Goal: Task Accomplishment & Management: Use online tool/utility

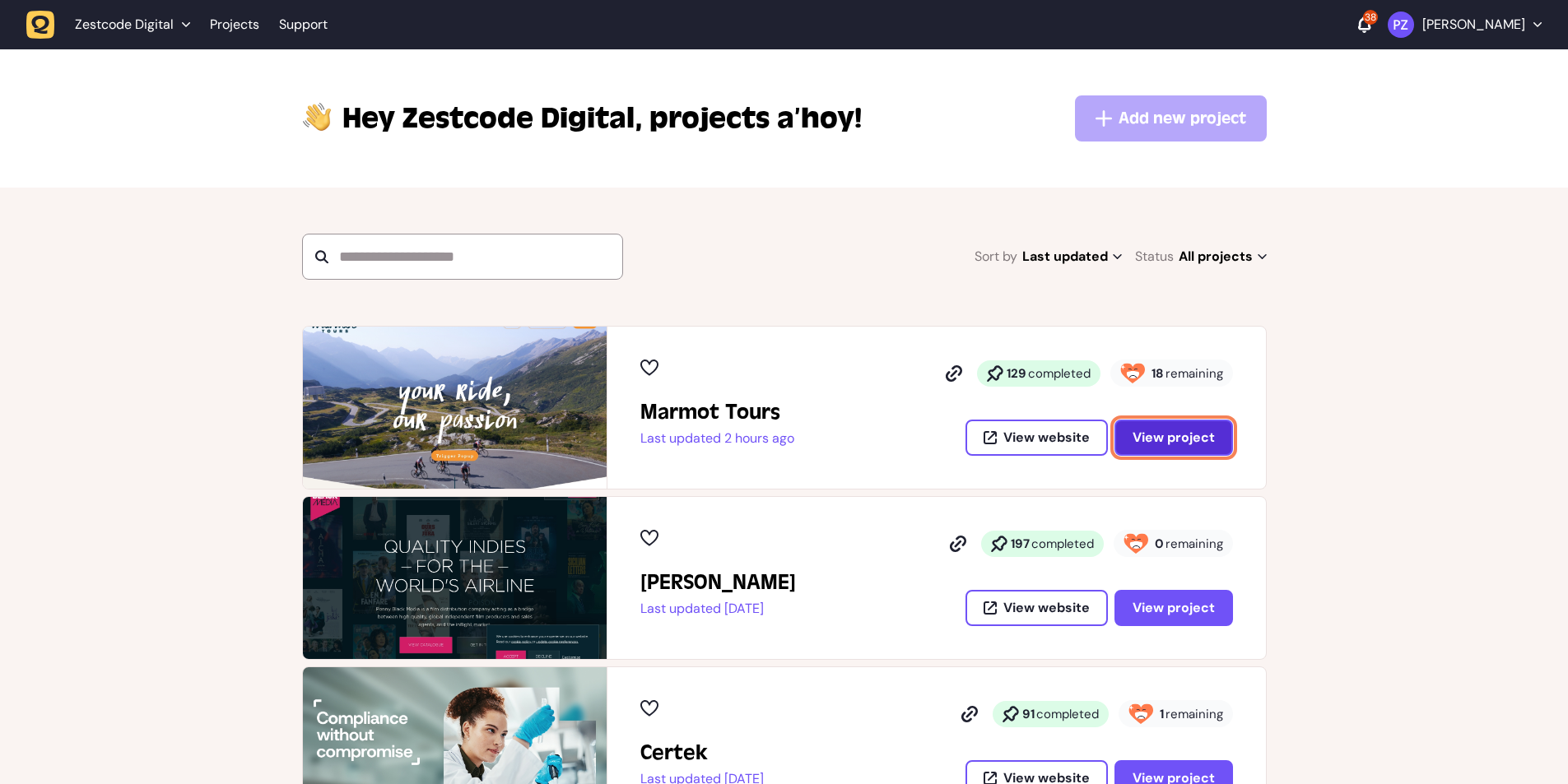
click at [1133, 434] on button "View project" at bounding box center [1174, 437] width 118 height 36
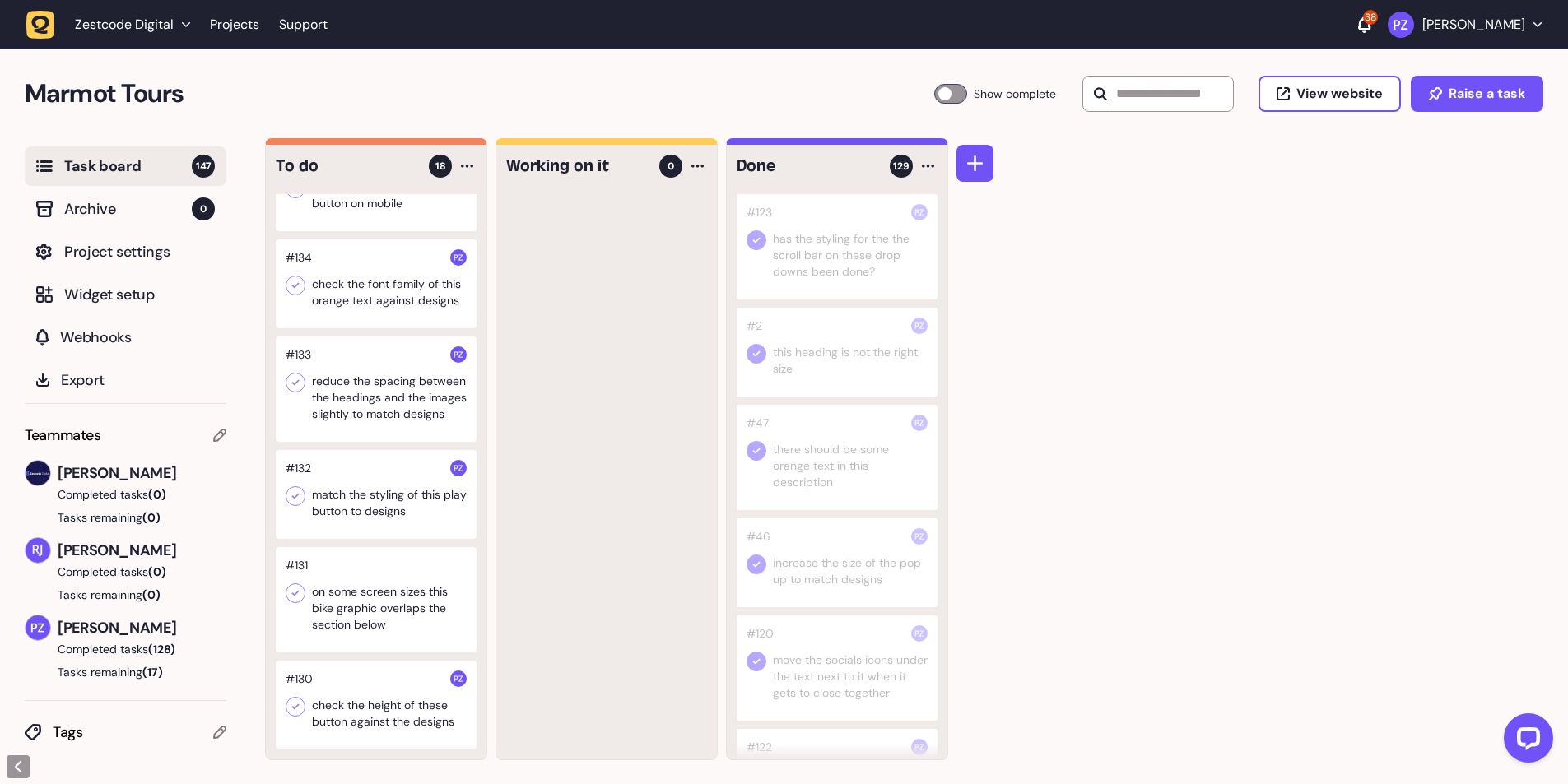
scroll to position [1, 0]
click at [409, 715] on div at bounding box center [376, 704] width 201 height 89
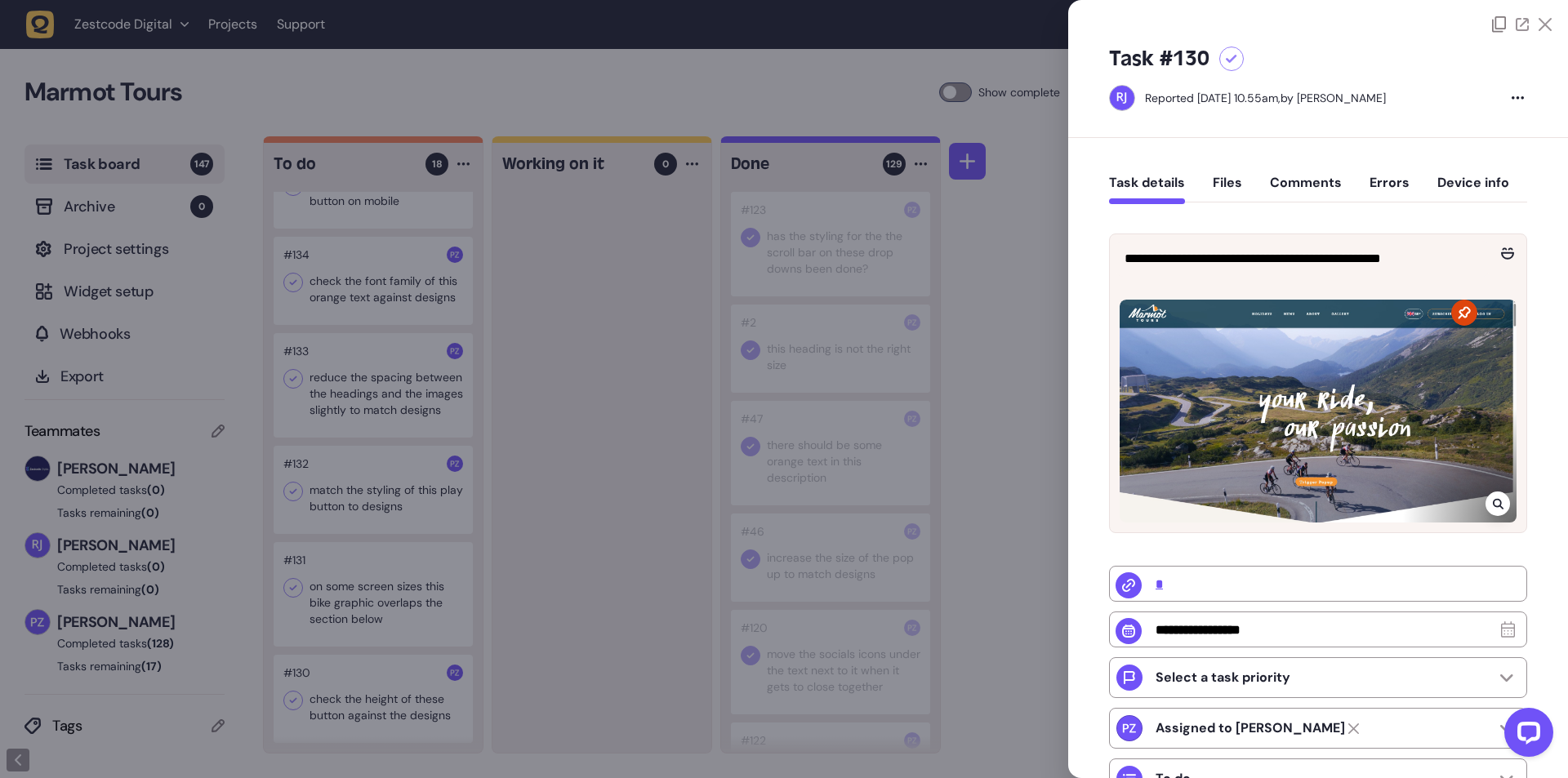
click at [543, 674] on div at bounding box center [784, 389] width 1568 height 778
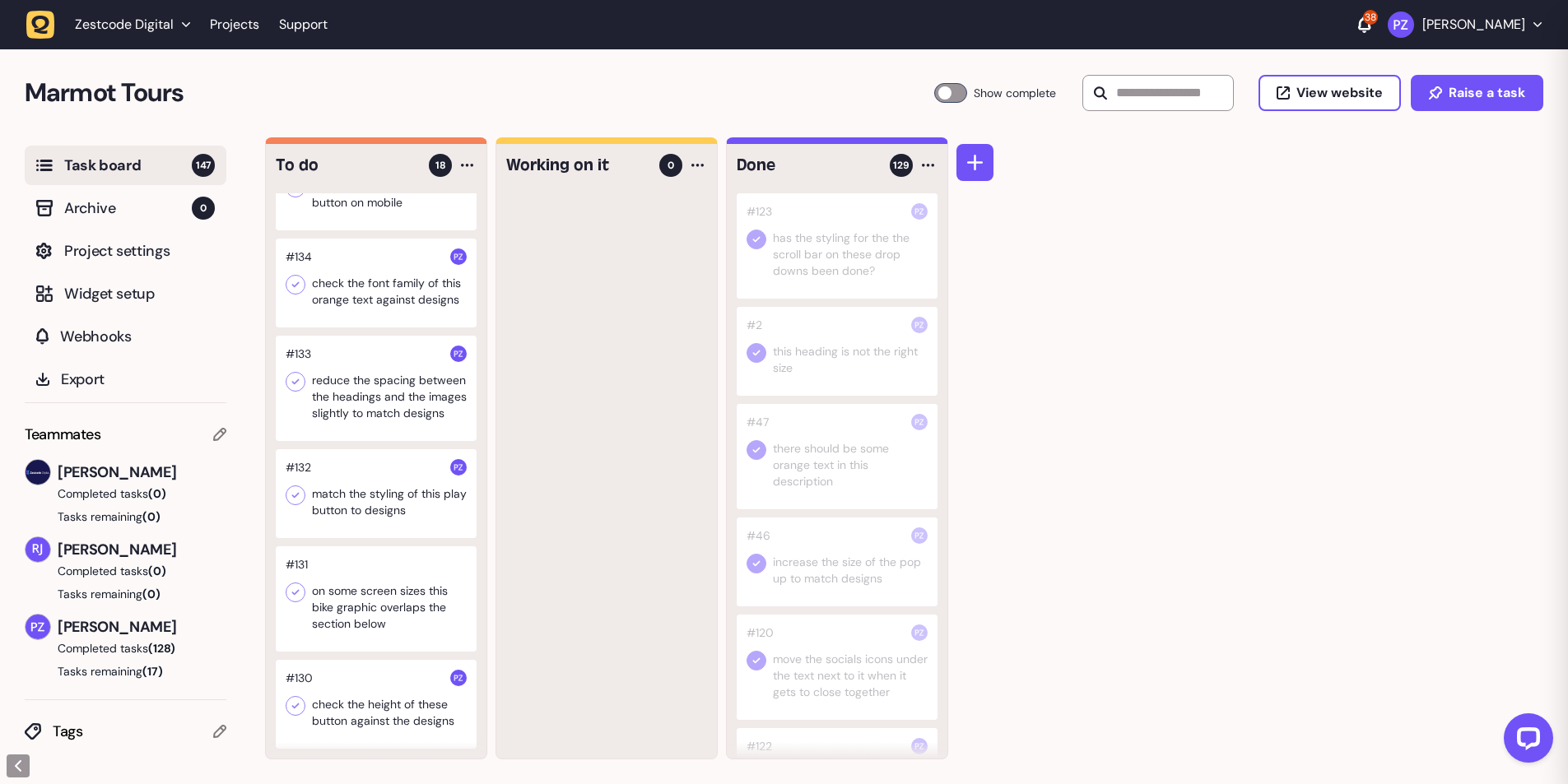
click at [392, 631] on div at bounding box center [376, 600] width 201 height 106
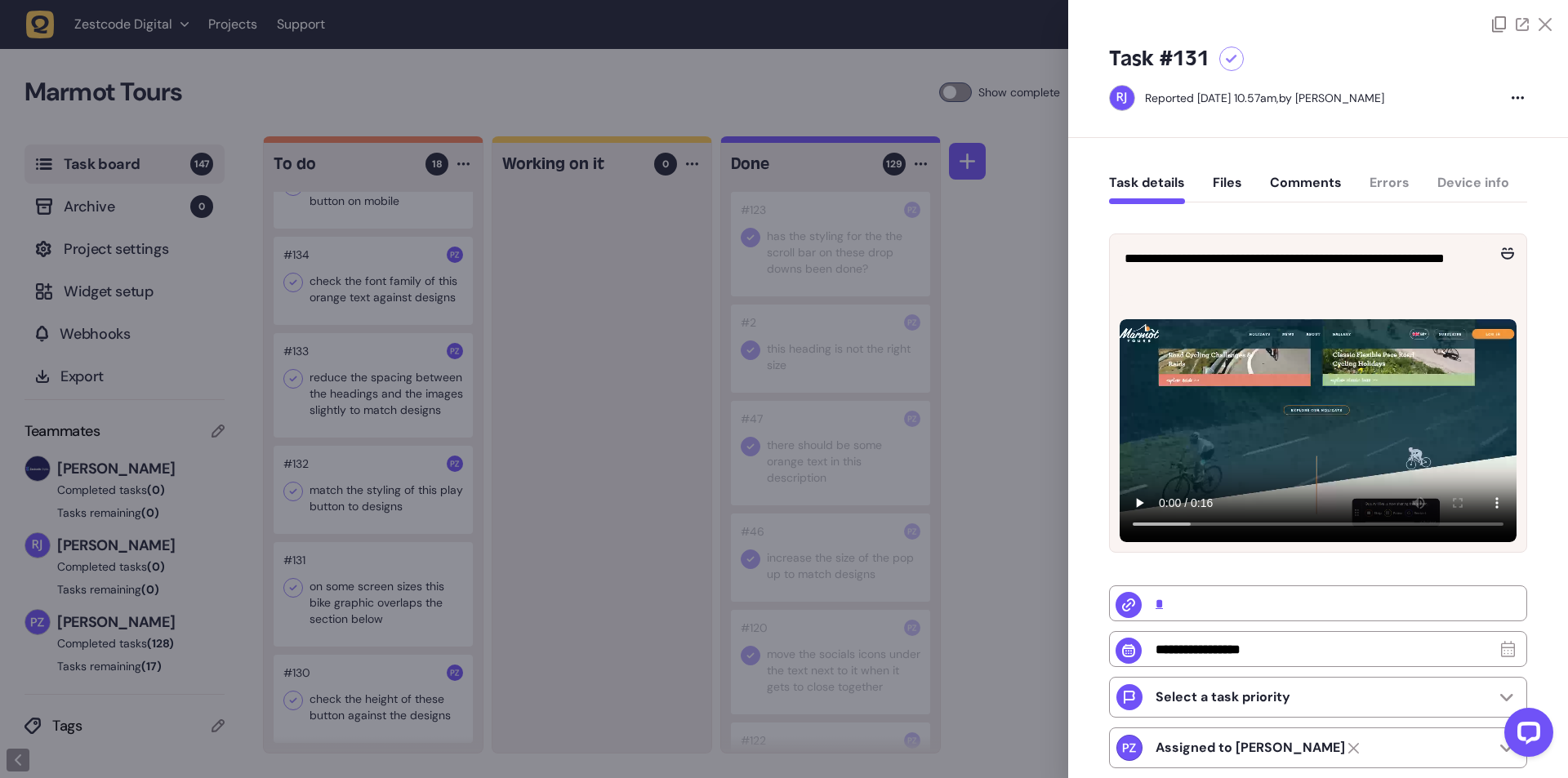
click at [594, 594] on div at bounding box center [784, 389] width 1568 height 778
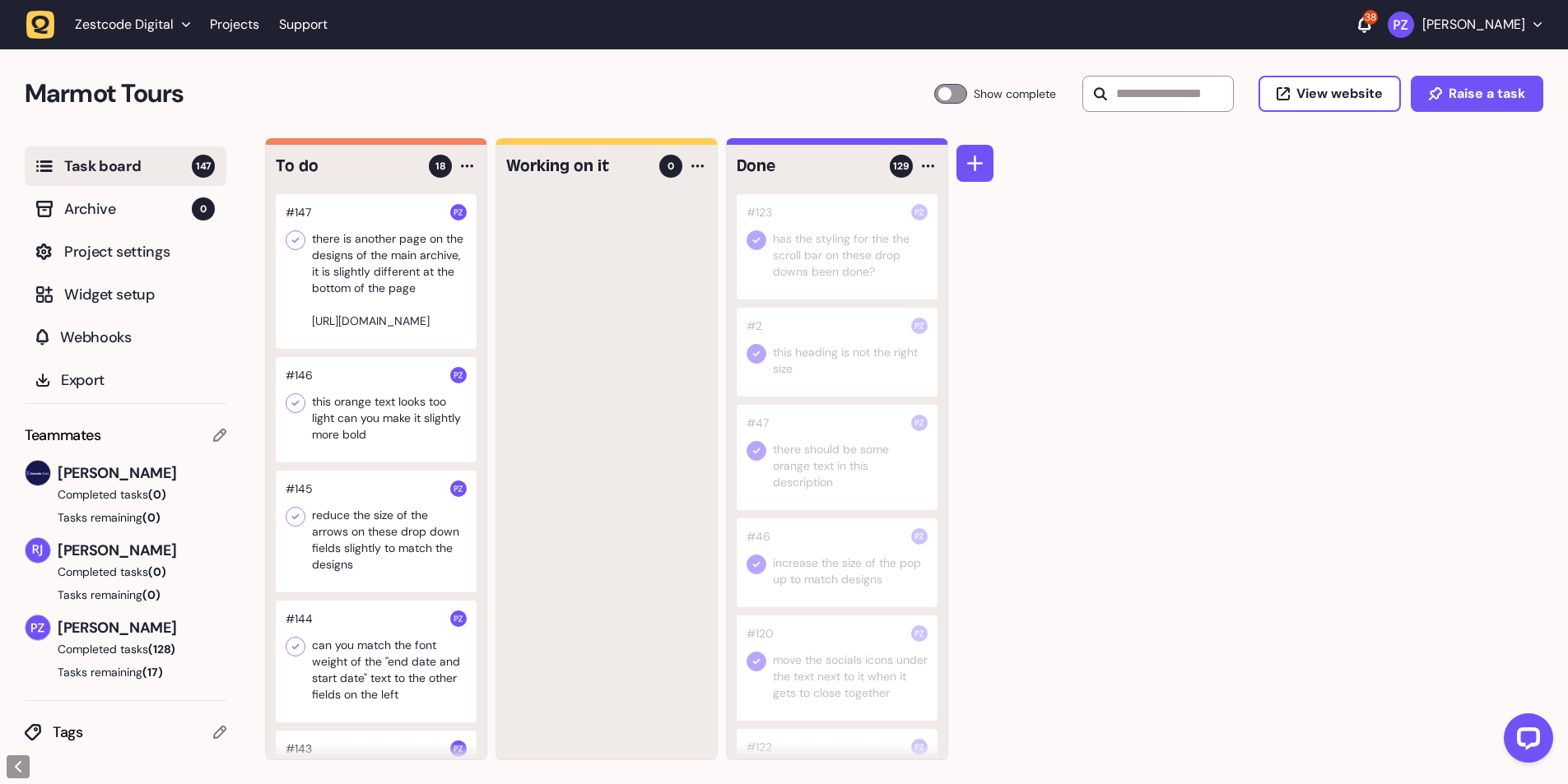
click at [386, 284] on div at bounding box center [376, 272] width 201 height 154
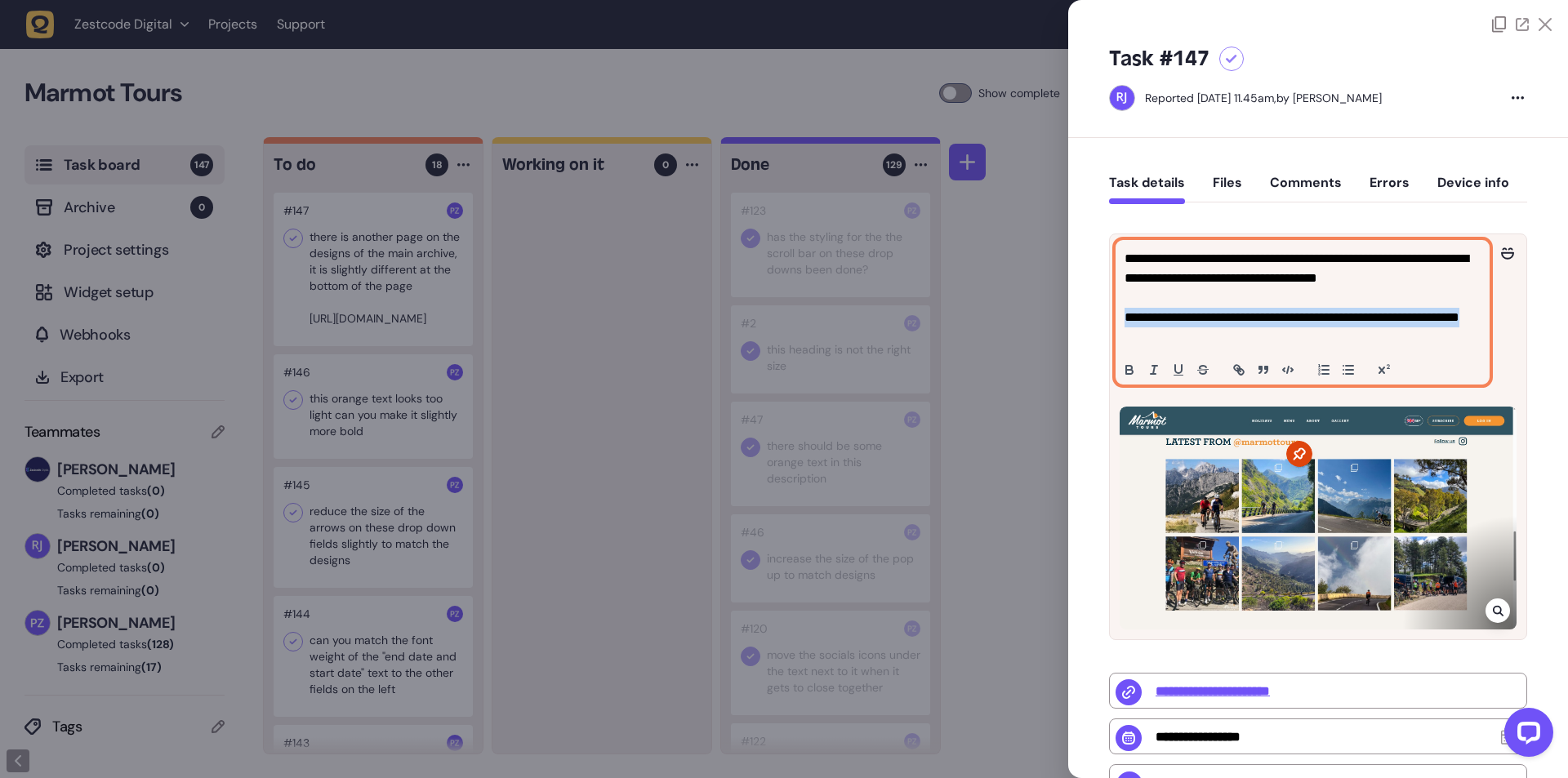
drag, startPoint x: 1259, startPoint y: 334, endPoint x: 1123, endPoint y: 317, distance: 137.1
click at [1123, 317] on div "**********" at bounding box center [1302, 312] width 372 height 143
copy p "**********"
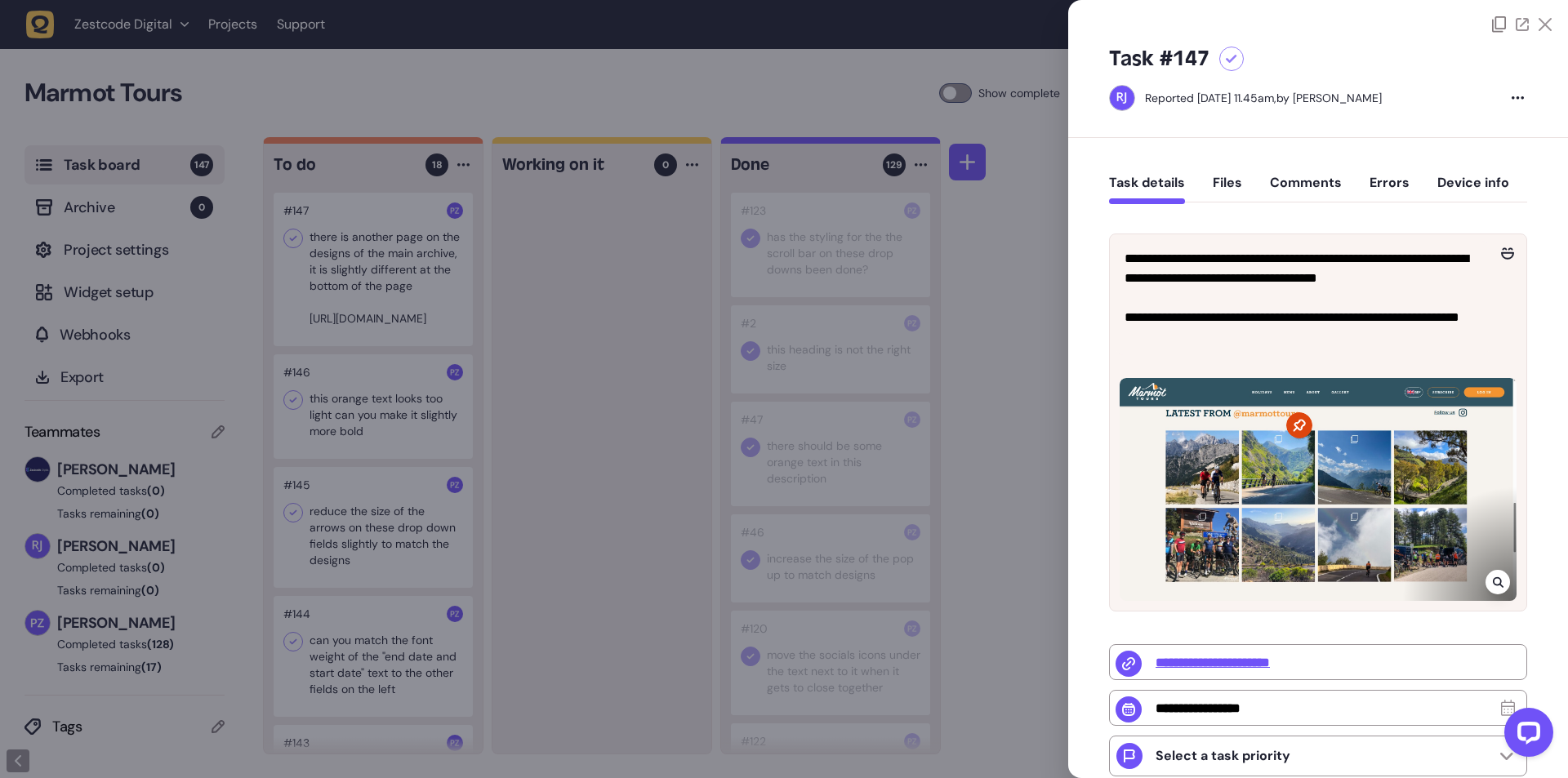
click at [1015, 546] on div at bounding box center [784, 389] width 1568 height 778
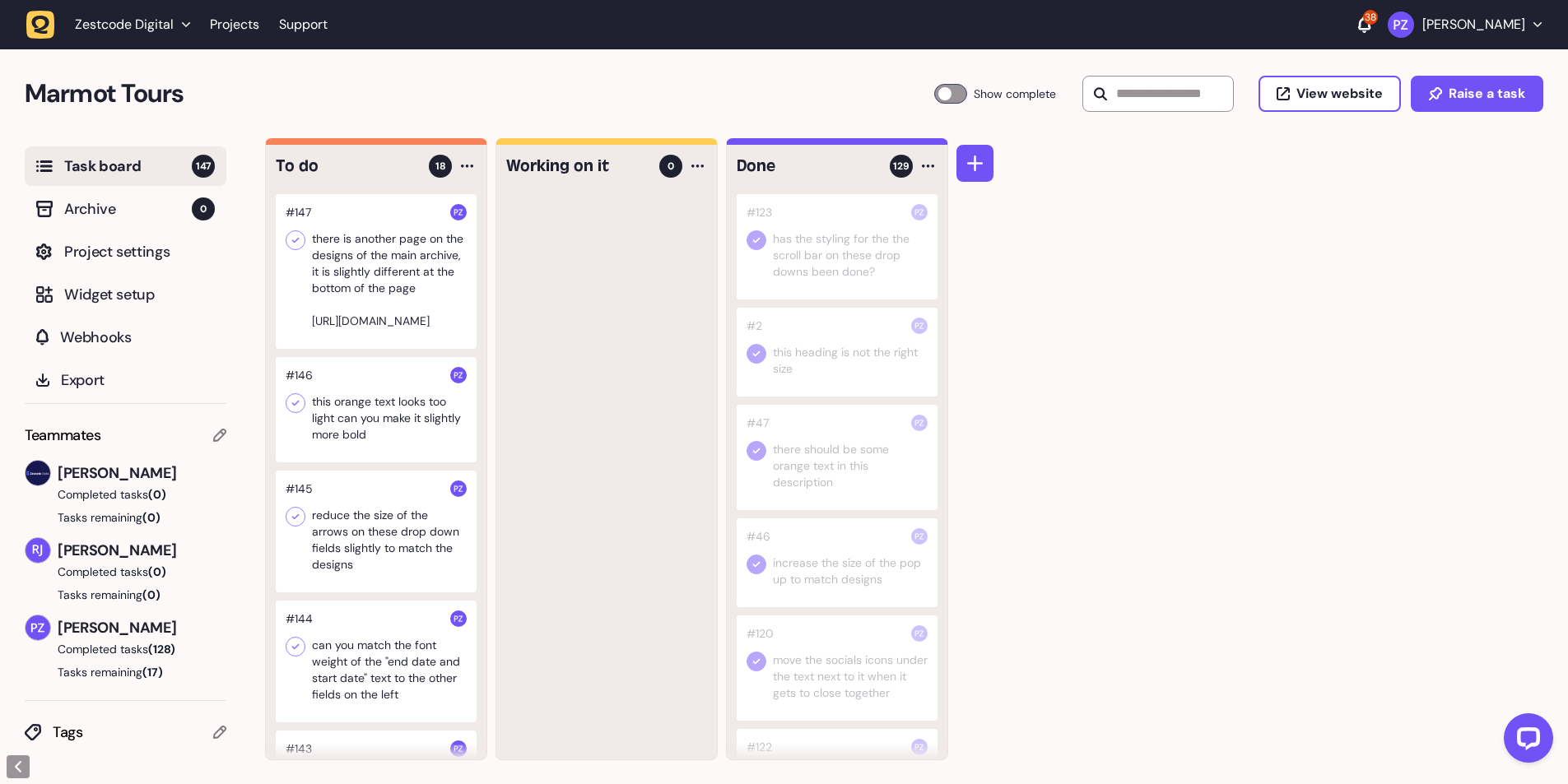
click at [368, 272] on div at bounding box center [376, 272] width 201 height 154
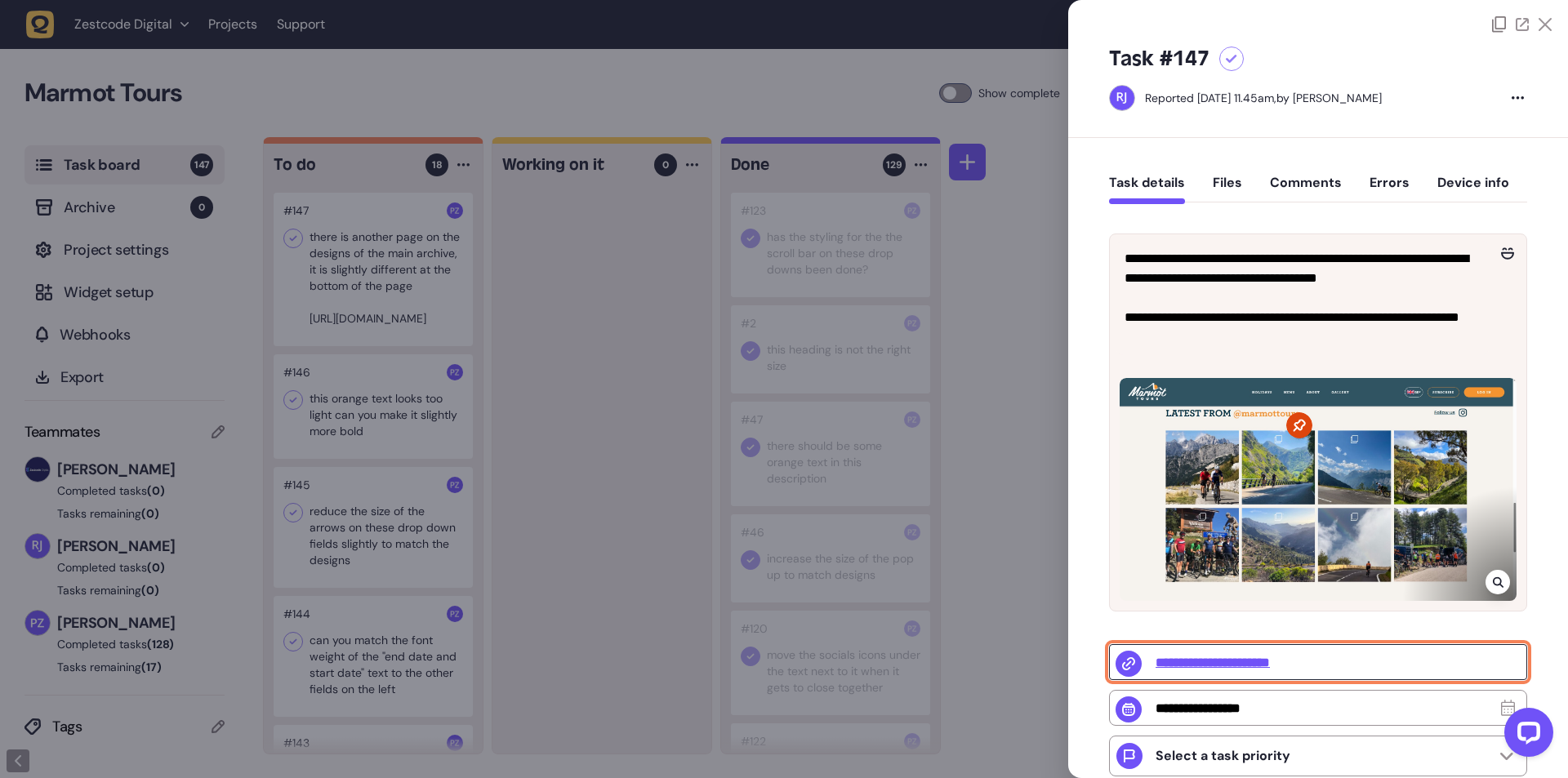
click at [1228, 667] on input "**********" at bounding box center [1317, 662] width 418 height 36
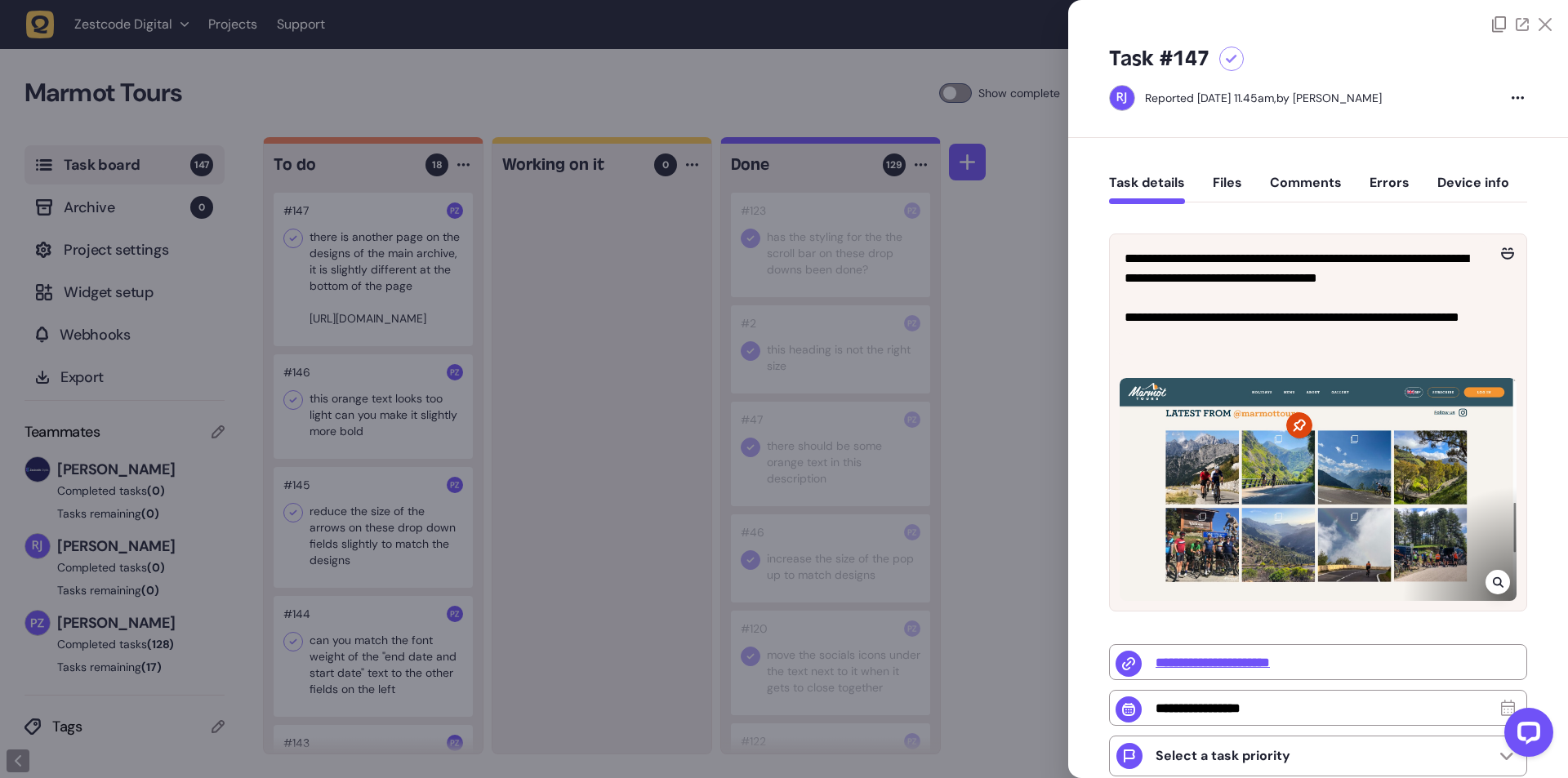
click at [510, 429] on div at bounding box center [784, 389] width 1568 height 778
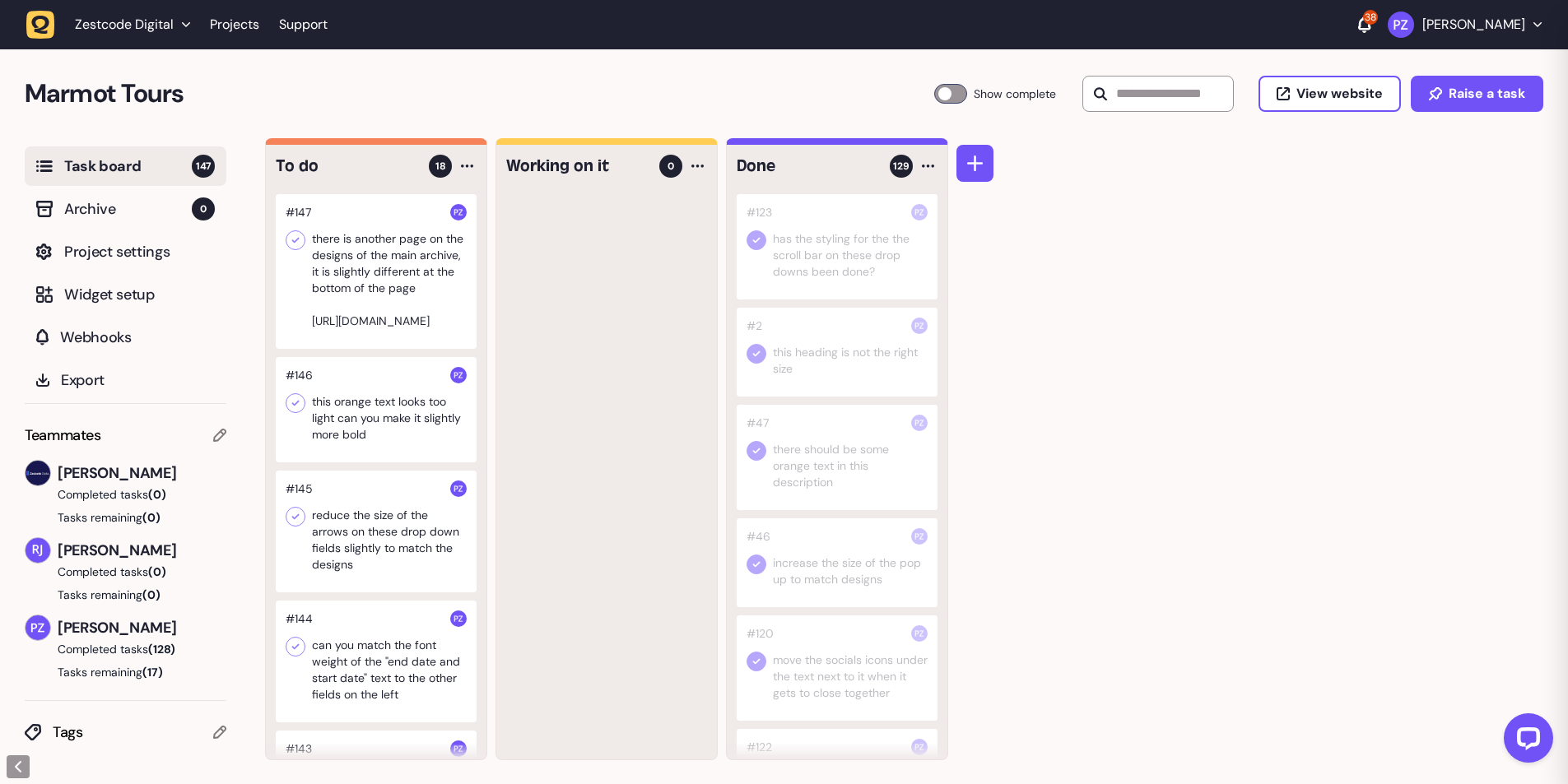
click at [393, 420] on div at bounding box center [376, 410] width 201 height 106
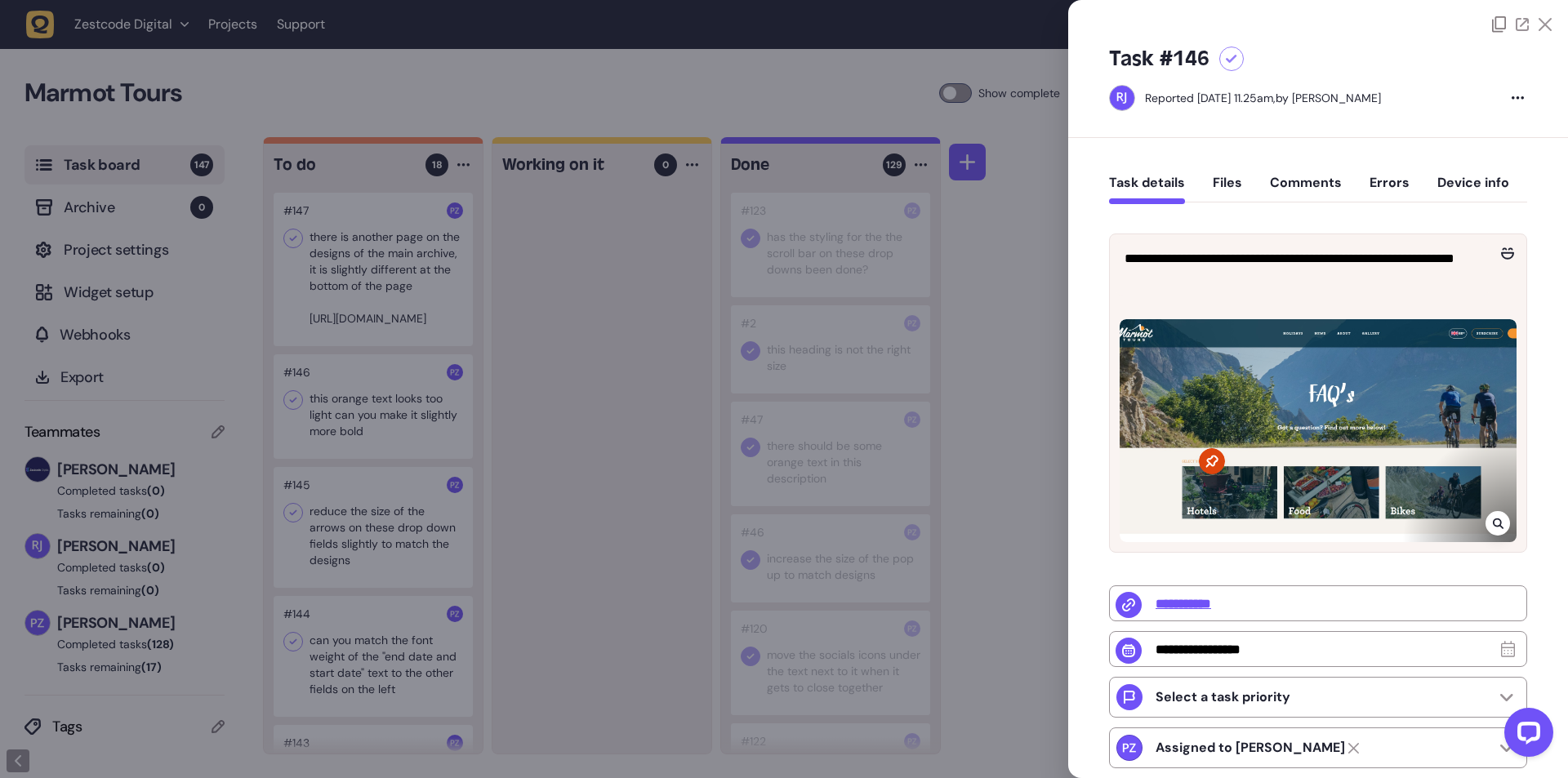
click at [585, 434] on div at bounding box center [784, 389] width 1568 height 778
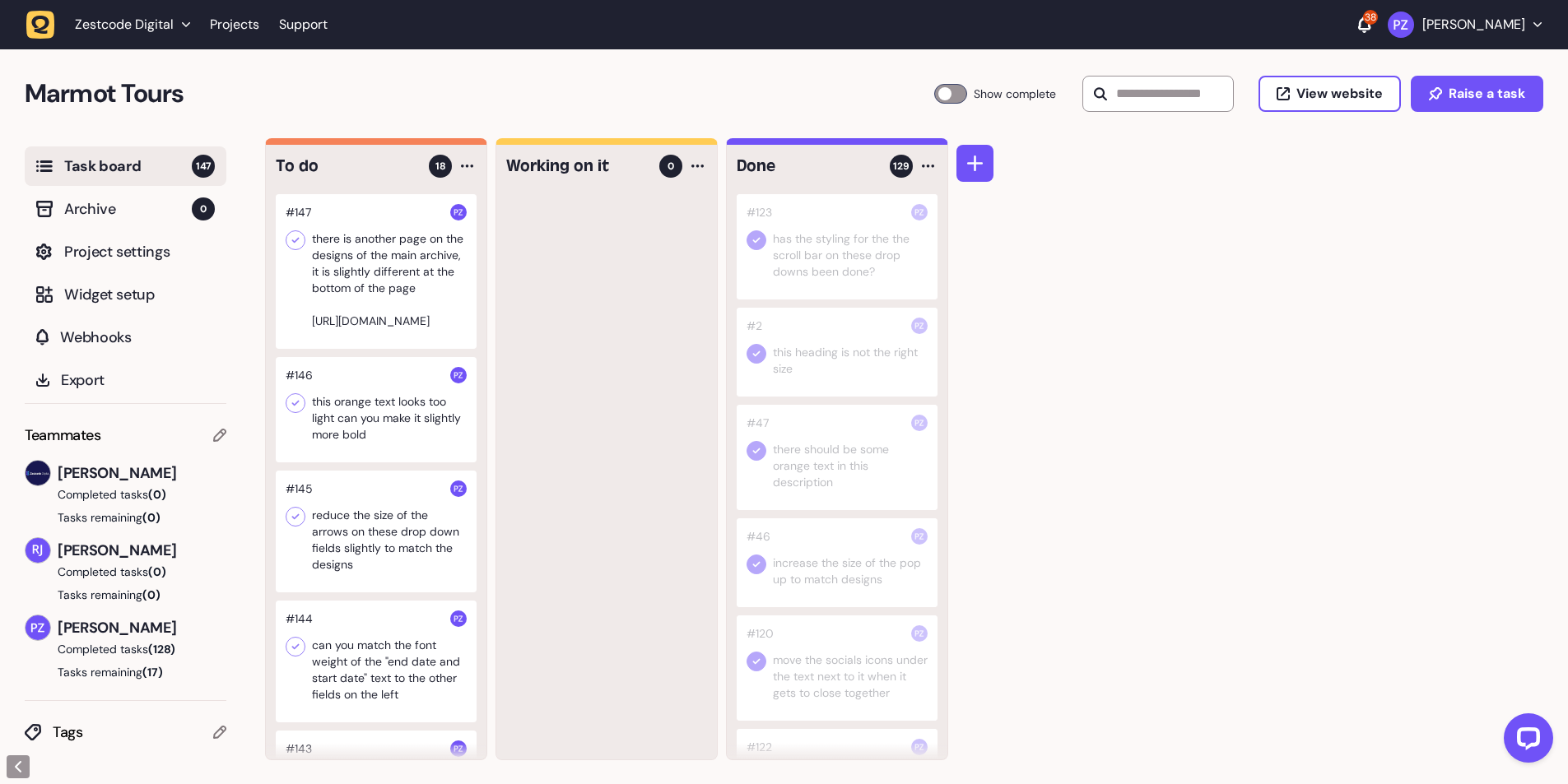
click at [289, 239] on icon at bounding box center [295, 241] width 17 height 17
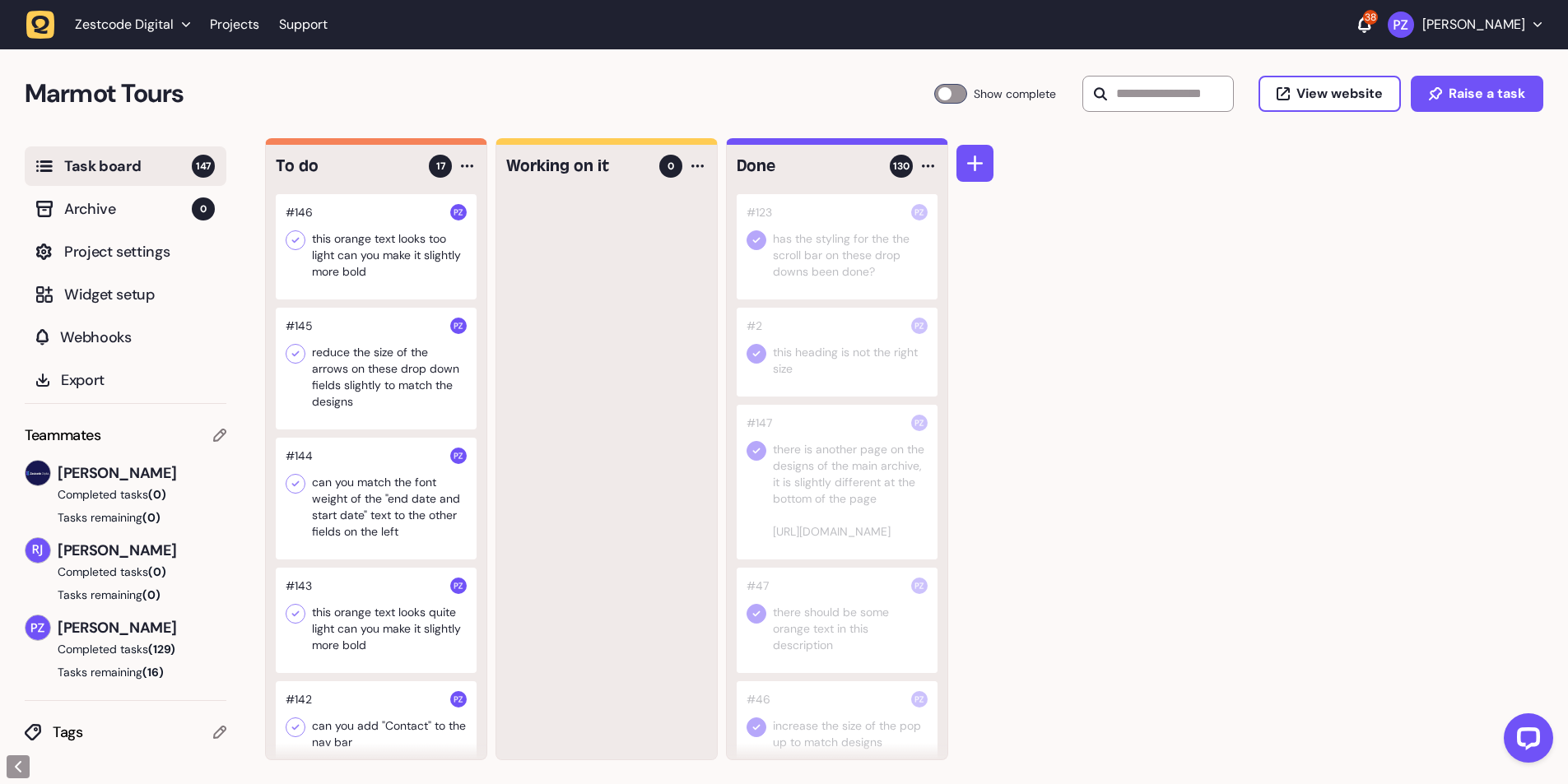
click at [367, 265] on div at bounding box center [376, 247] width 201 height 106
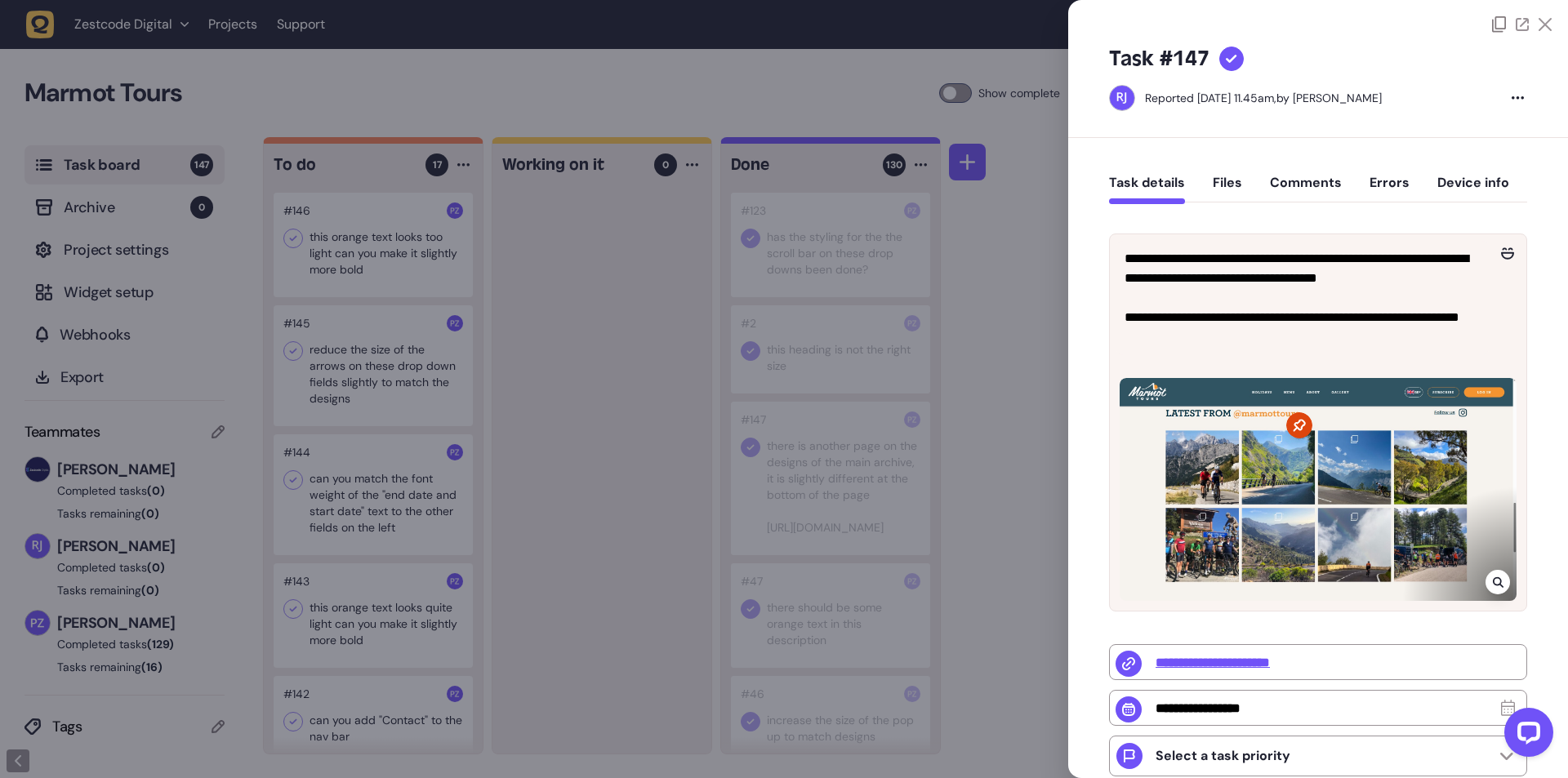
type input "**********"
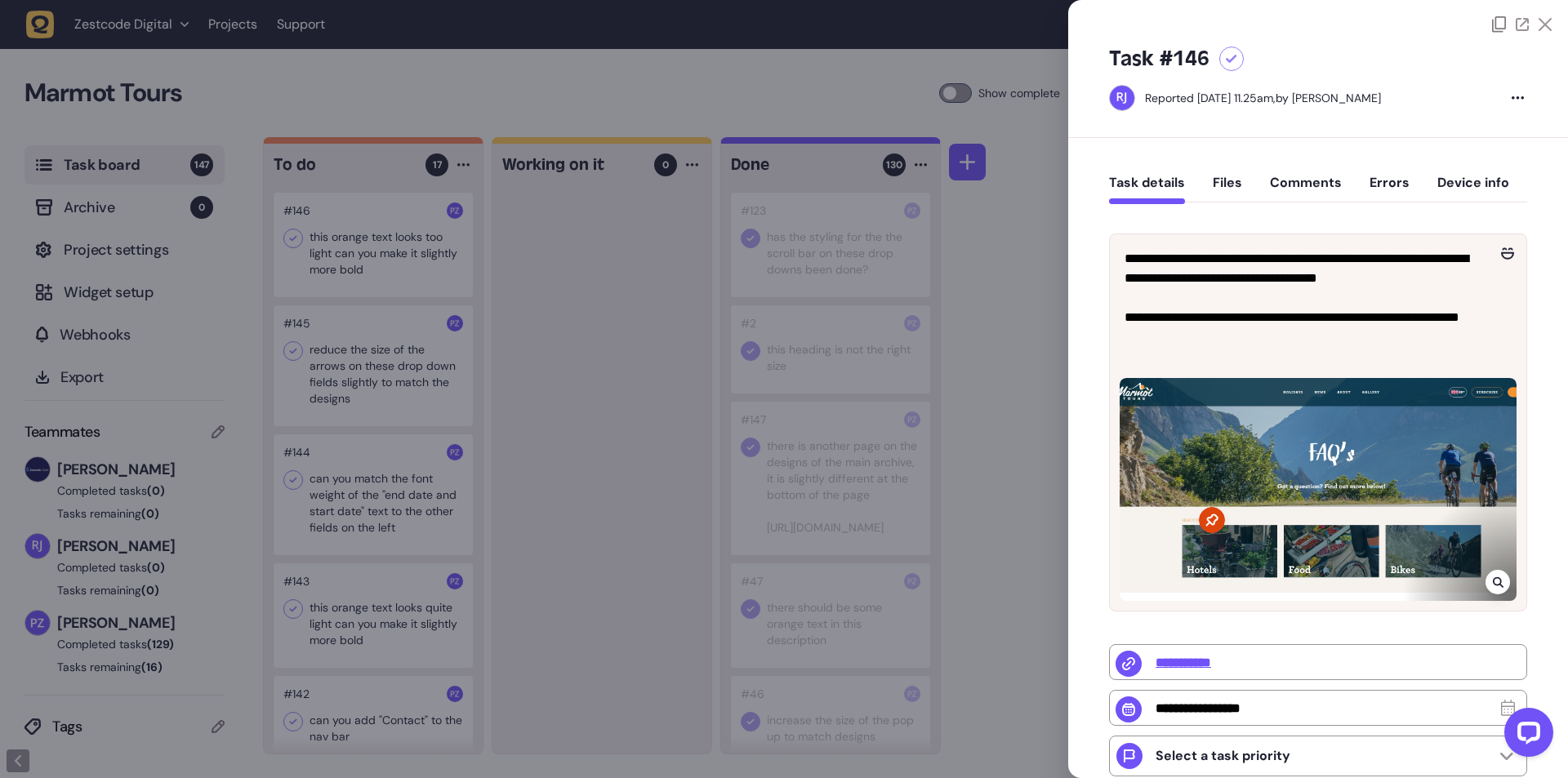
click at [514, 415] on div at bounding box center [784, 389] width 1568 height 778
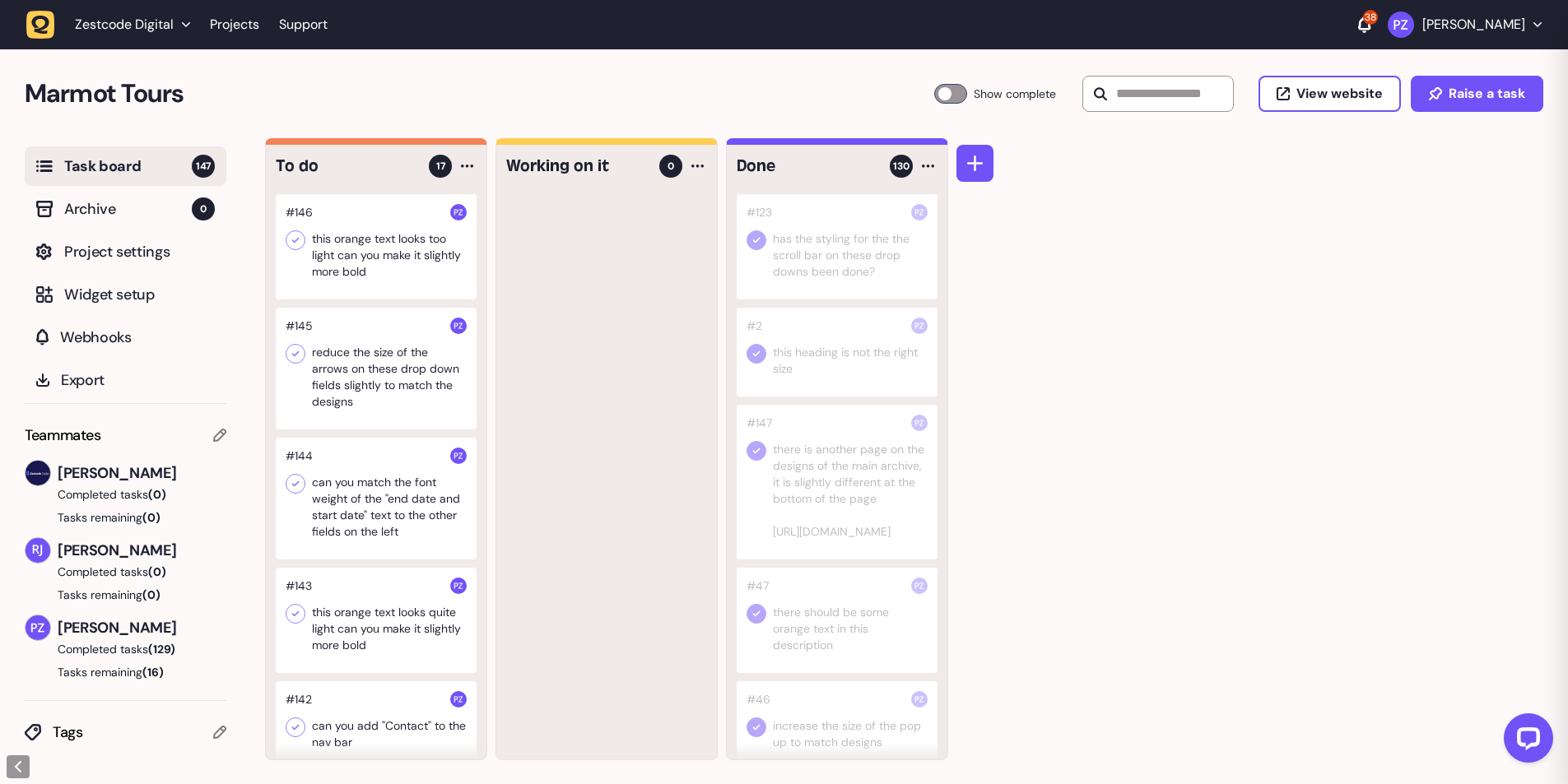
click at [400, 263] on div at bounding box center [376, 247] width 201 height 106
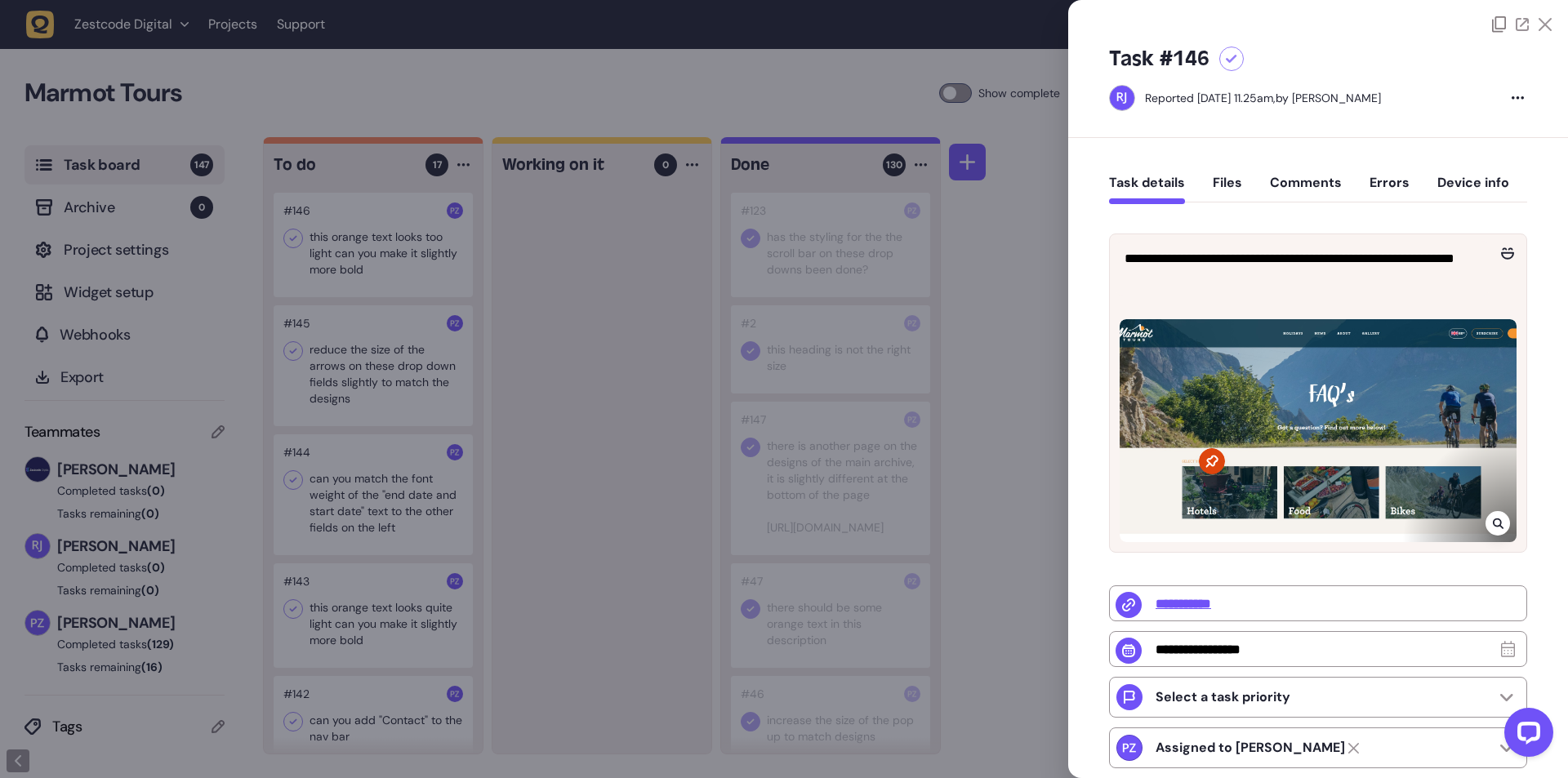
drag, startPoint x: 583, startPoint y: 390, endPoint x: 633, endPoint y: 249, distance: 149.6
click at [583, 388] on div at bounding box center [784, 389] width 1568 height 778
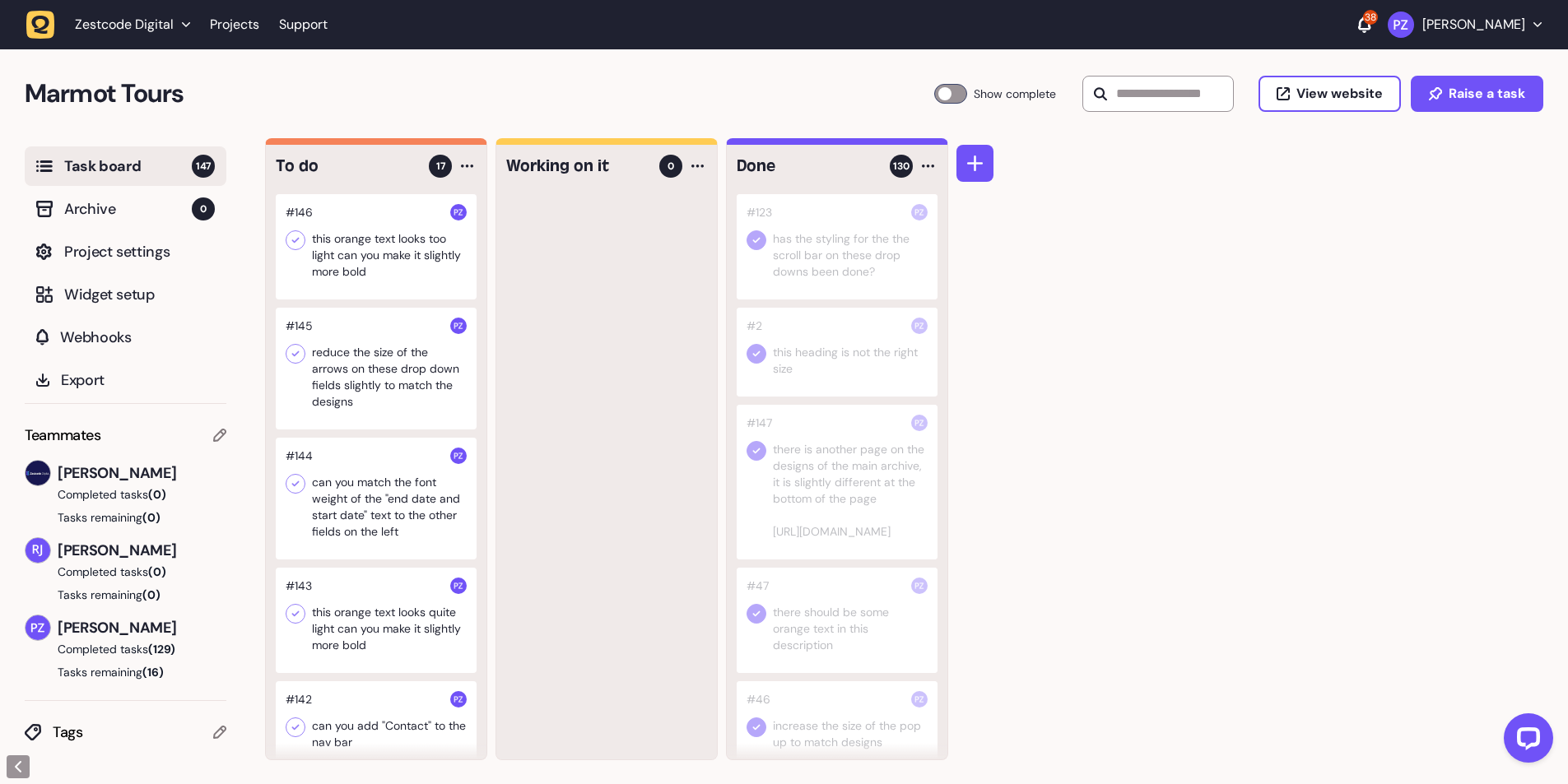
click at [545, 342] on div at bounding box center [607, 477] width 221 height 565
click at [302, 236] on icon at bounding box center [295, 241] width 17 height 17
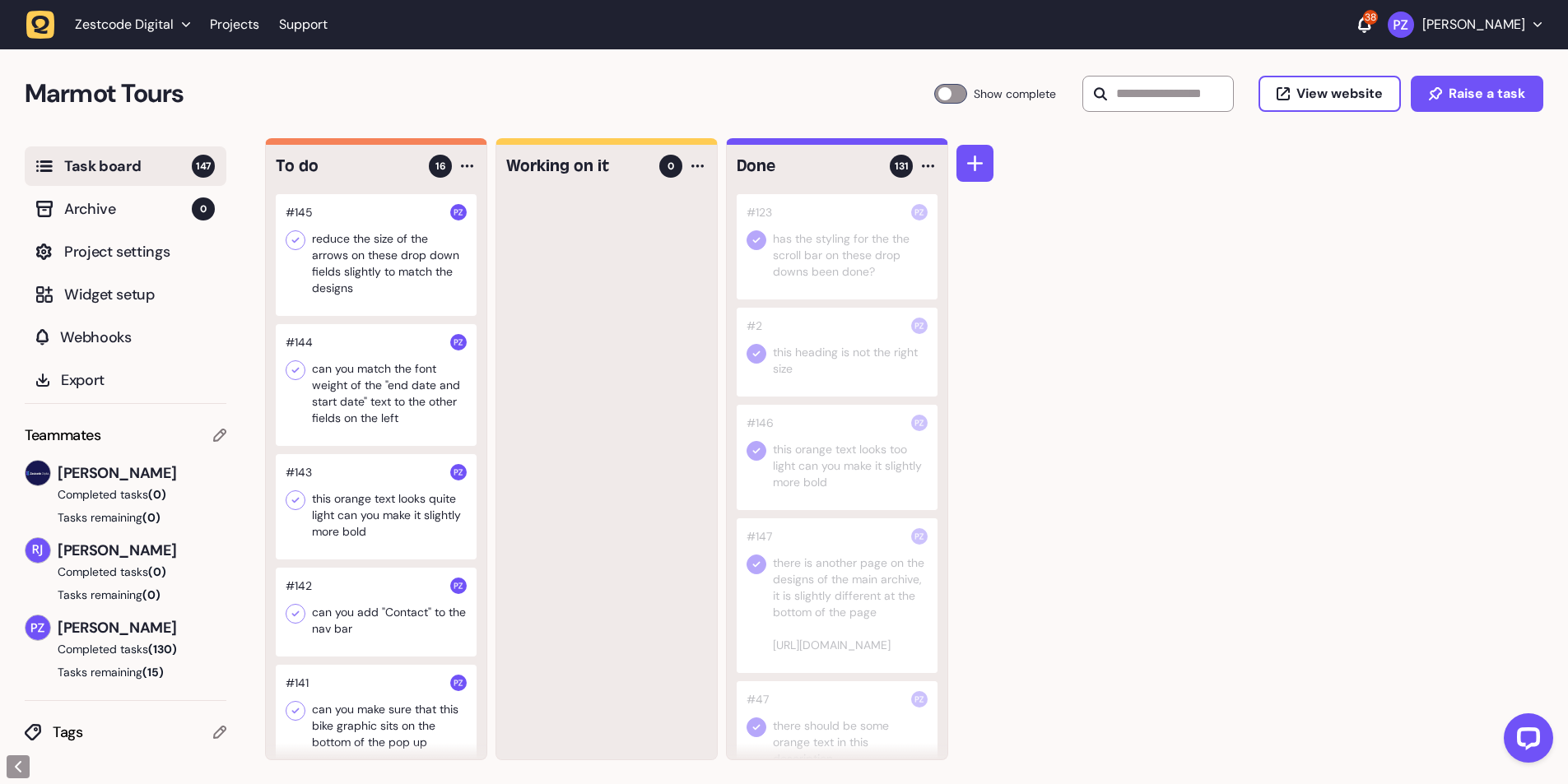
click at [415, 301] on div at bounding box center [376, 255] width 201 height 122
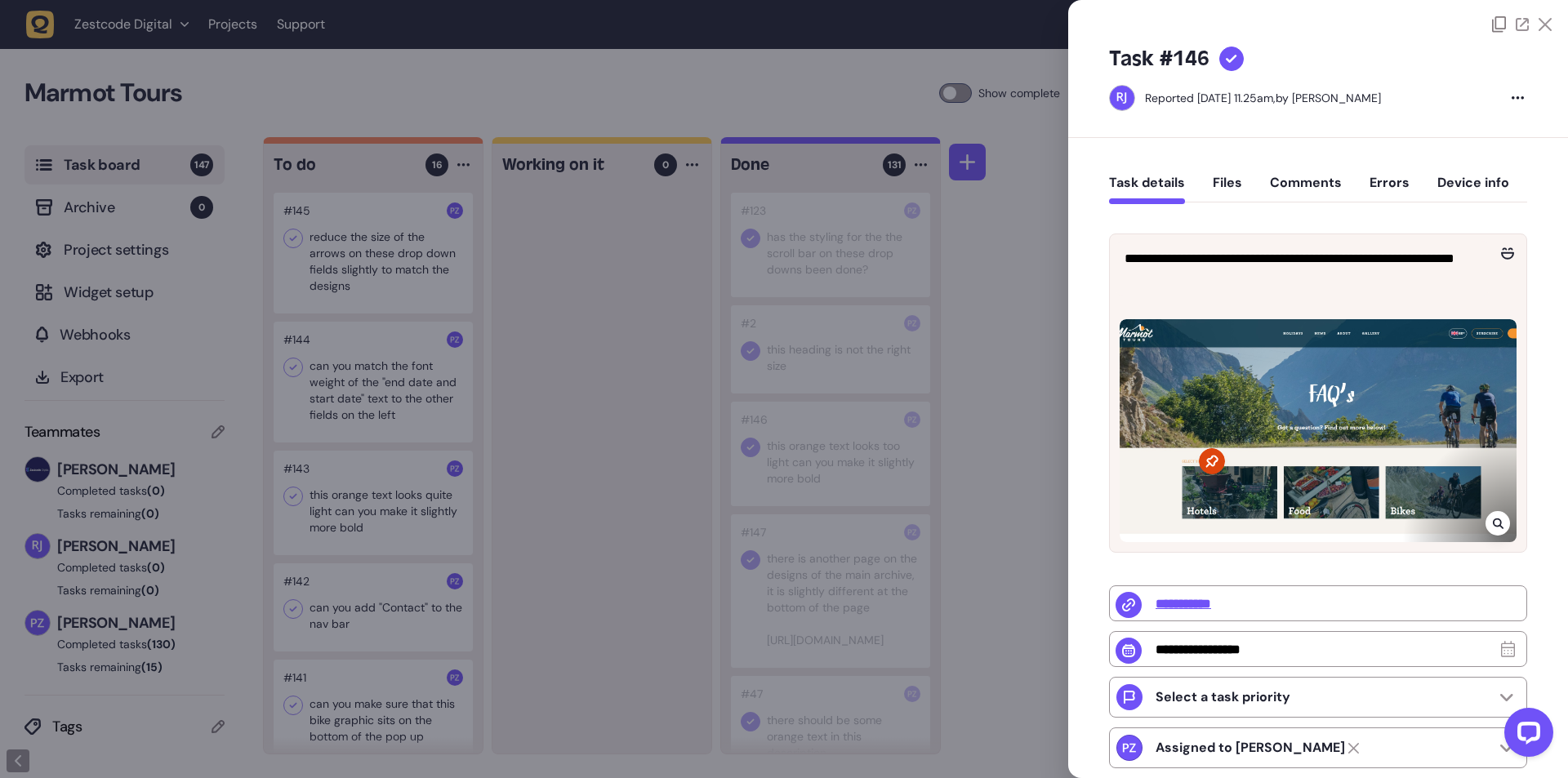
type input "**********"
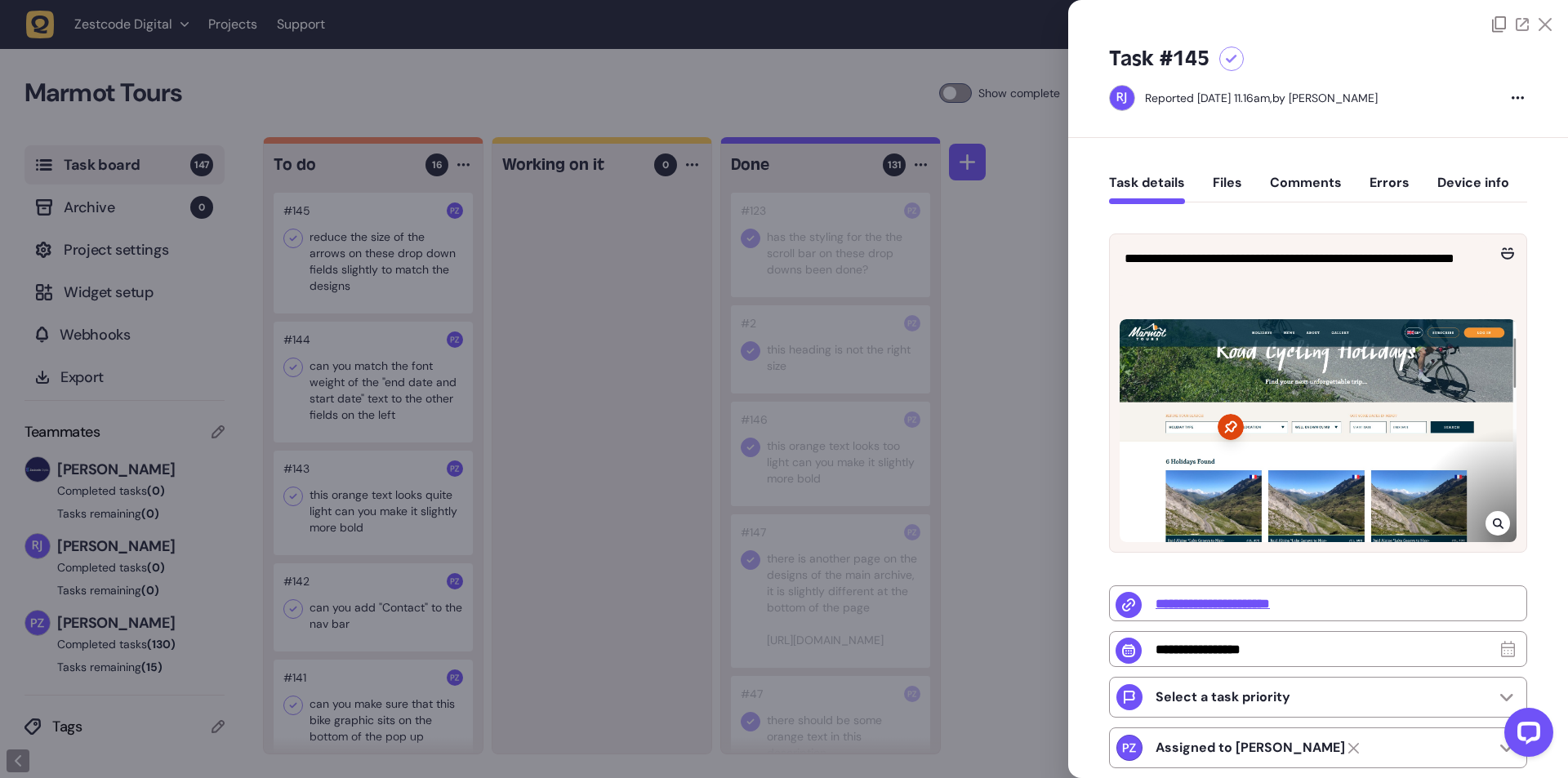
click at [565, 392] on div at bounding box center [784, 389] width 1568 height 778
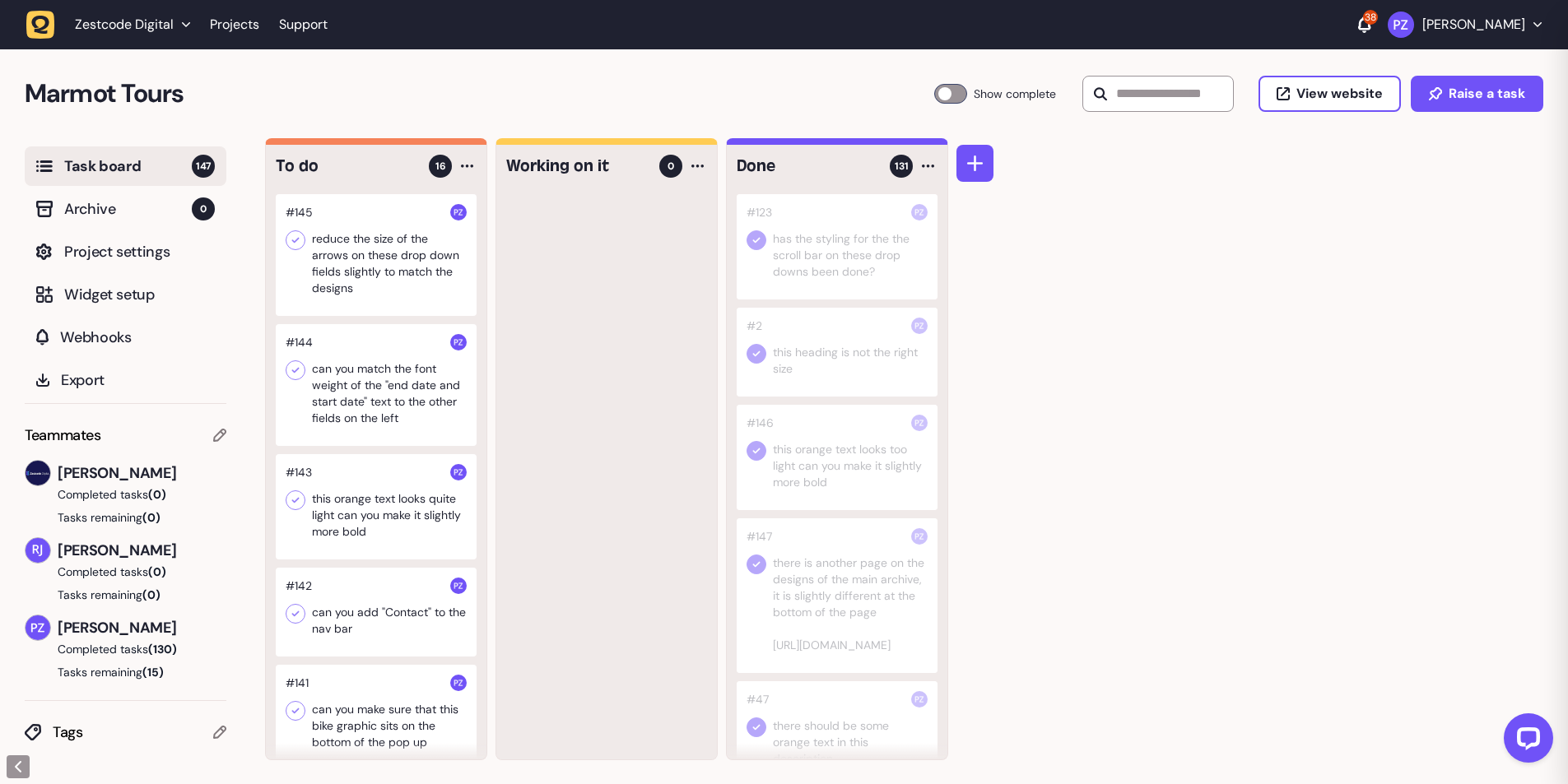
click at [393, 269] on div at bounding box center [376, 255] width 201 height 122
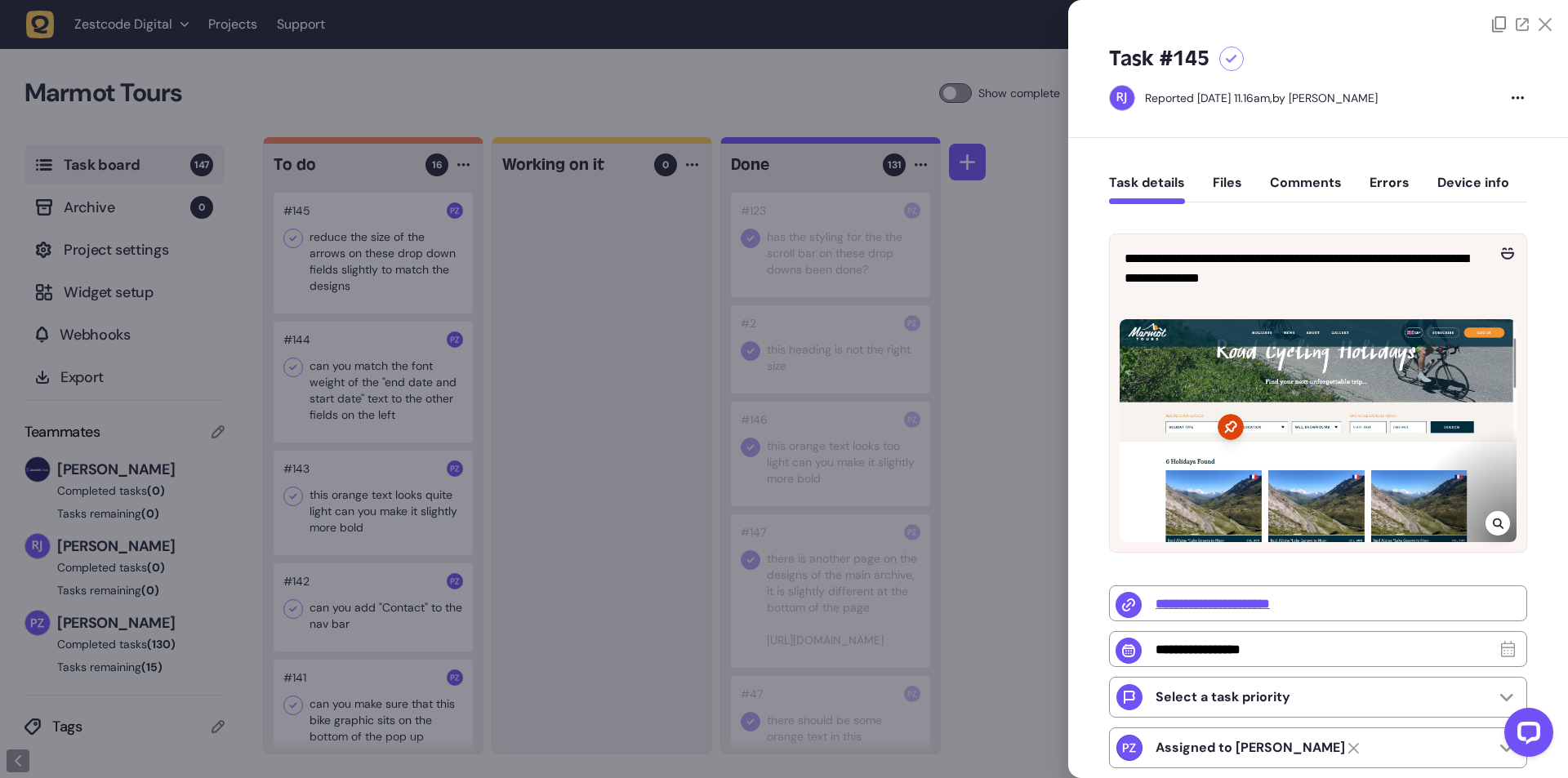
click at [528, 377] on div at bounding box center [784, 389] width 1568 height 778
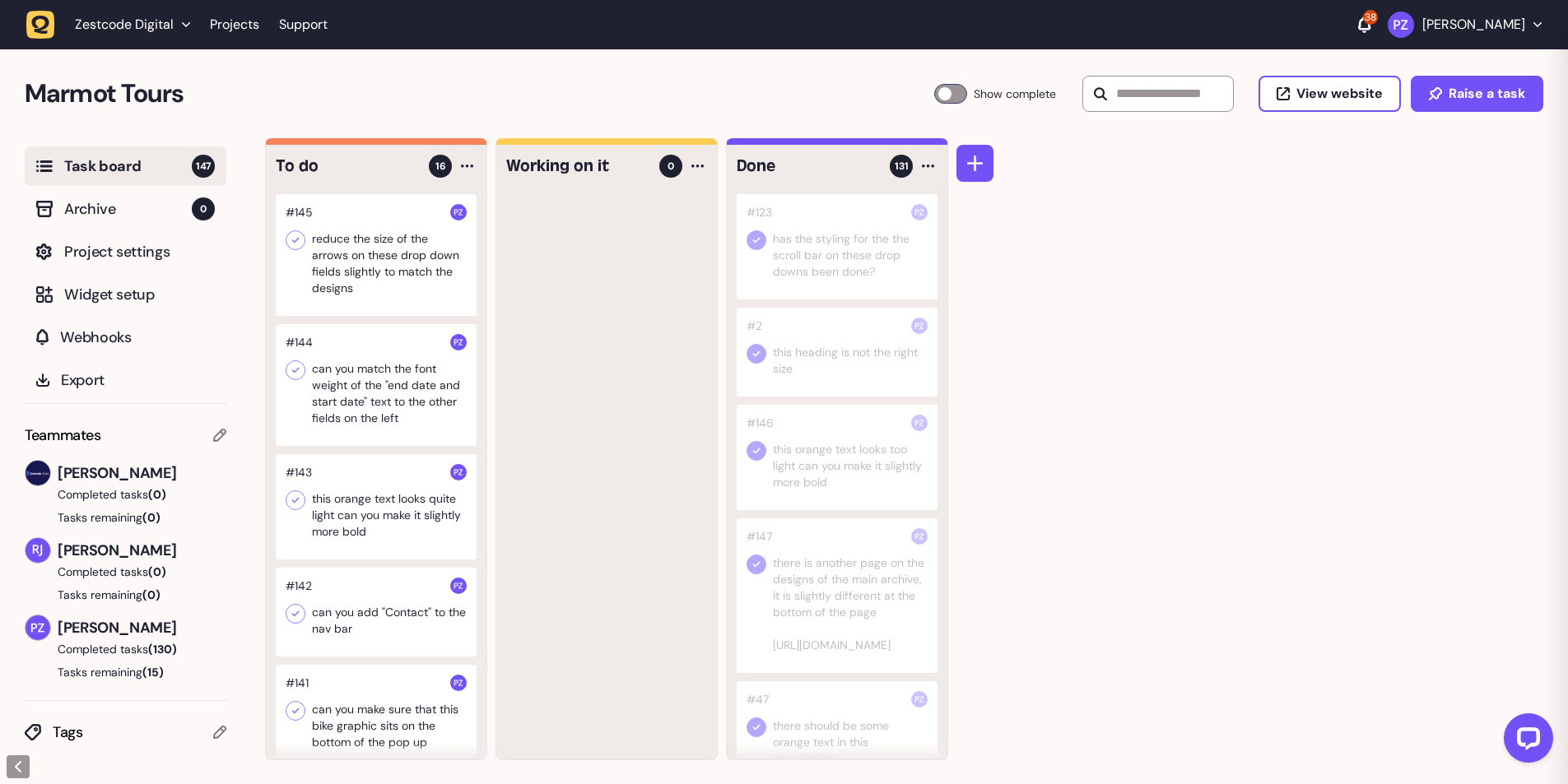
click at [414, 384] on div at bounding box center [376, 385] width 201 height 122
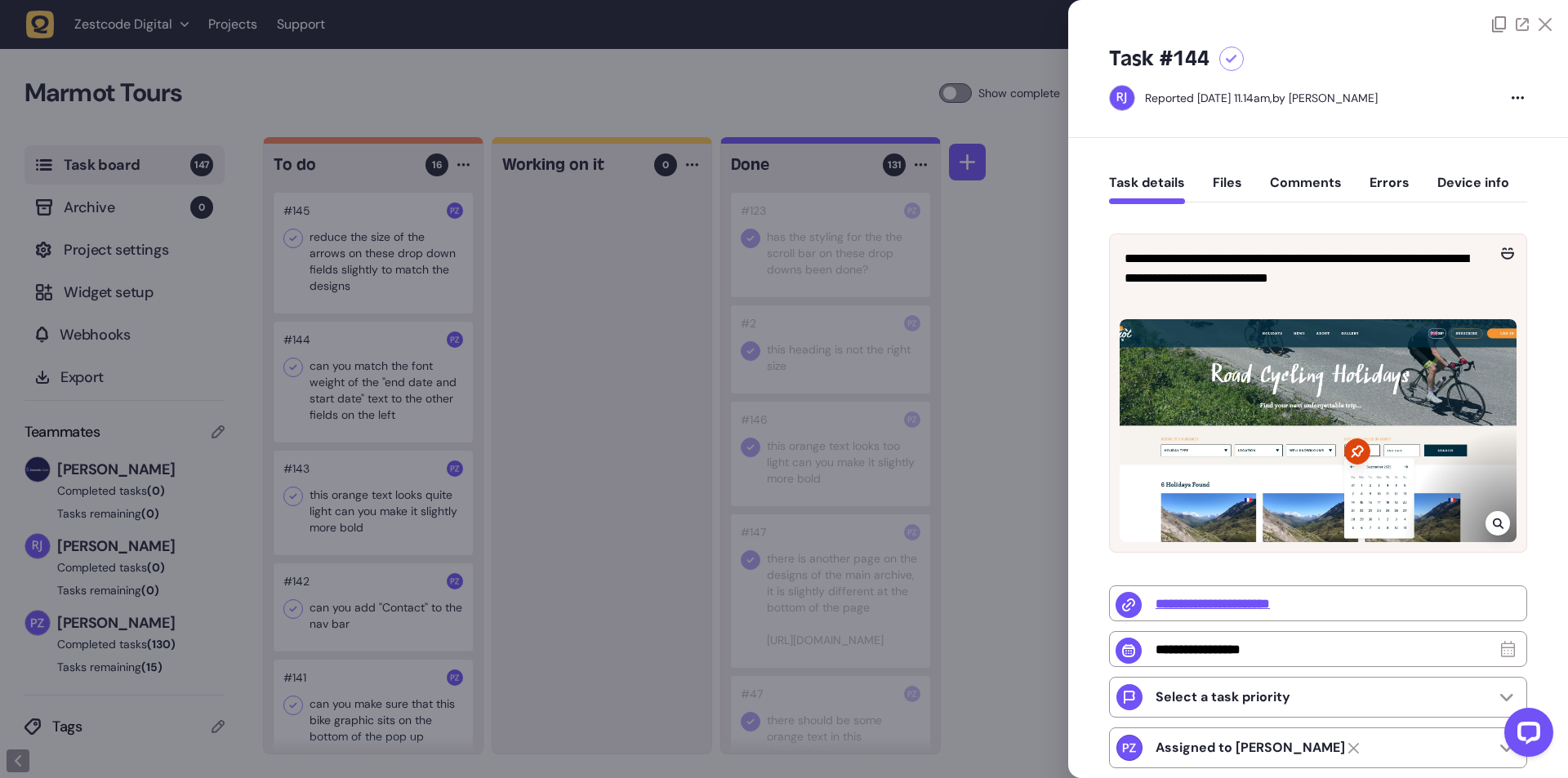
click at [495, 403] on div at bounding box center [784, 389] width 1568 height 778
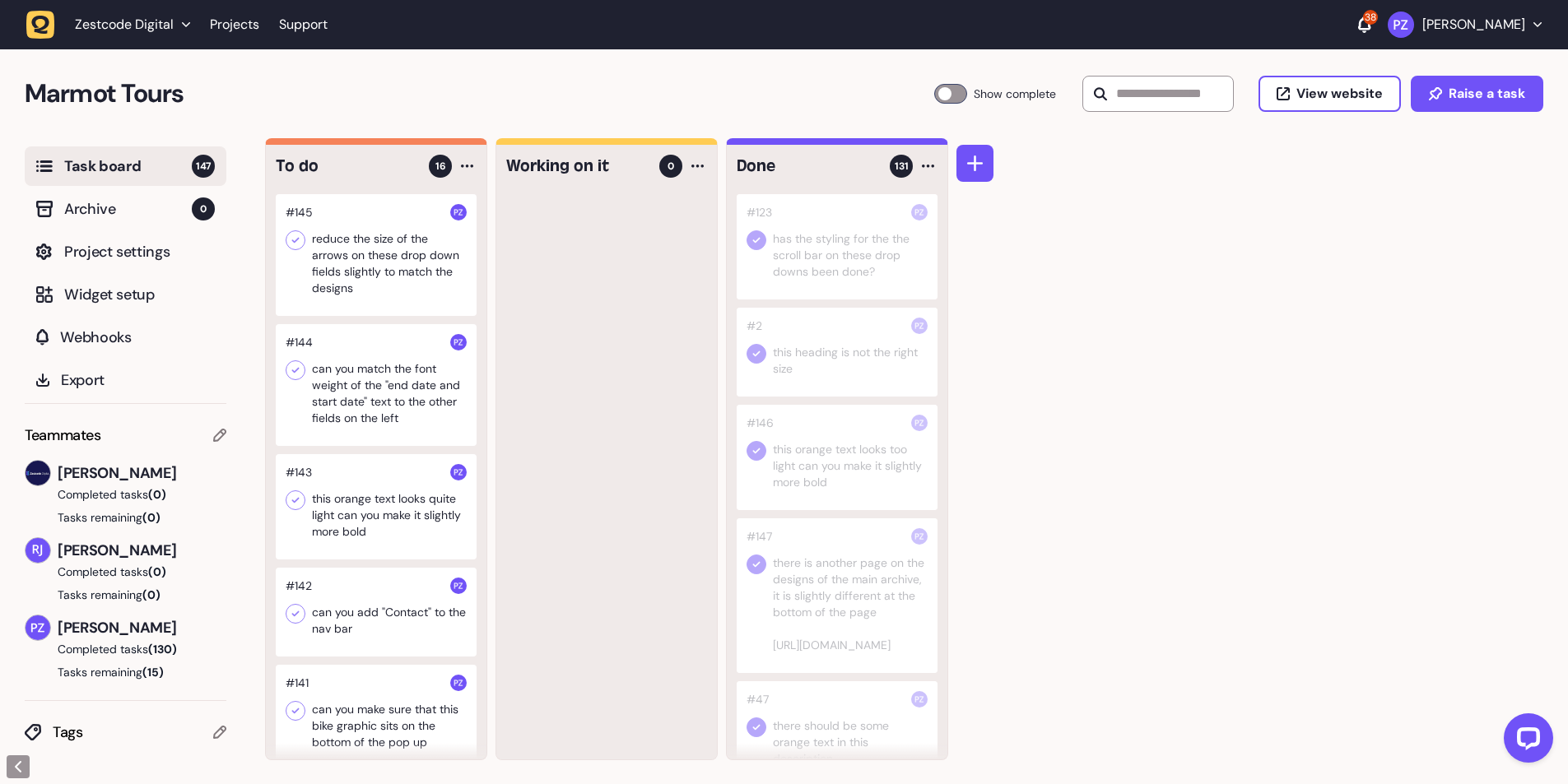
click at [823, 478] on div at bounding box center [836, 458] width 201 height 106
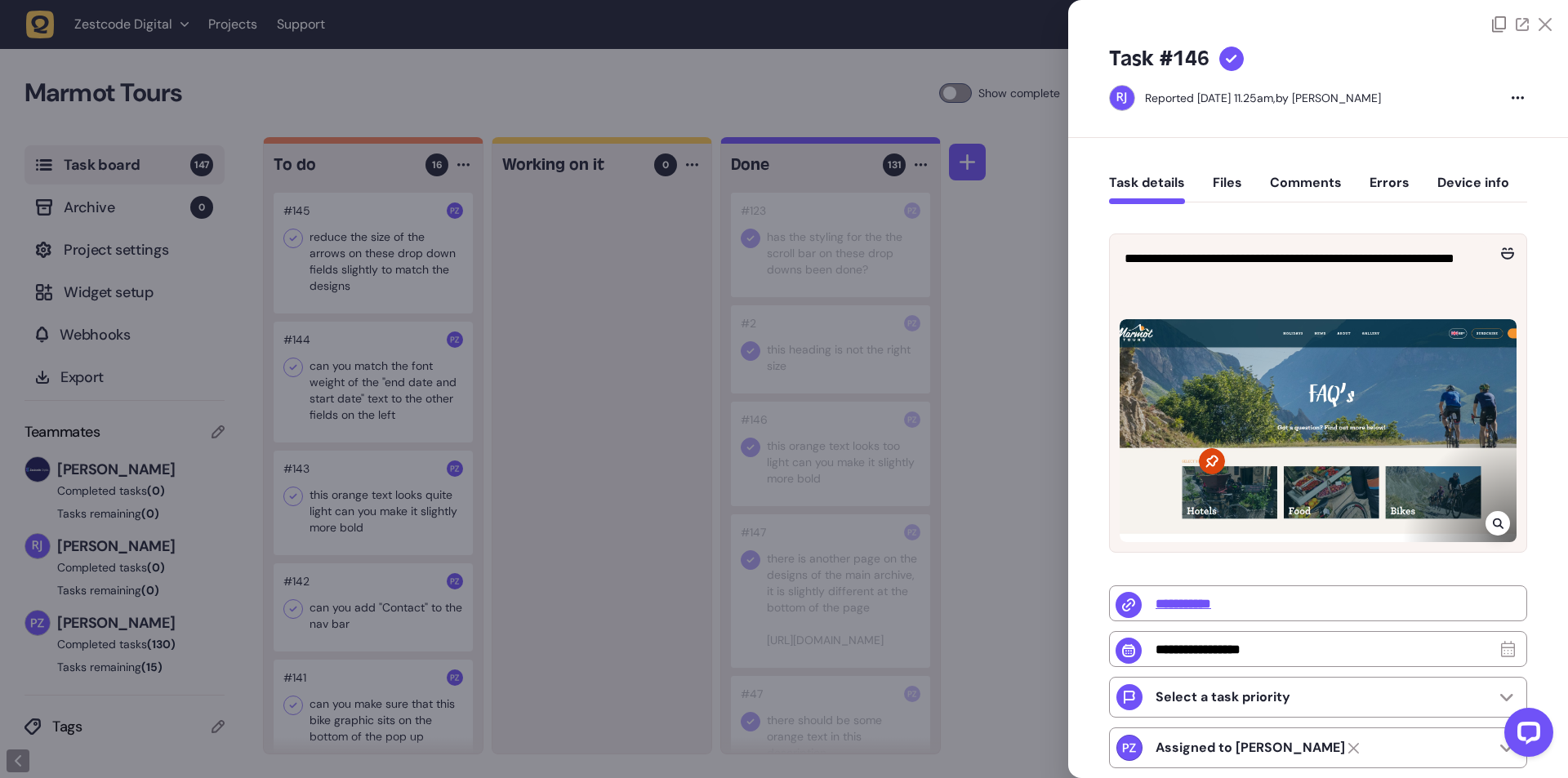
click at [982, 411] on div at bounding box center [784, 389] width 1568 height 778
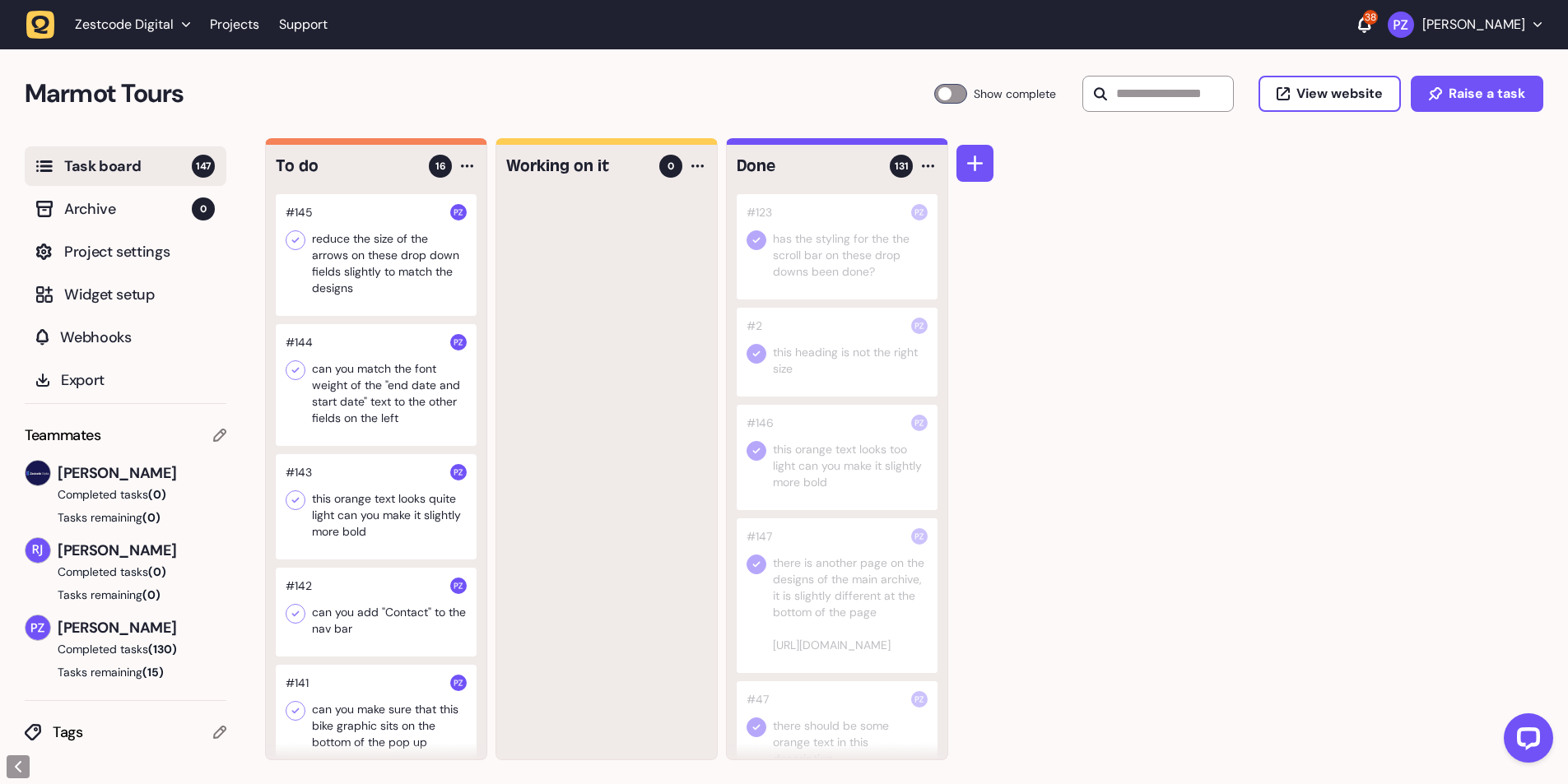
click at [395, 257] on div at bounding box center [376, 255] width 201 height 122
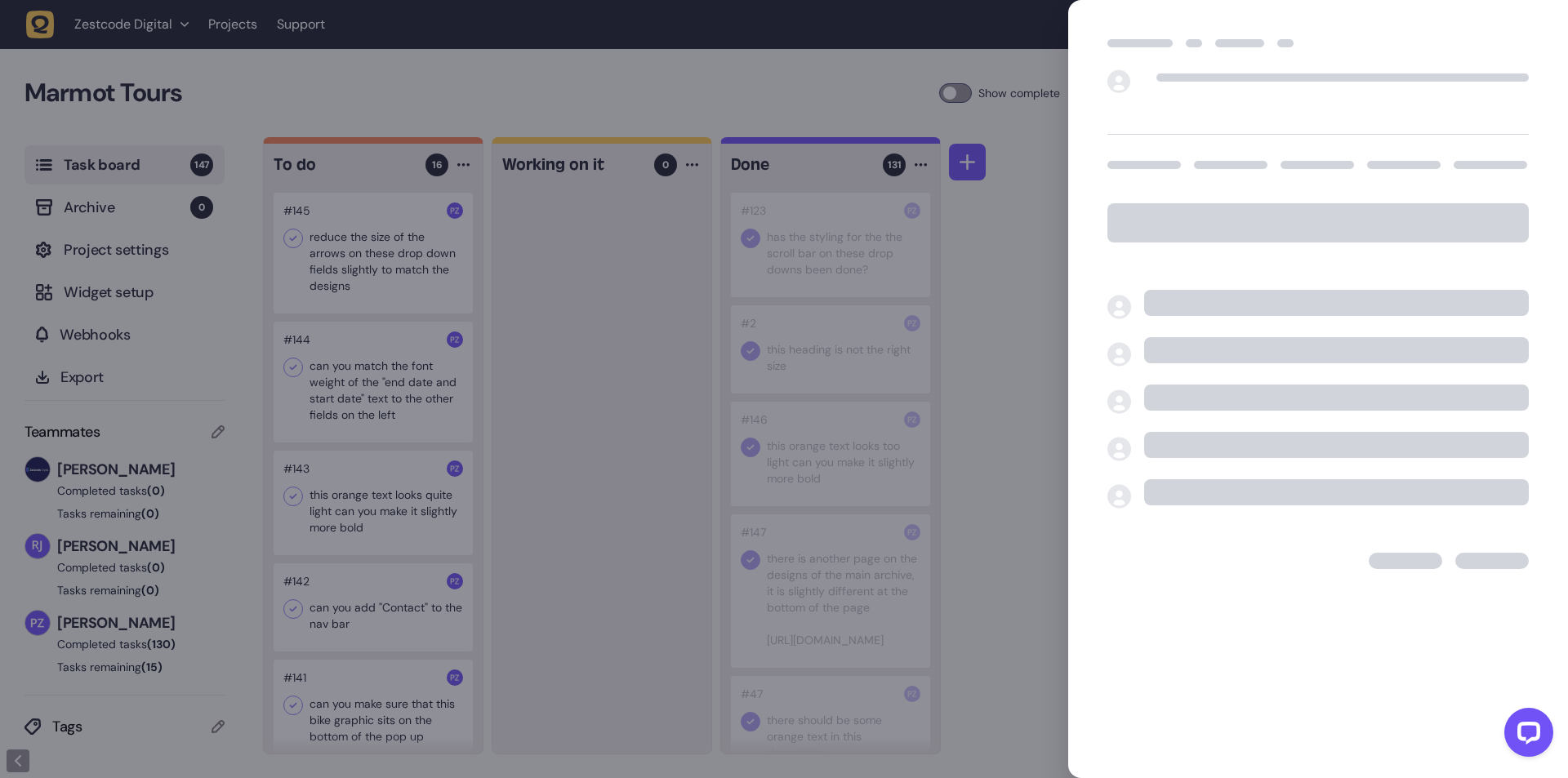
click at [514, 317] on div at bounding box center [784, 389] width 1568 height 778
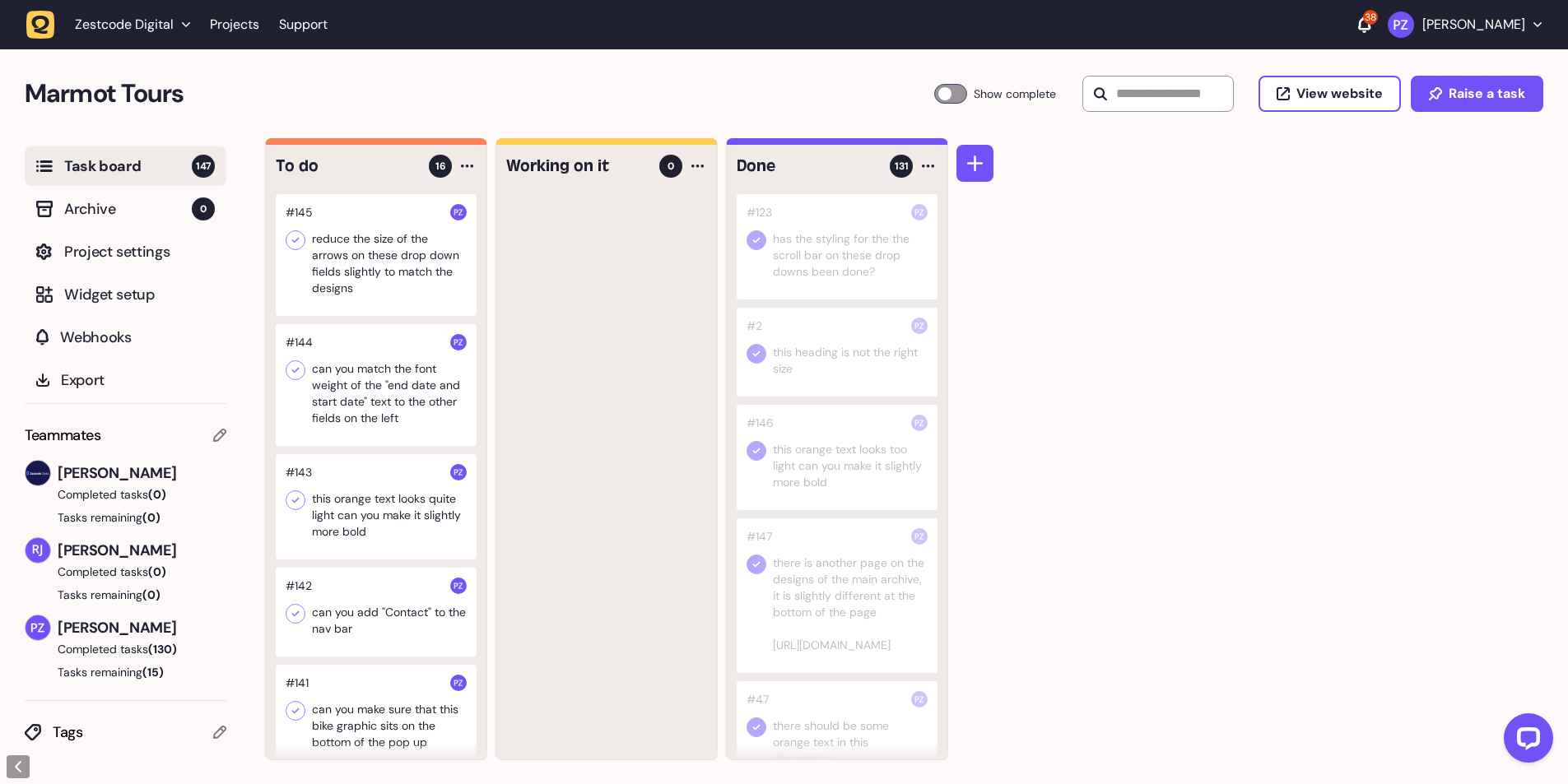
click at [299, 250] on div at bounding box center [376, 255] width 201 height 122
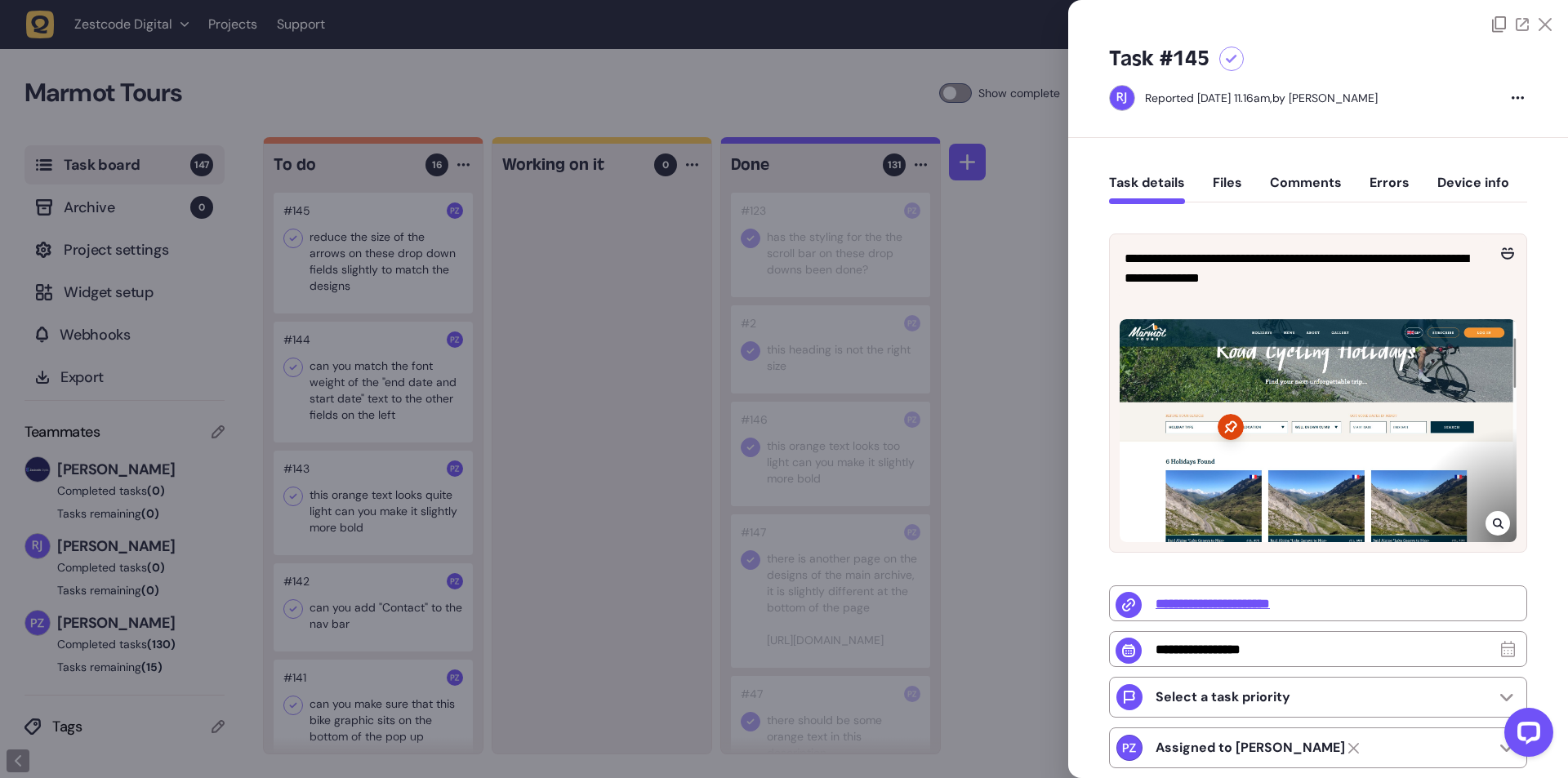
click at [719, 334] on div at bounding box center [784, 389] width 1568 height 778
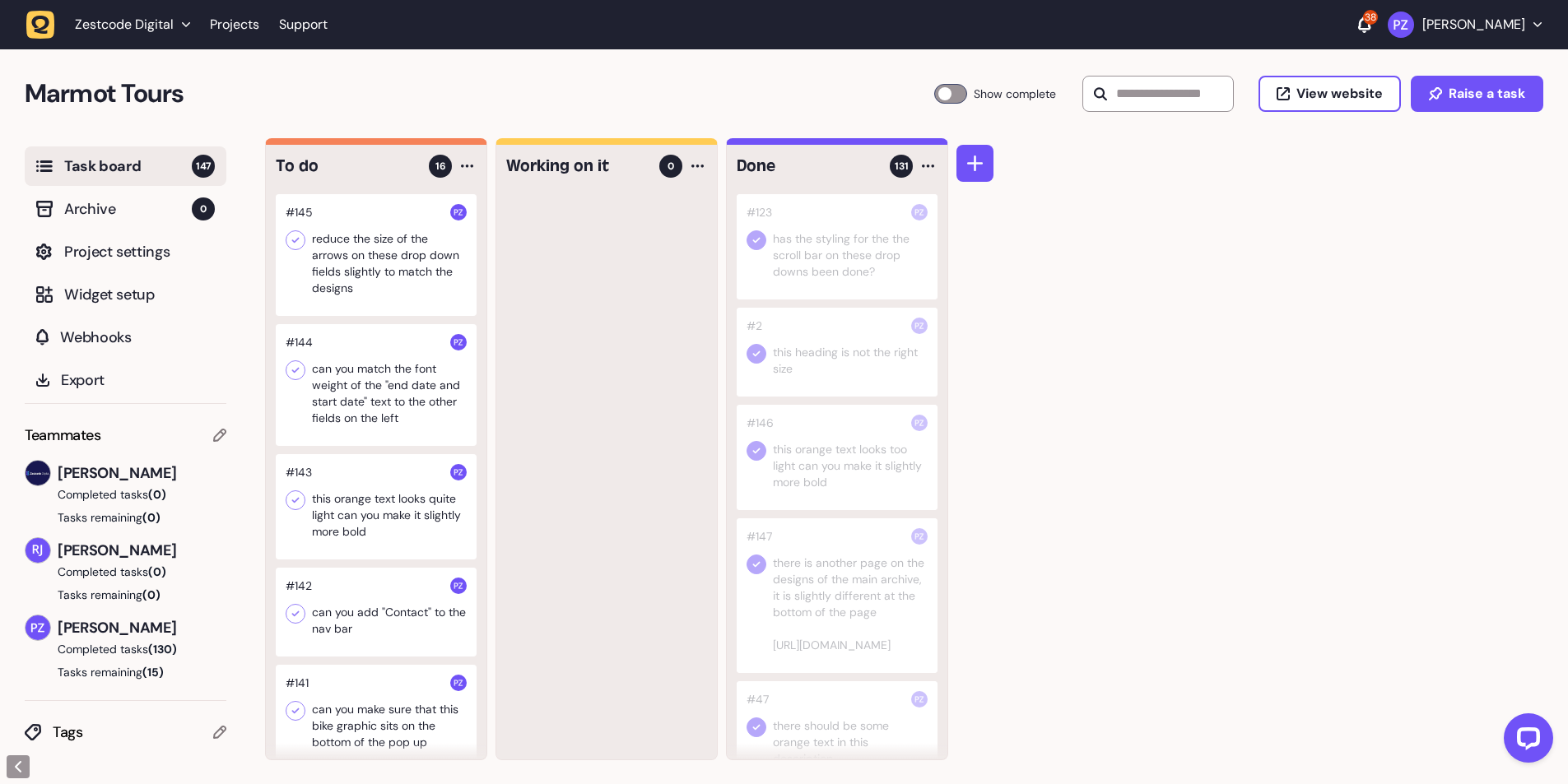
click at [303, 239] on icon at bounding box center [295, 241] width 17 height 17
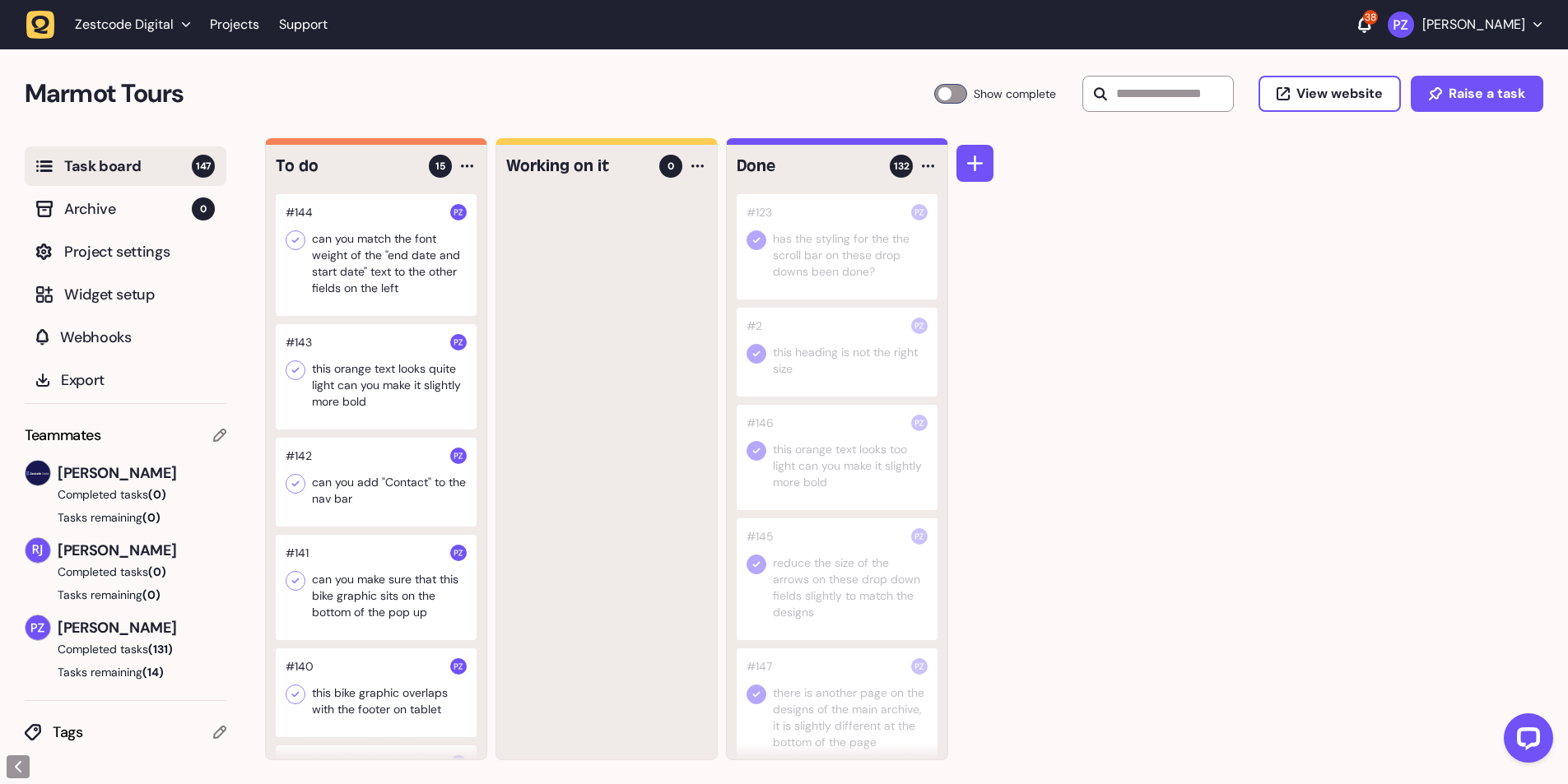
click at [297, 241] on icon at bounding box center [295, 241] width 17 height 17
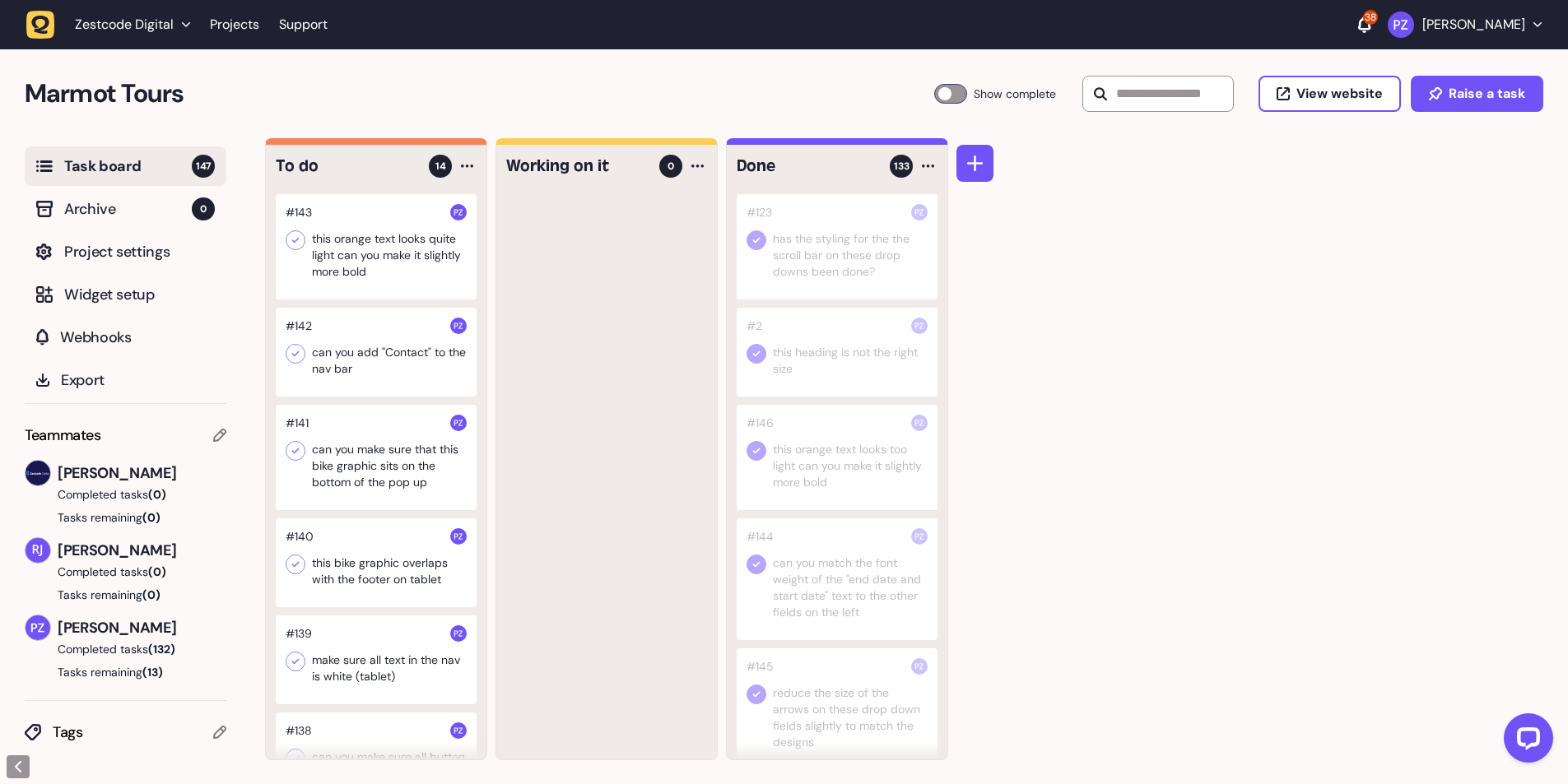
click at [406, 248] on div at bounding box center [376, 247] width 201 height 106
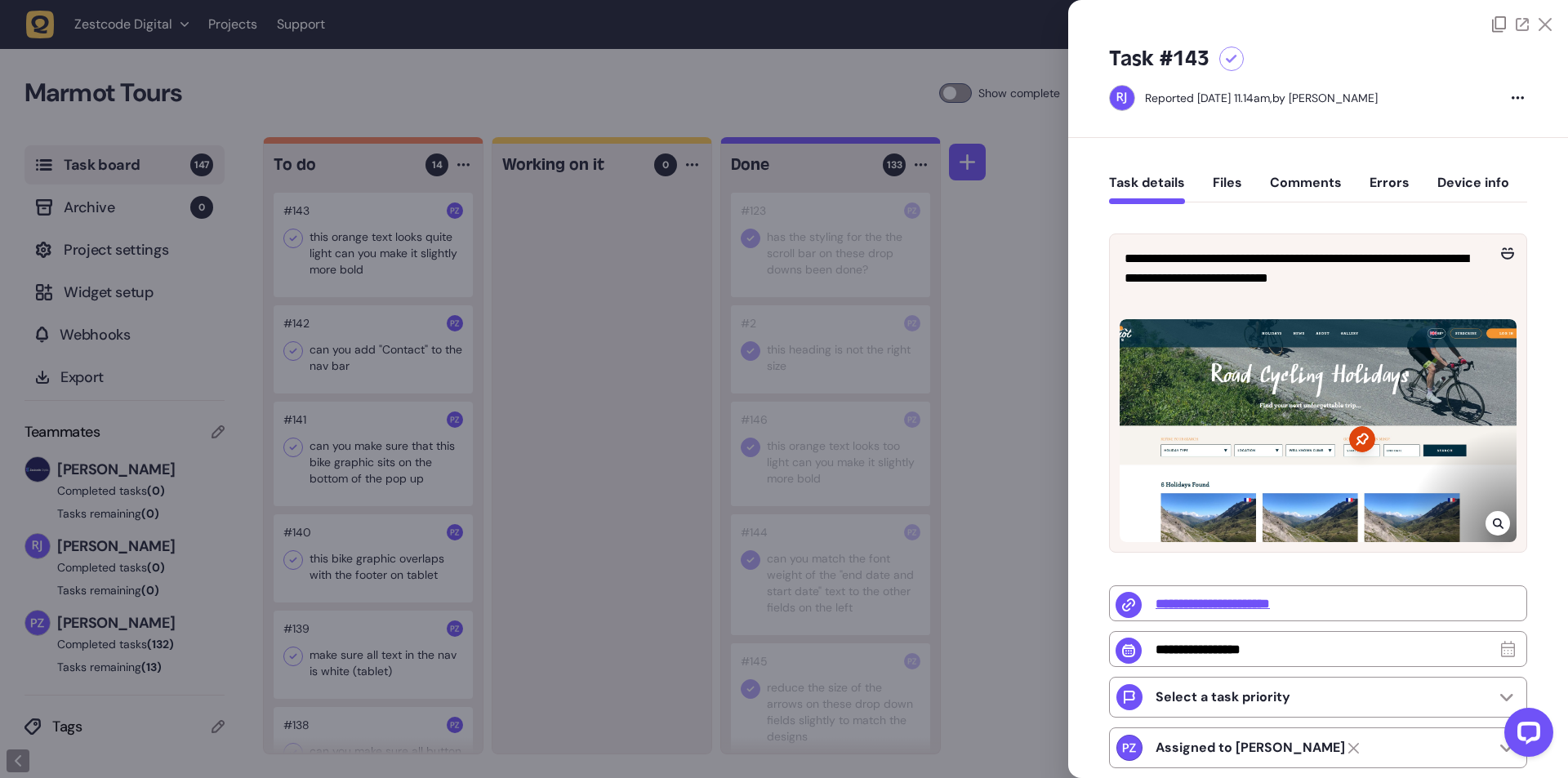
click at [612, 376] on div at bounding box center [784, 389] width 1568 height 778
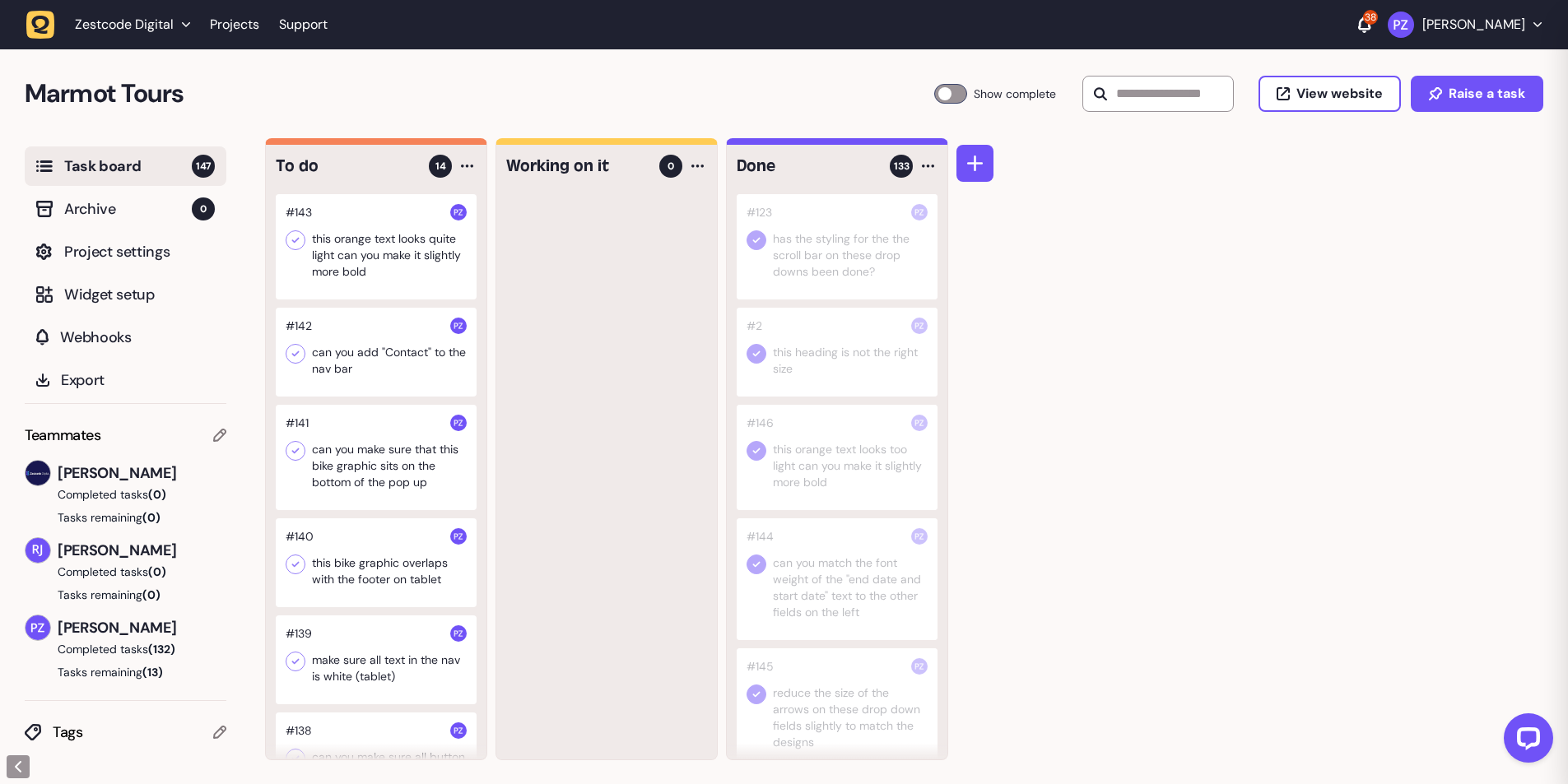
click at [428, 248] on div at bounding box center [376, 247] width 201 height 106
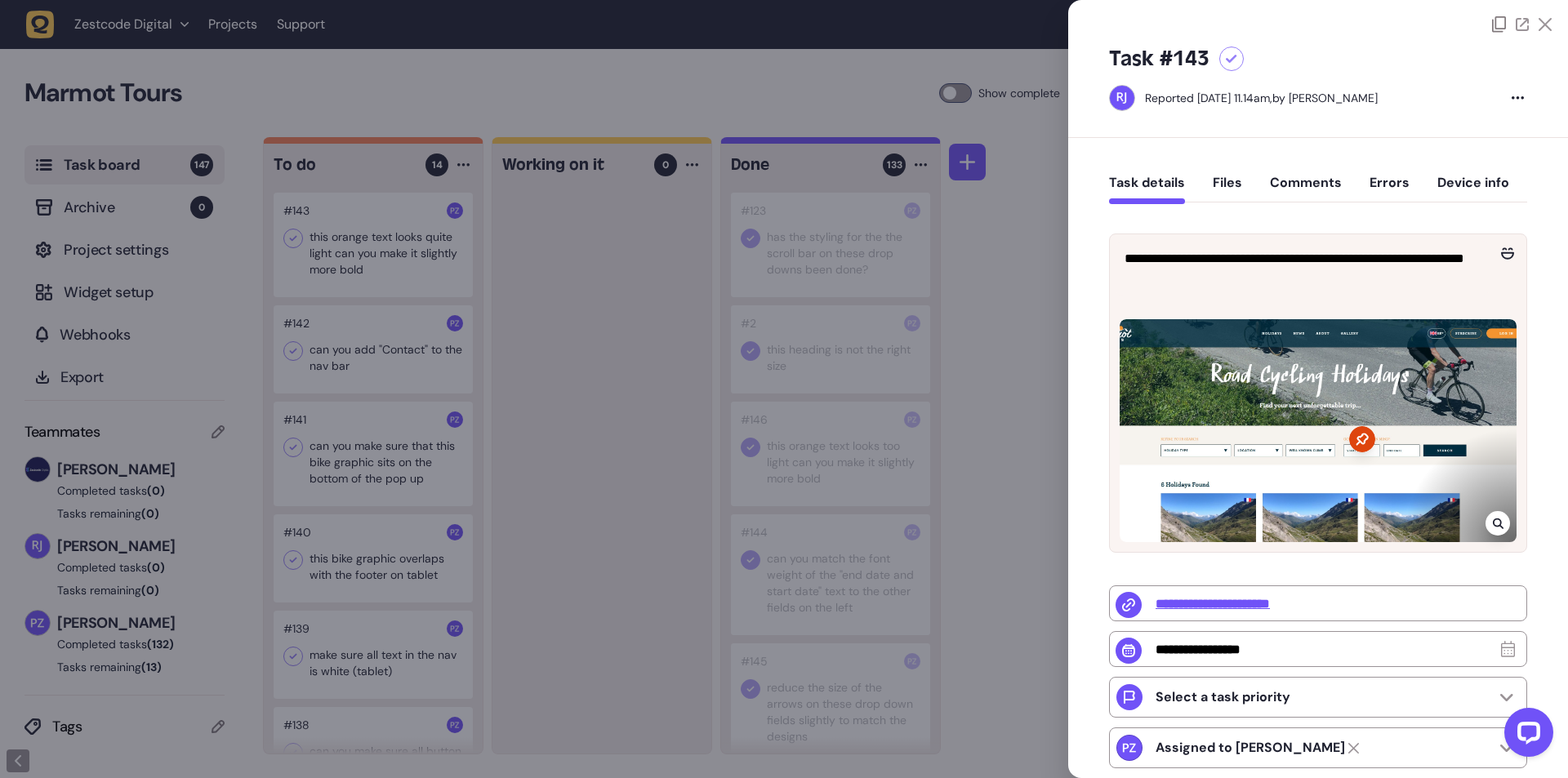
click at [563, 339] on div at bounding box center [784, 389] width 1568 height 778
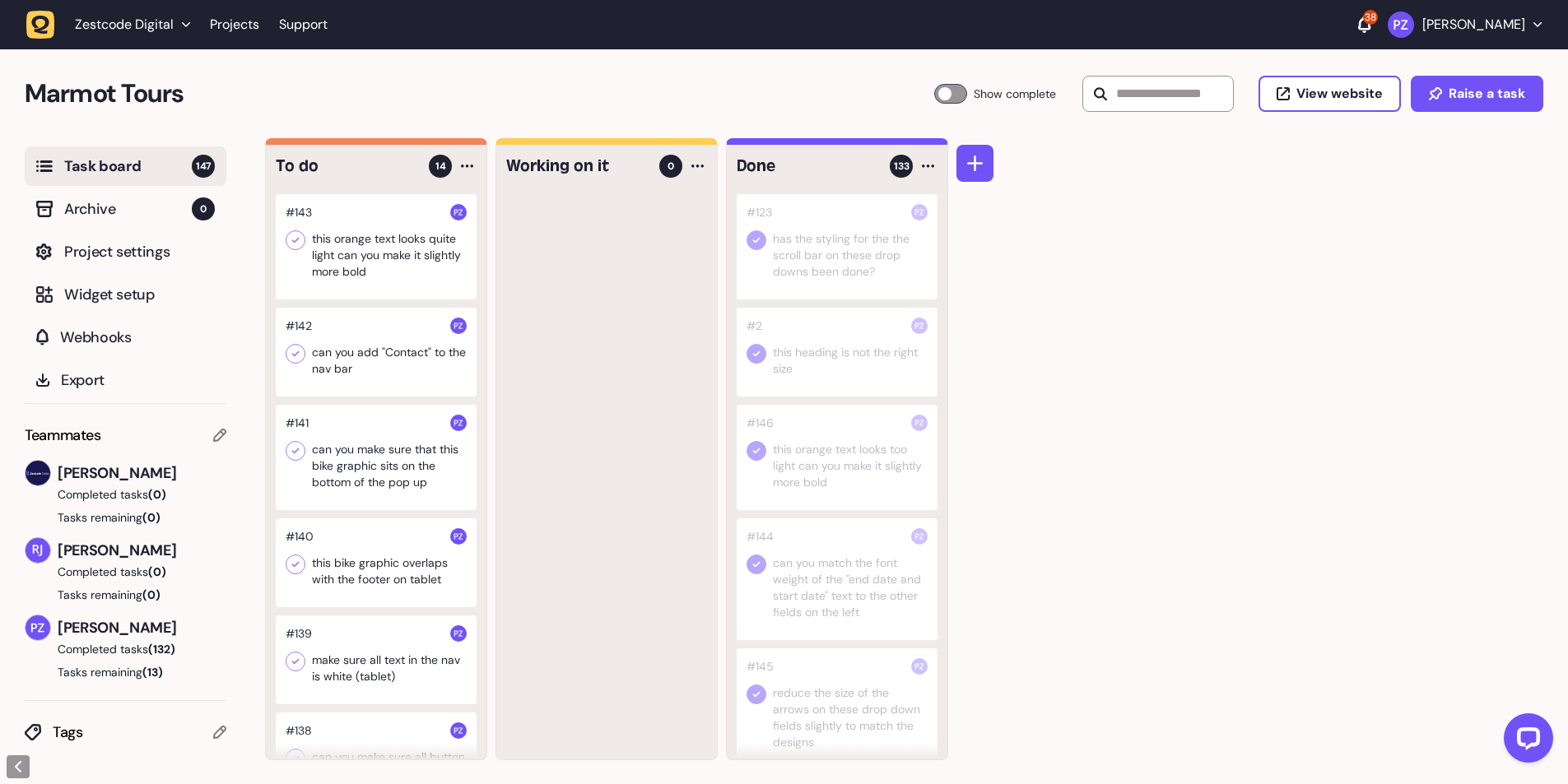
click at [294, 240] on icon at bounding box center [295, 241] width 17 height 17
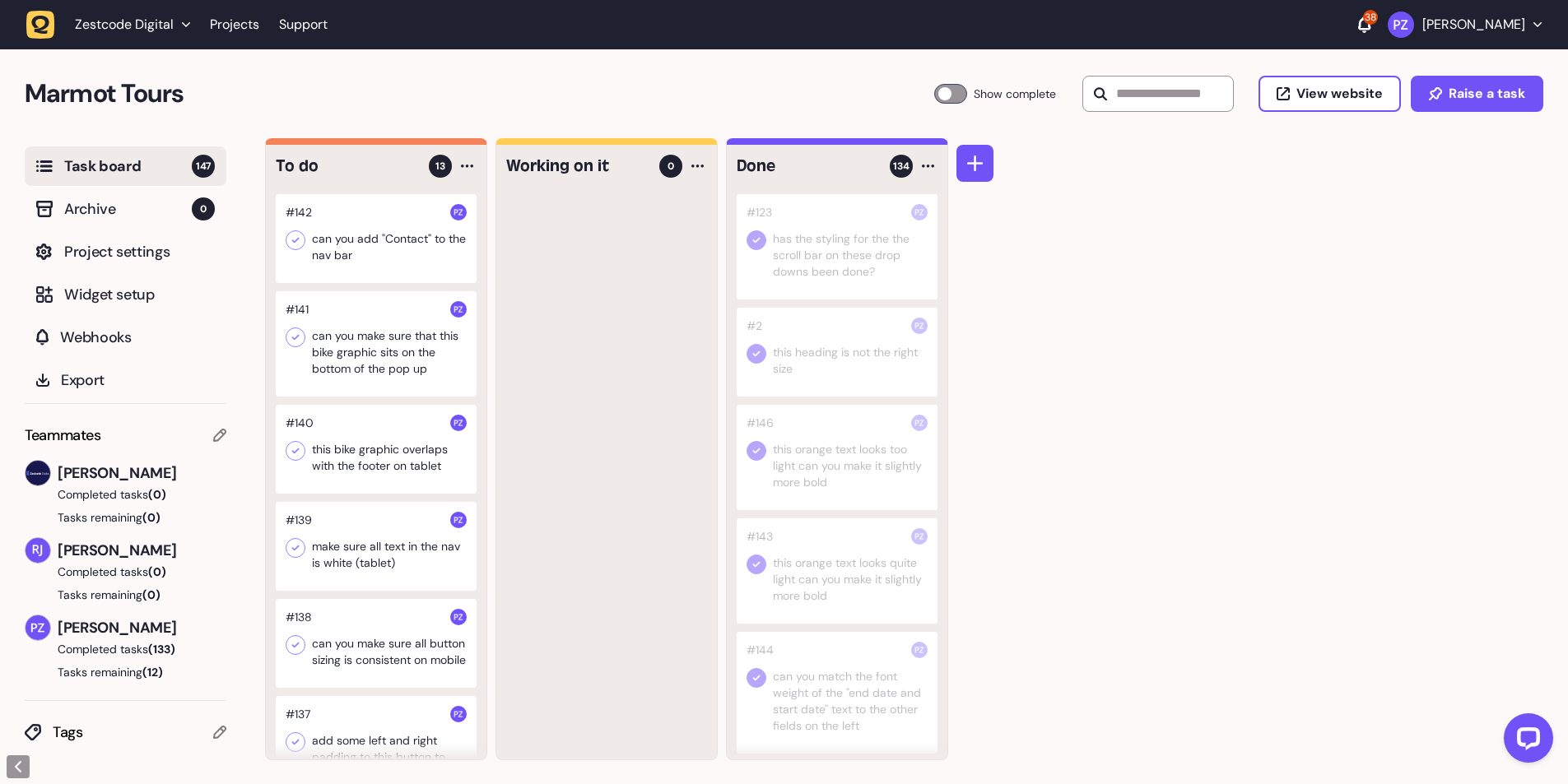
click at [396, 263] on div at bounding box center [376, 239] width 201 height 89
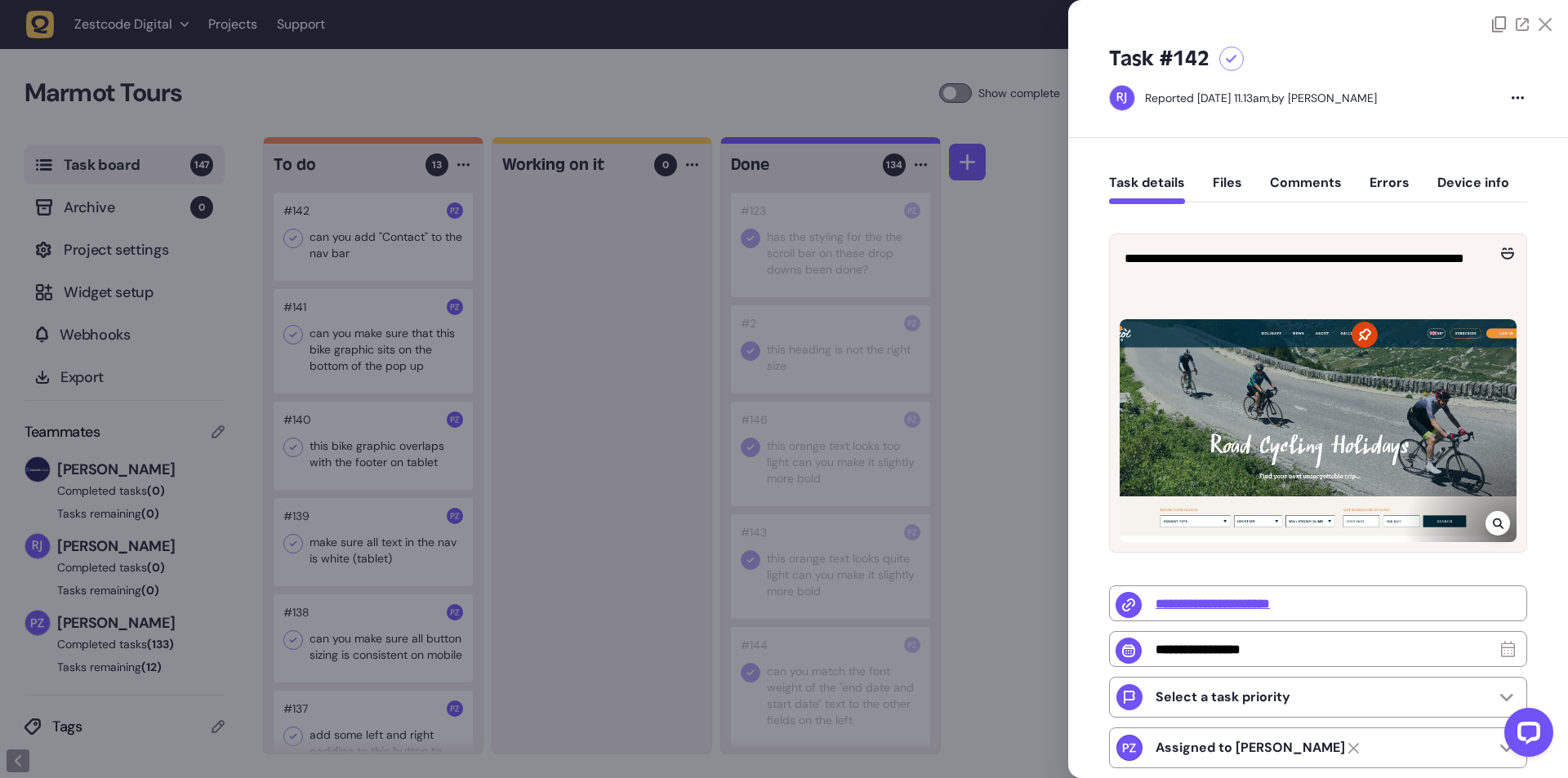
click at [591, 508] on div at bounding box center [784, 389] width 1568 height 778
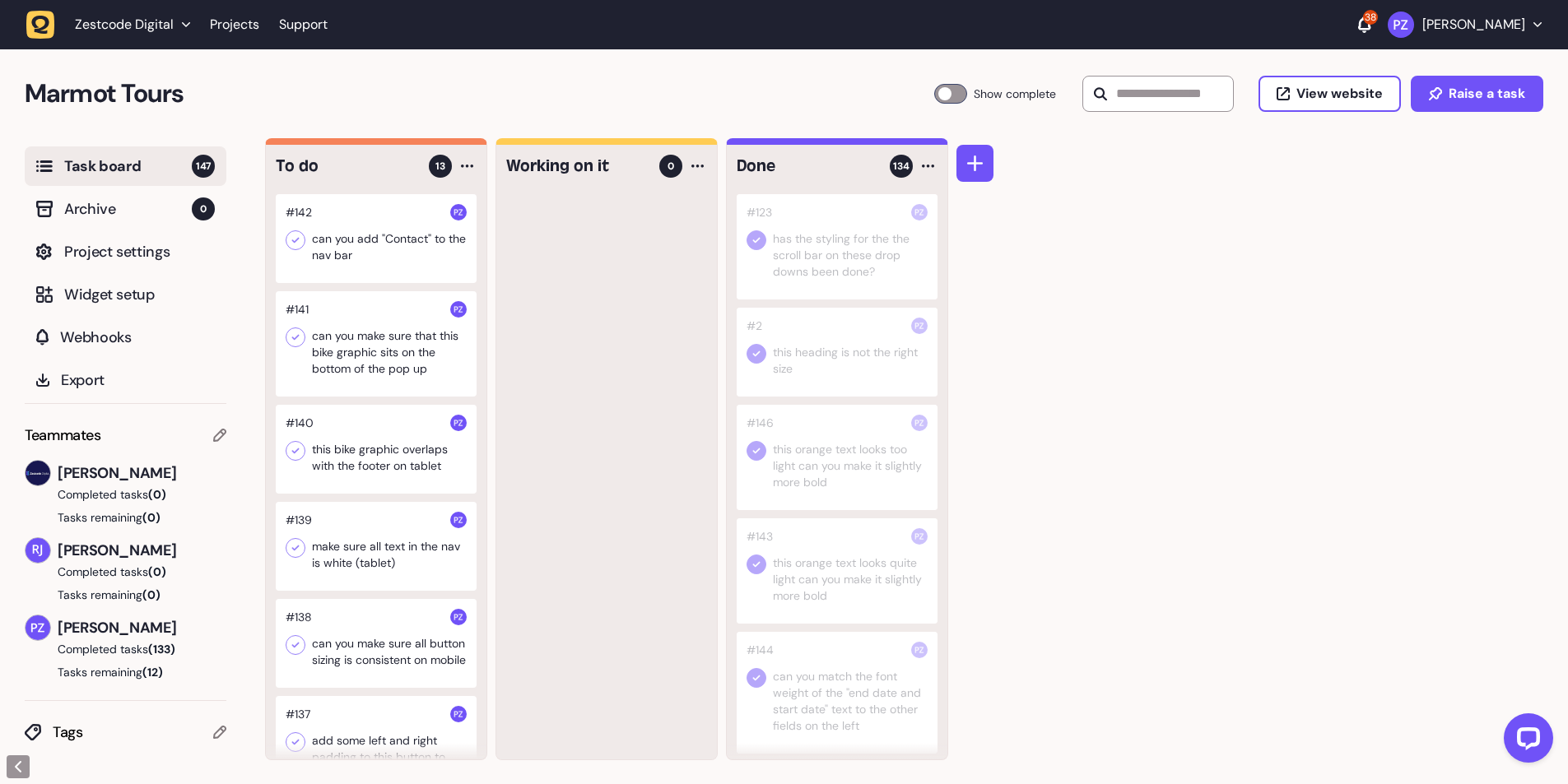
click at [349, 254] on div at bounding box center [376, 239] width 201 height 89
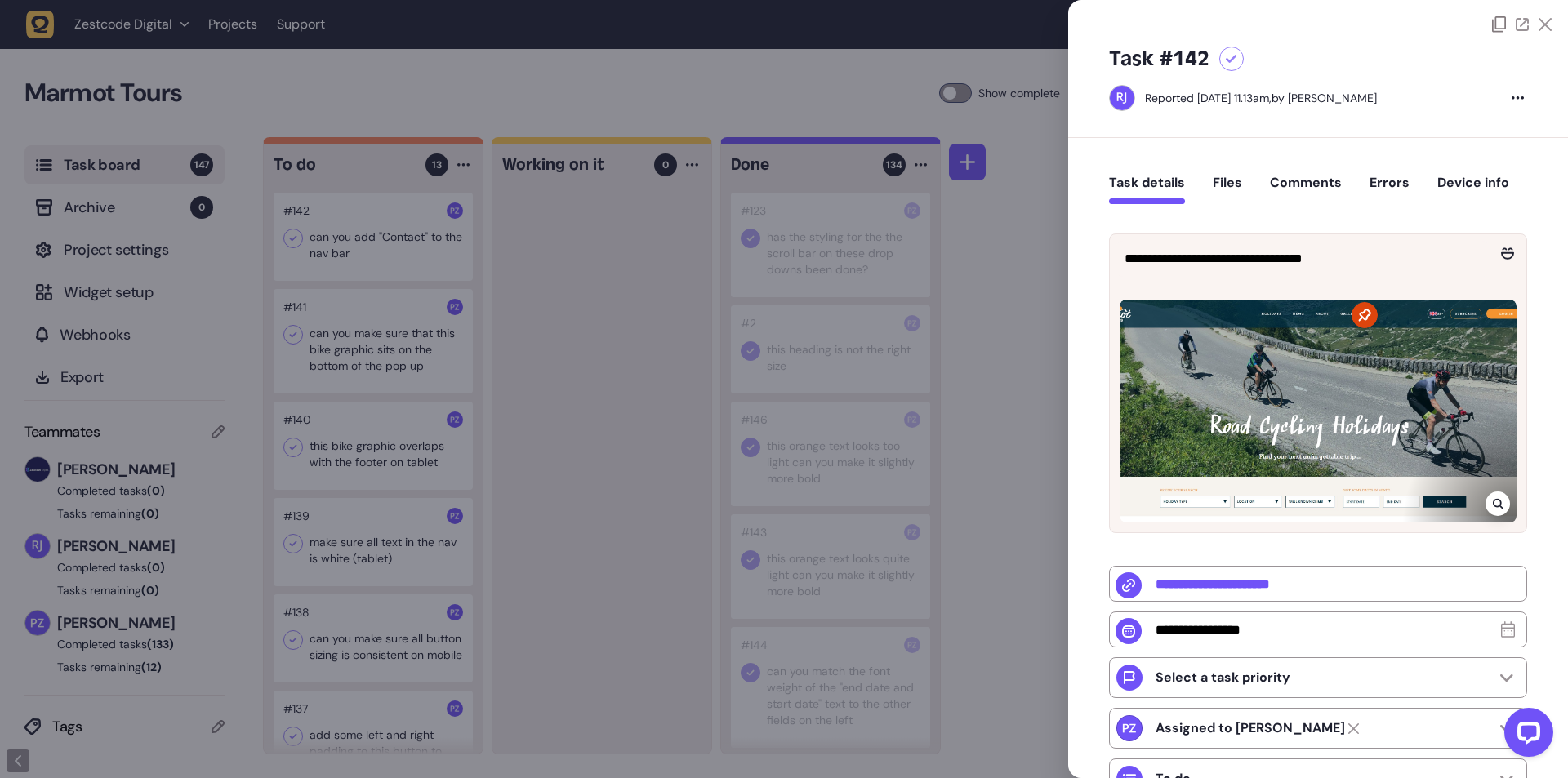
click at [618, 369] on div at bounding box center [784, 389] width 1568 height 778
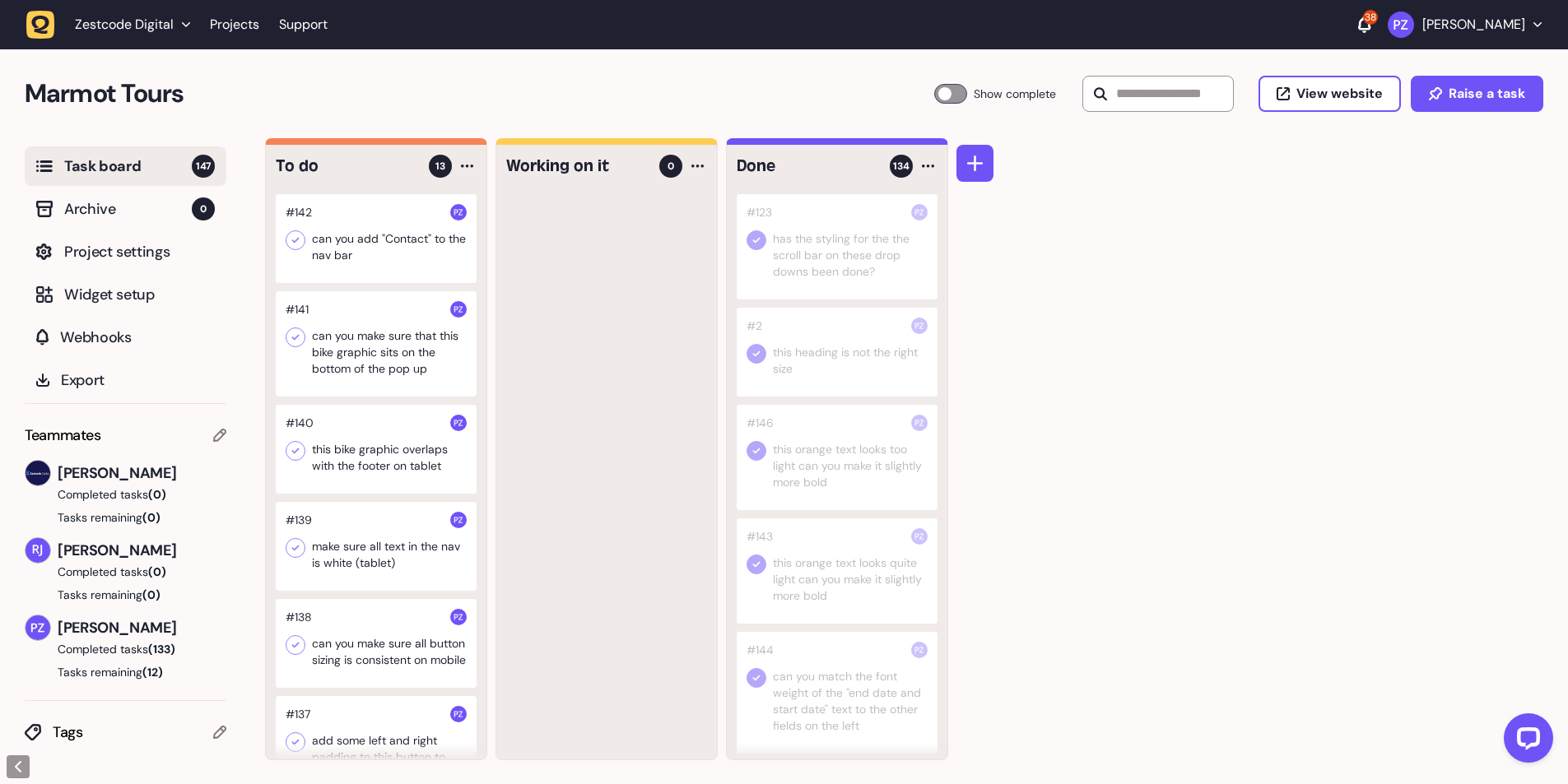
click at [307, 236] on div at bounding box center [376, 239] width 201 height 89
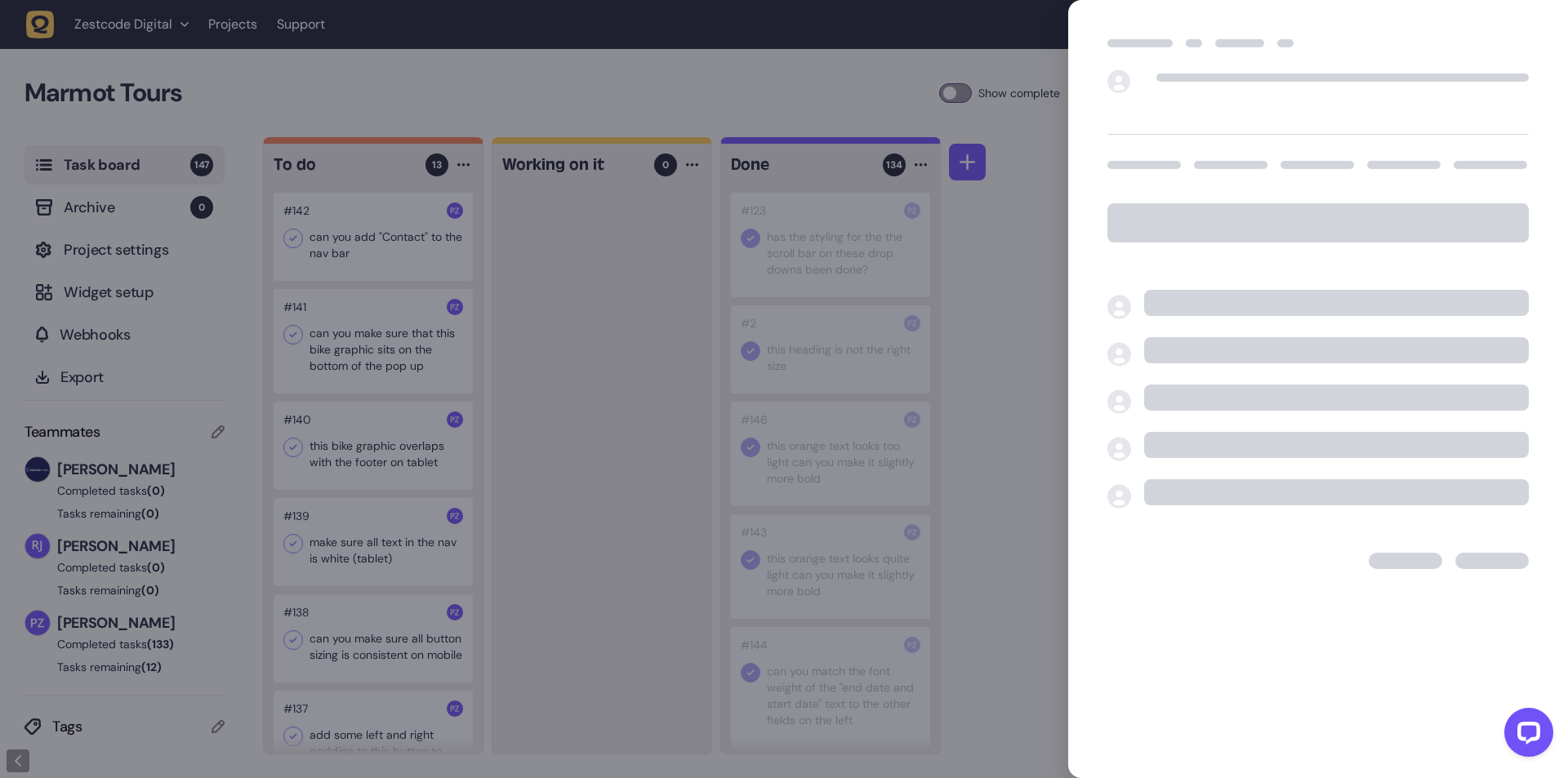
click at [490, 298] on div at bounding box center [784, 389] width 1568 height 778
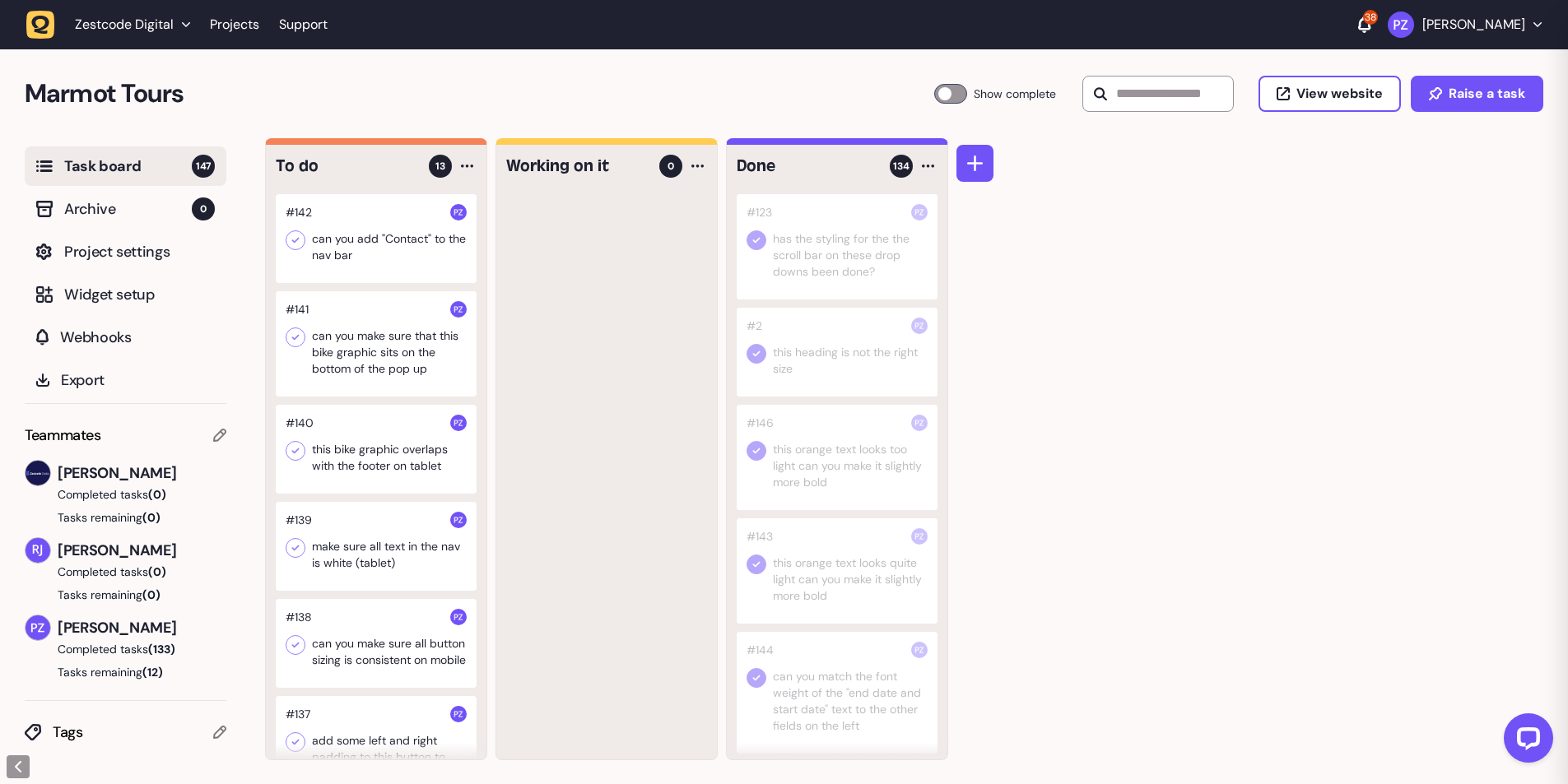
click at [300, 241] on icon at bounding box center [295, 241] width 17 height 17
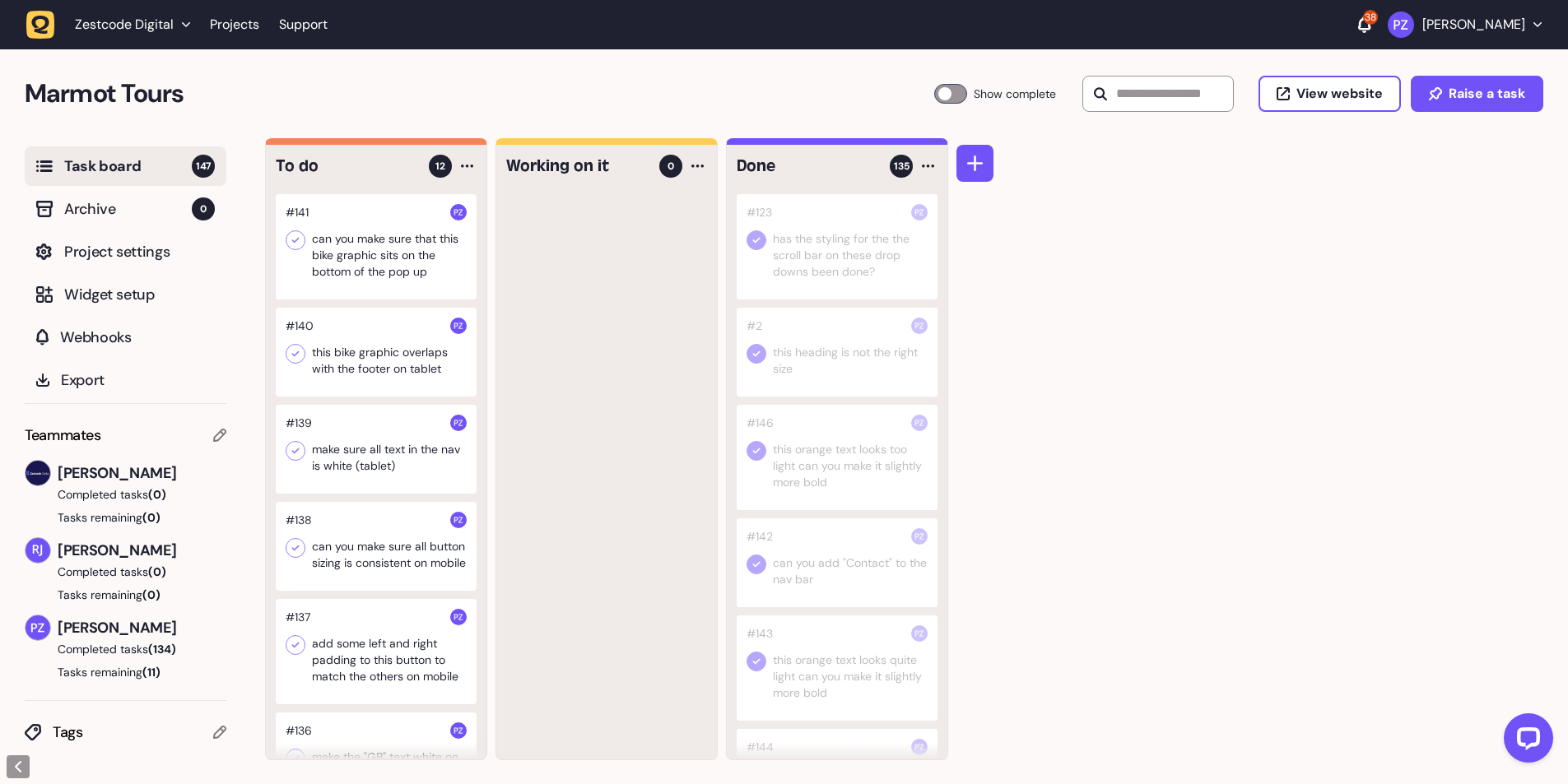
click at [425, 288] on div at bounding box center [376, 247] width 201 height 106
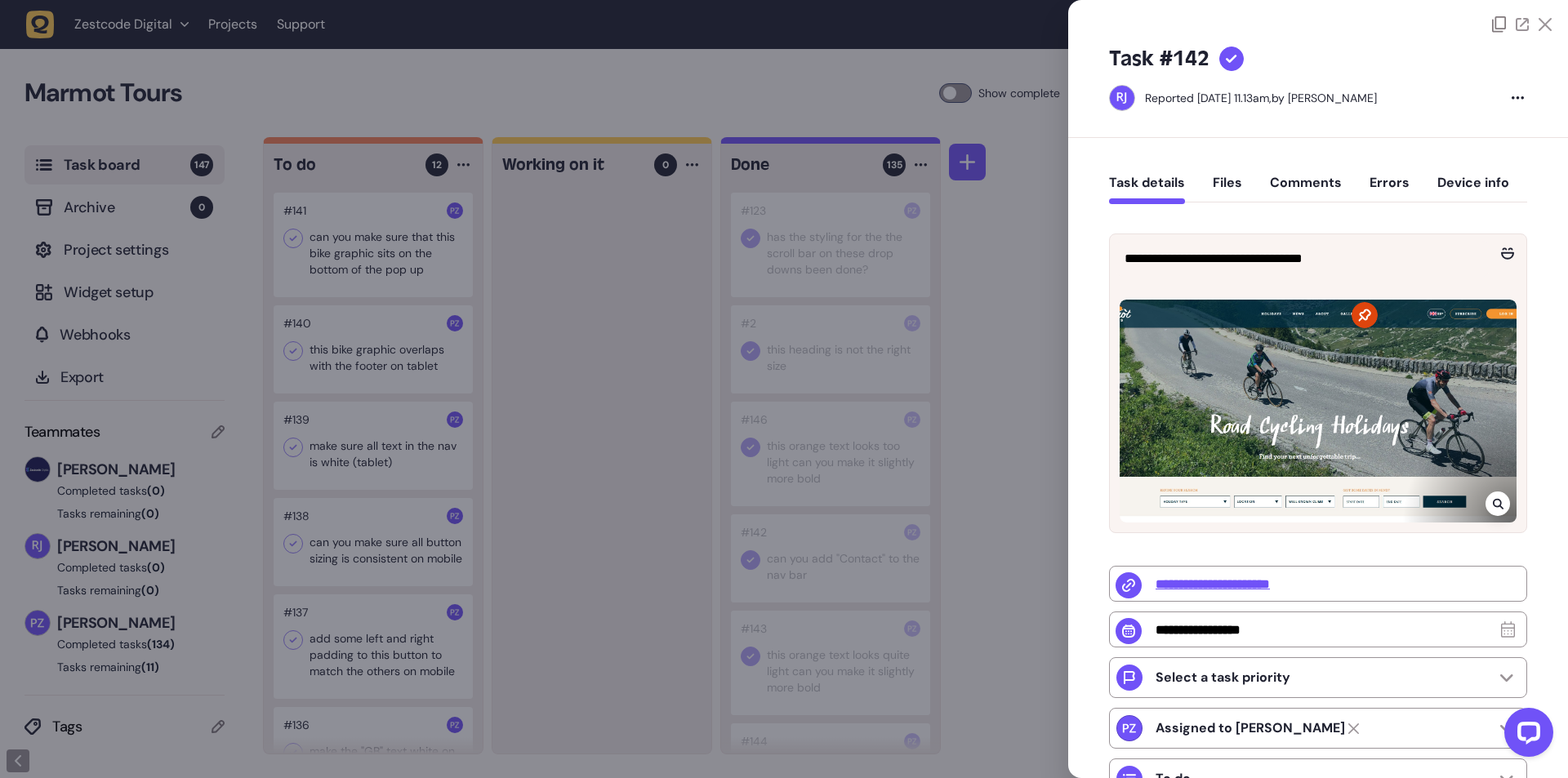
type input "*"
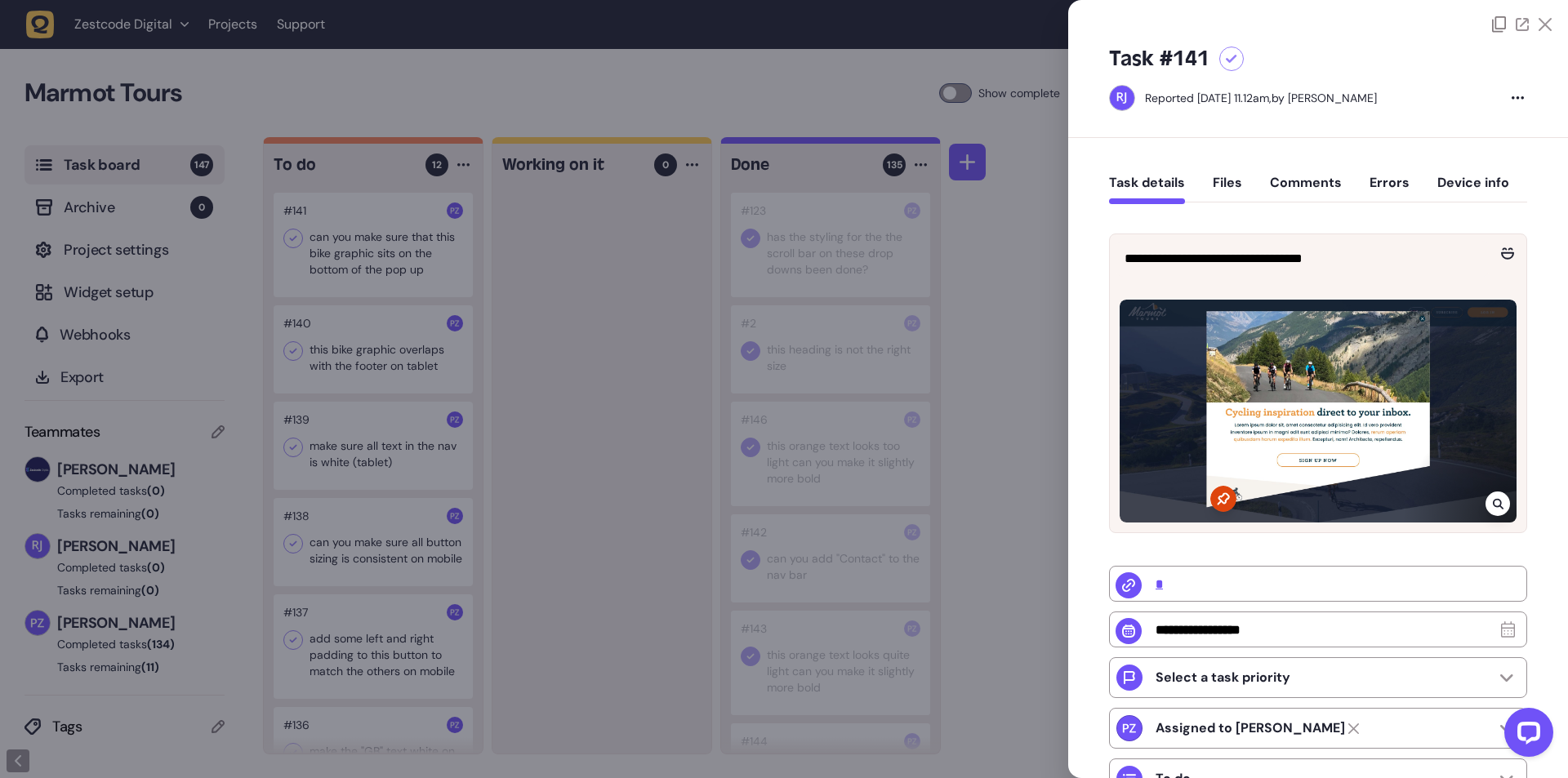
click at [558, 314] on div at bounding box center [784, 389] width 1568 height 778
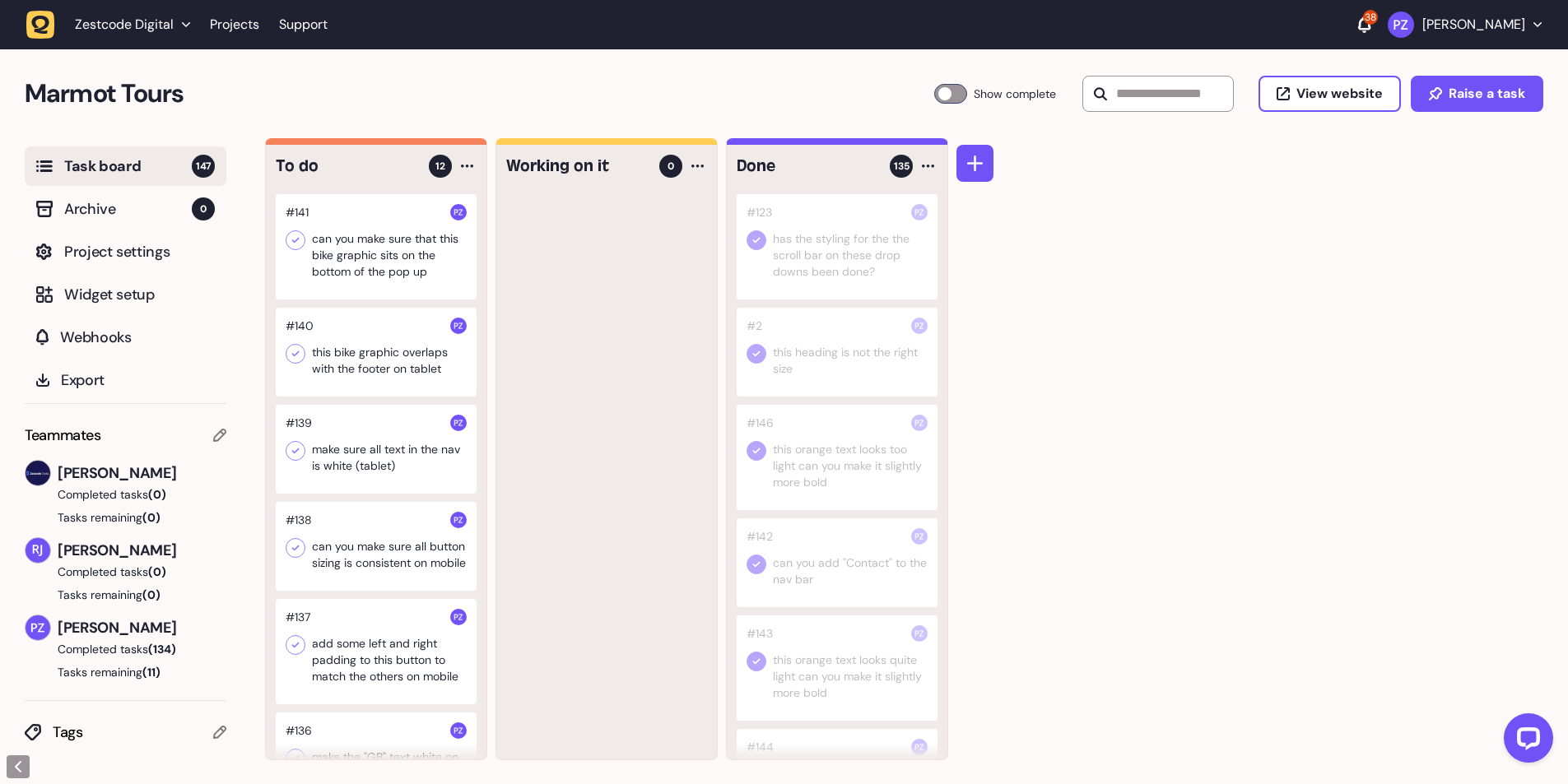
click at [287, 241] on icon at bounding box center [295, 241] width 17 height 17
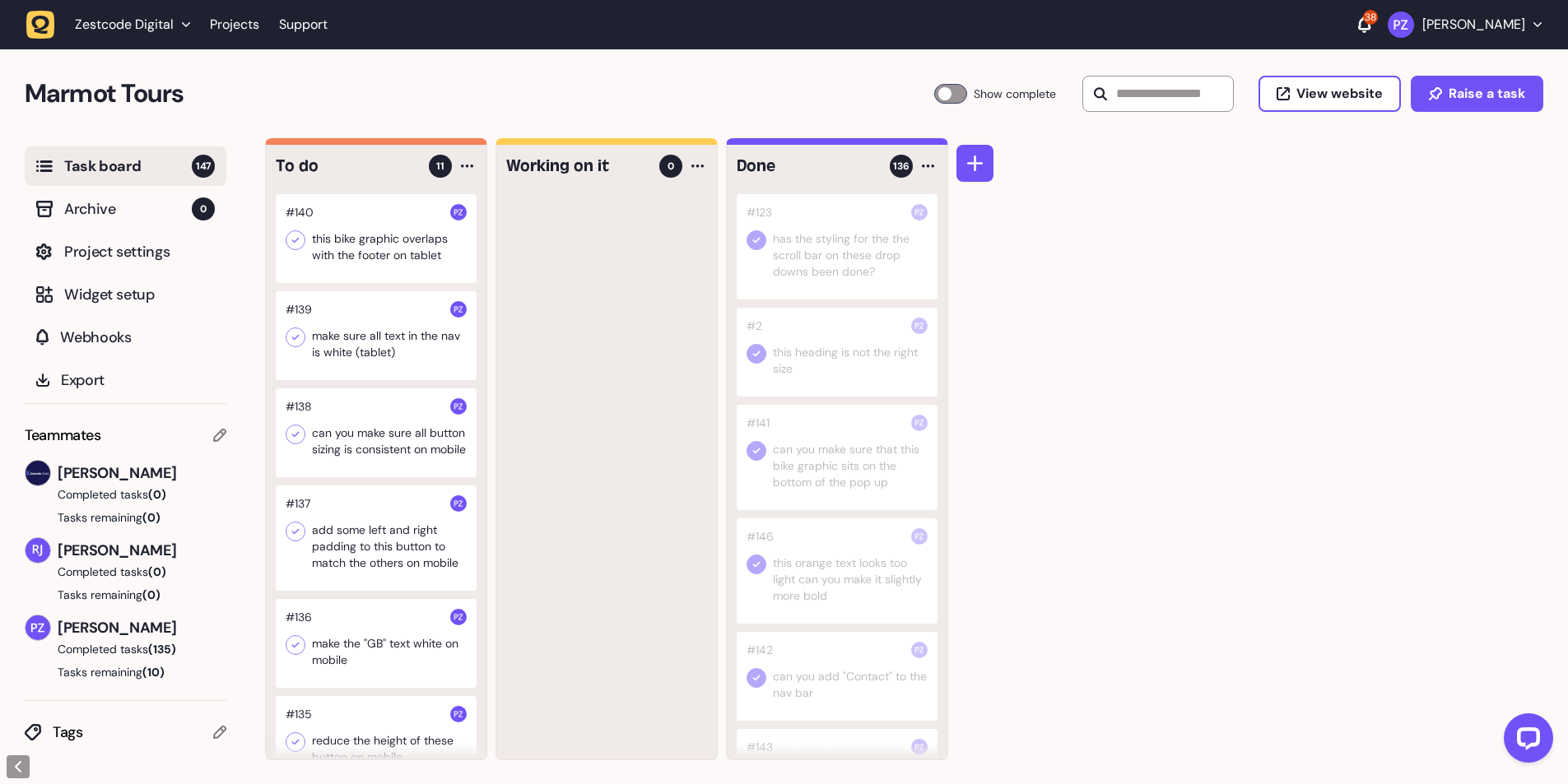
click at [330, 235] on div at bounding box center [376, 239] width 201 height 89
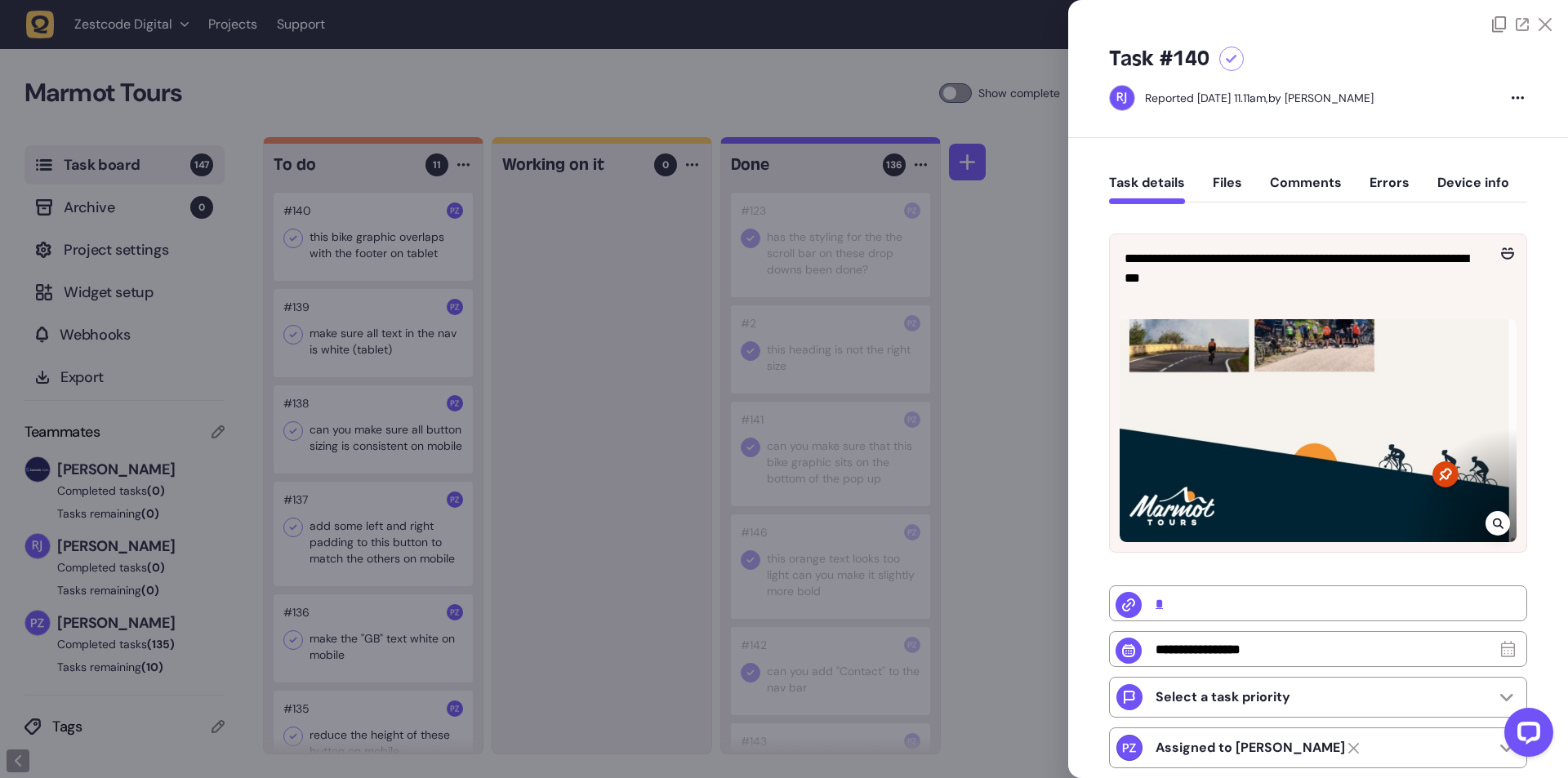
click at [546, 285] on div at bounding box center [784, 389] width 1568 height 778
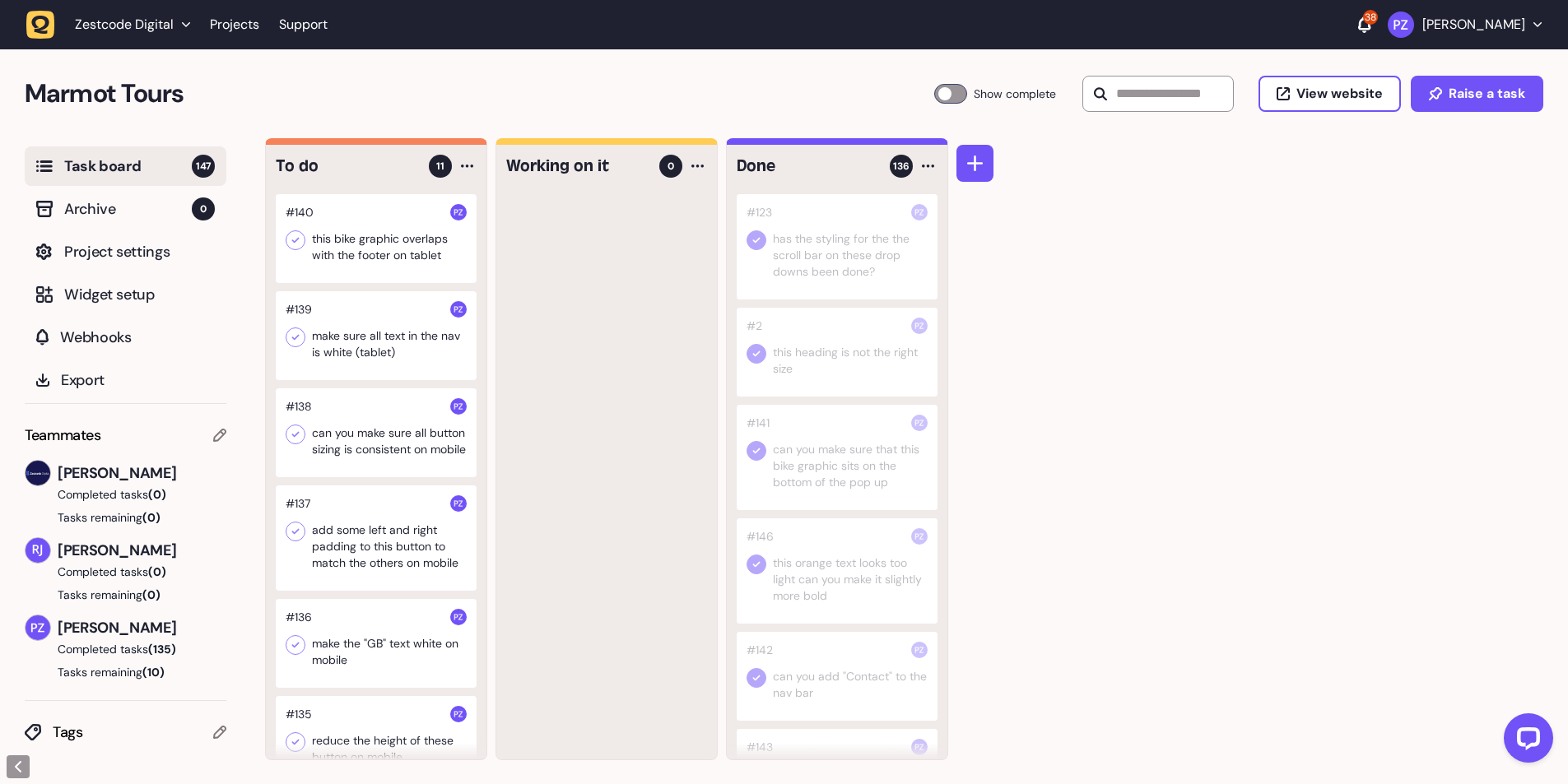
click at [374, 242] on div at bounding box center [376, 239] width 201 height 89
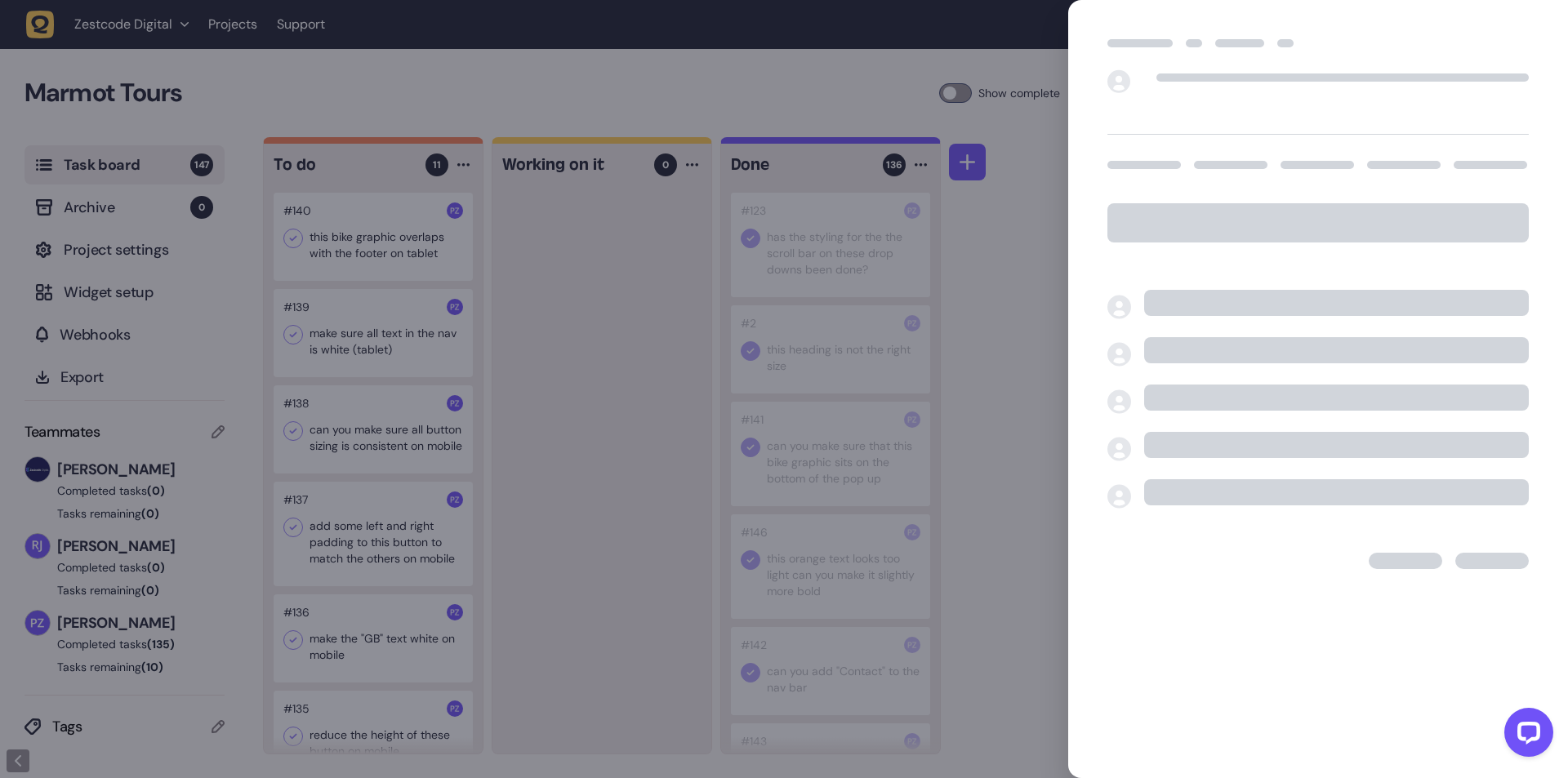
click at [297, 236] on div at bounding box center [784, 389] width 1568 height 778
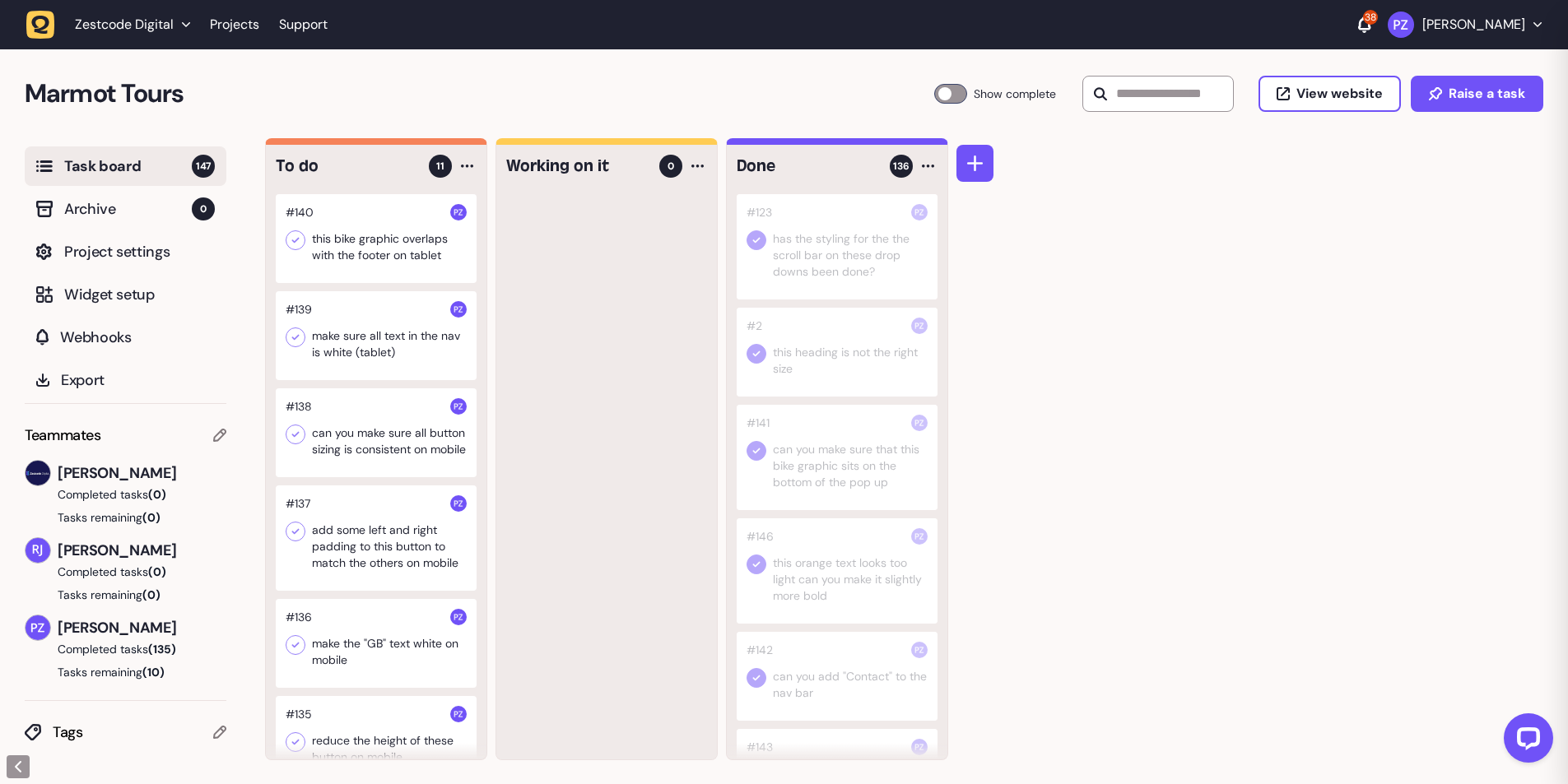
click at [294, 236] on icon at bounding box center [295, 241] width 17 height 17
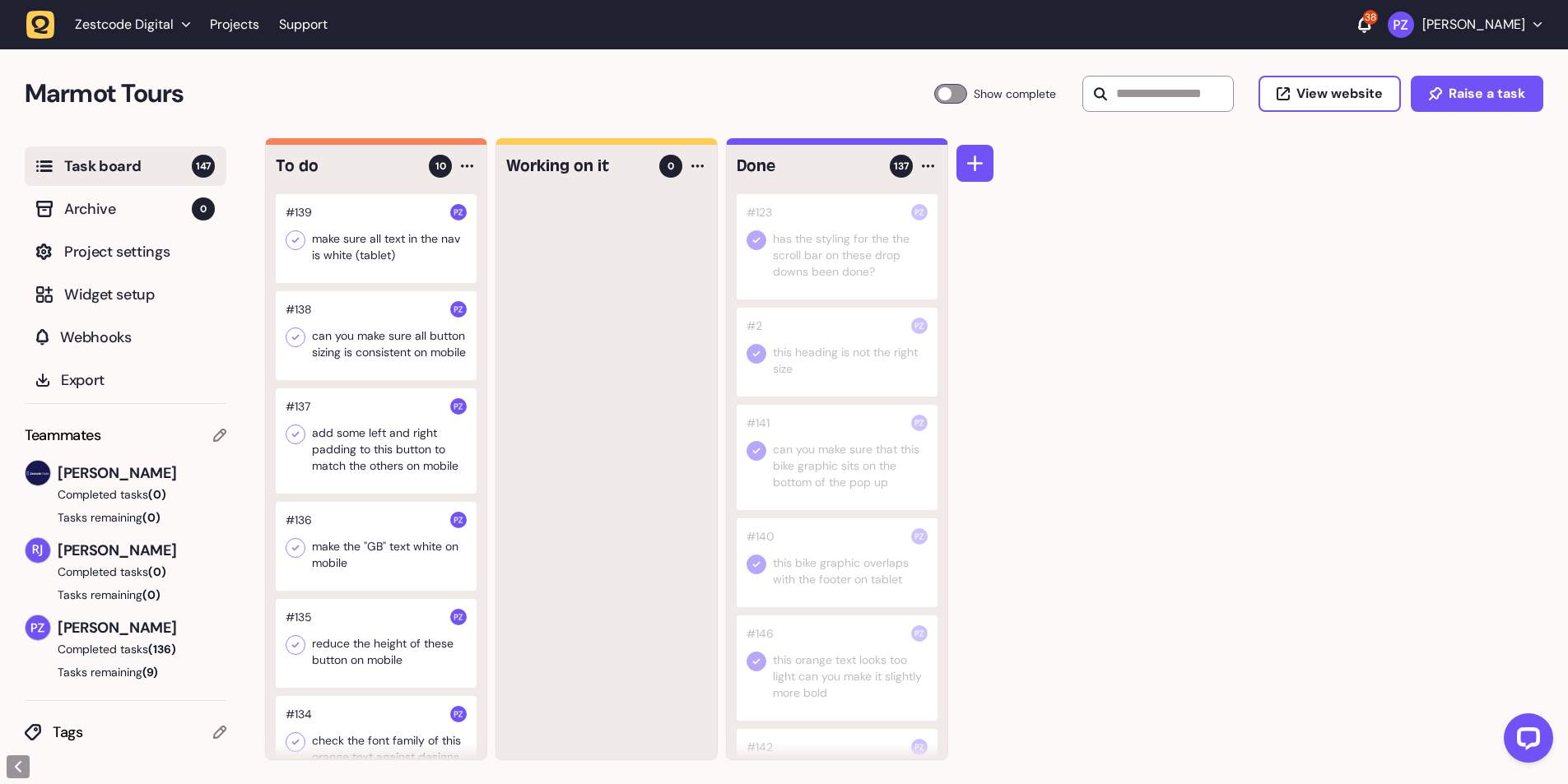
click at [419, 258] on div at bounding box center [376, 239] width 201 height 89
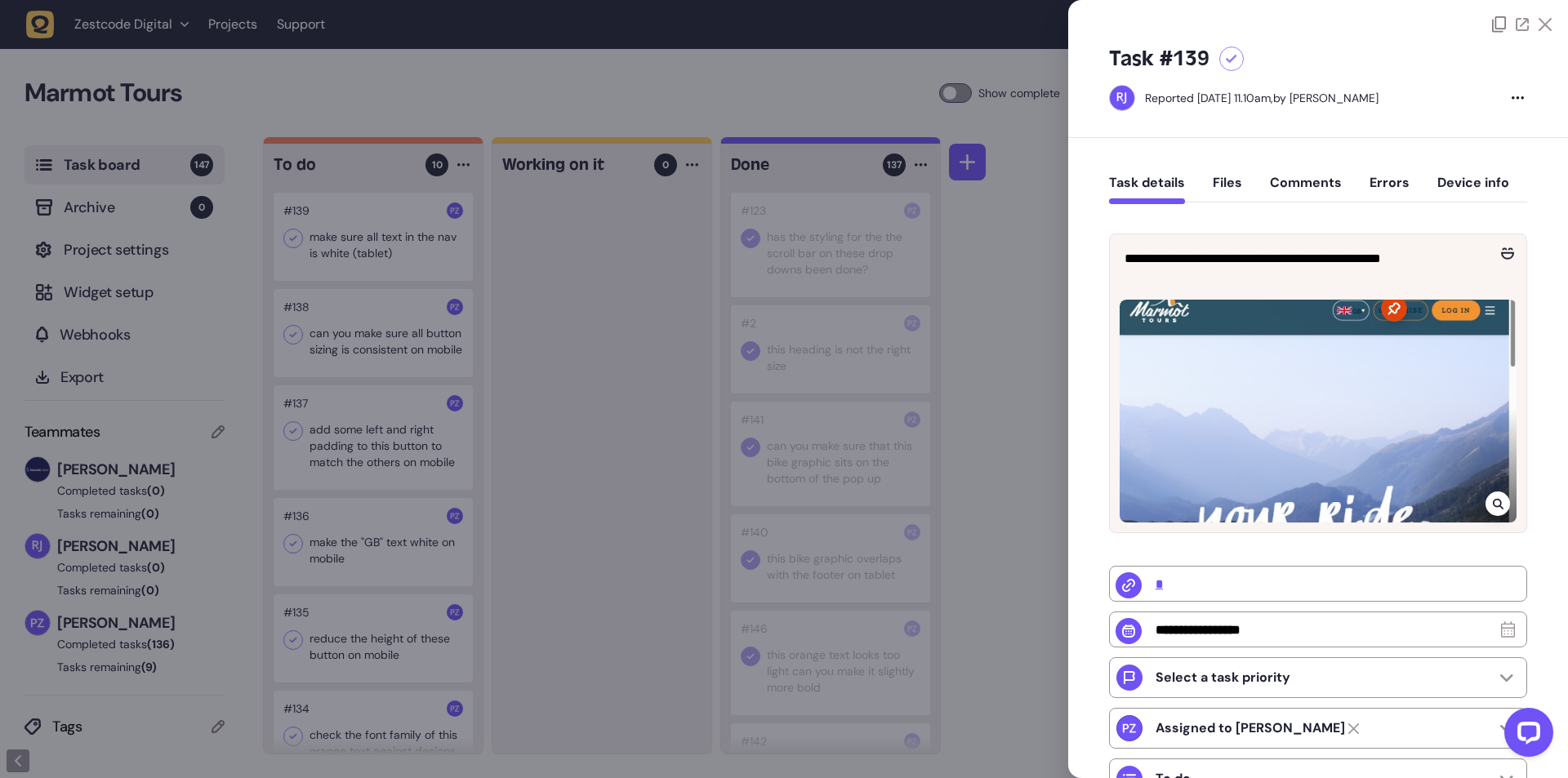
click at [596, 319] on div at bounding box center [784, 389] width 1568 height 778
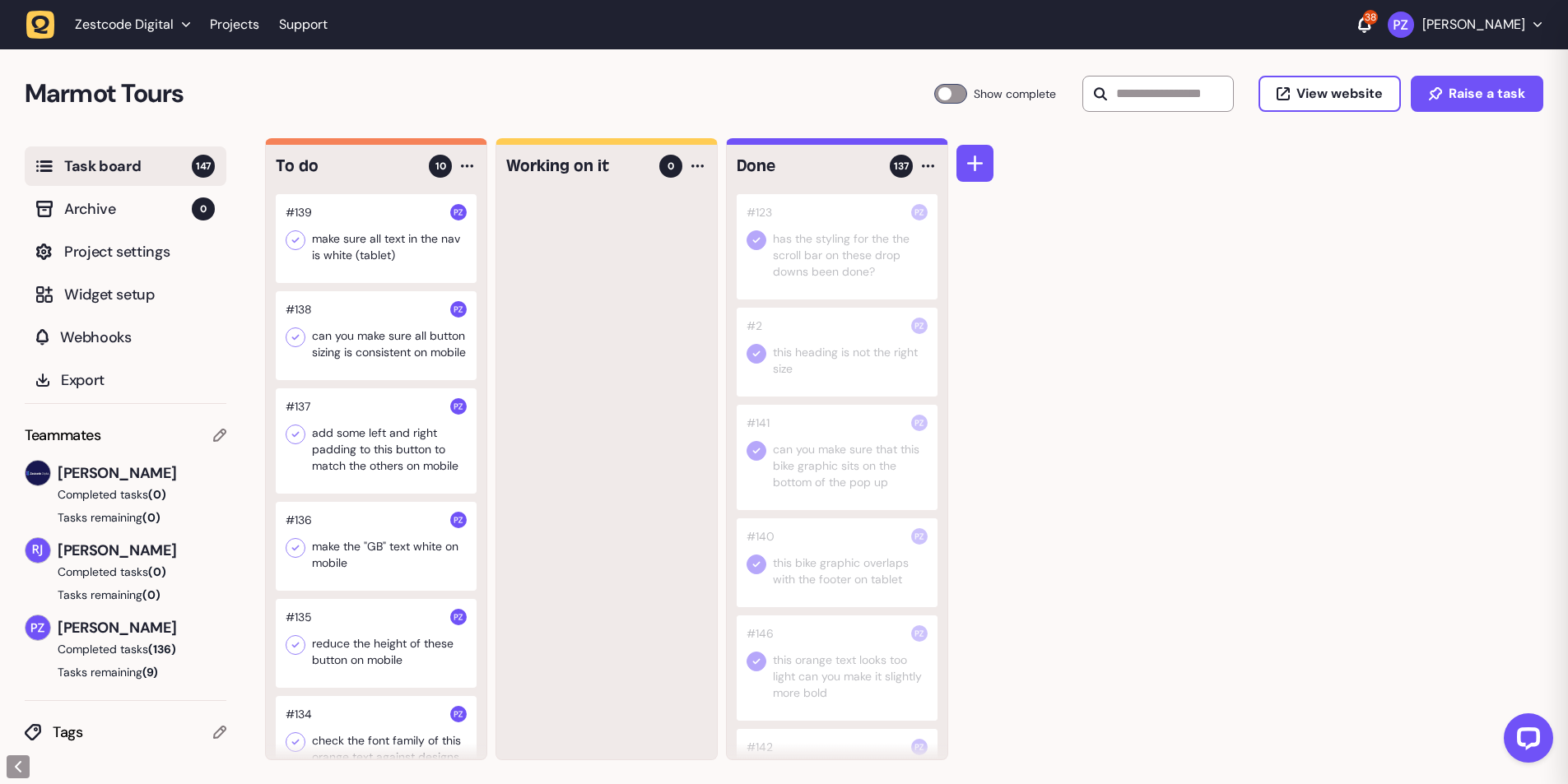
click at [356, 255] on div at bounding box center [376, 239] width 201 height 89
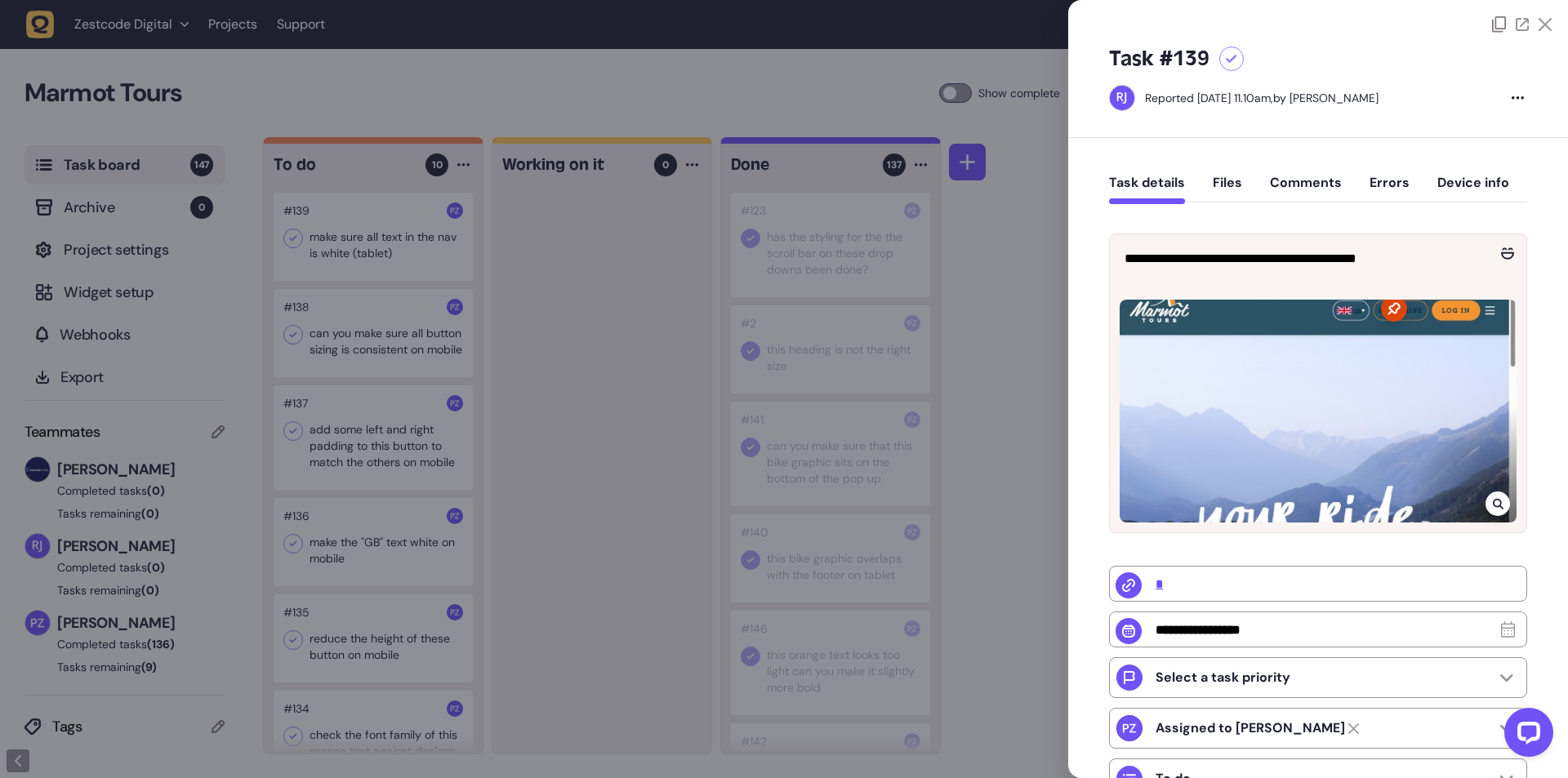
click at [626, 300] on div at bounding box center [784, 389] width 1568 height 778
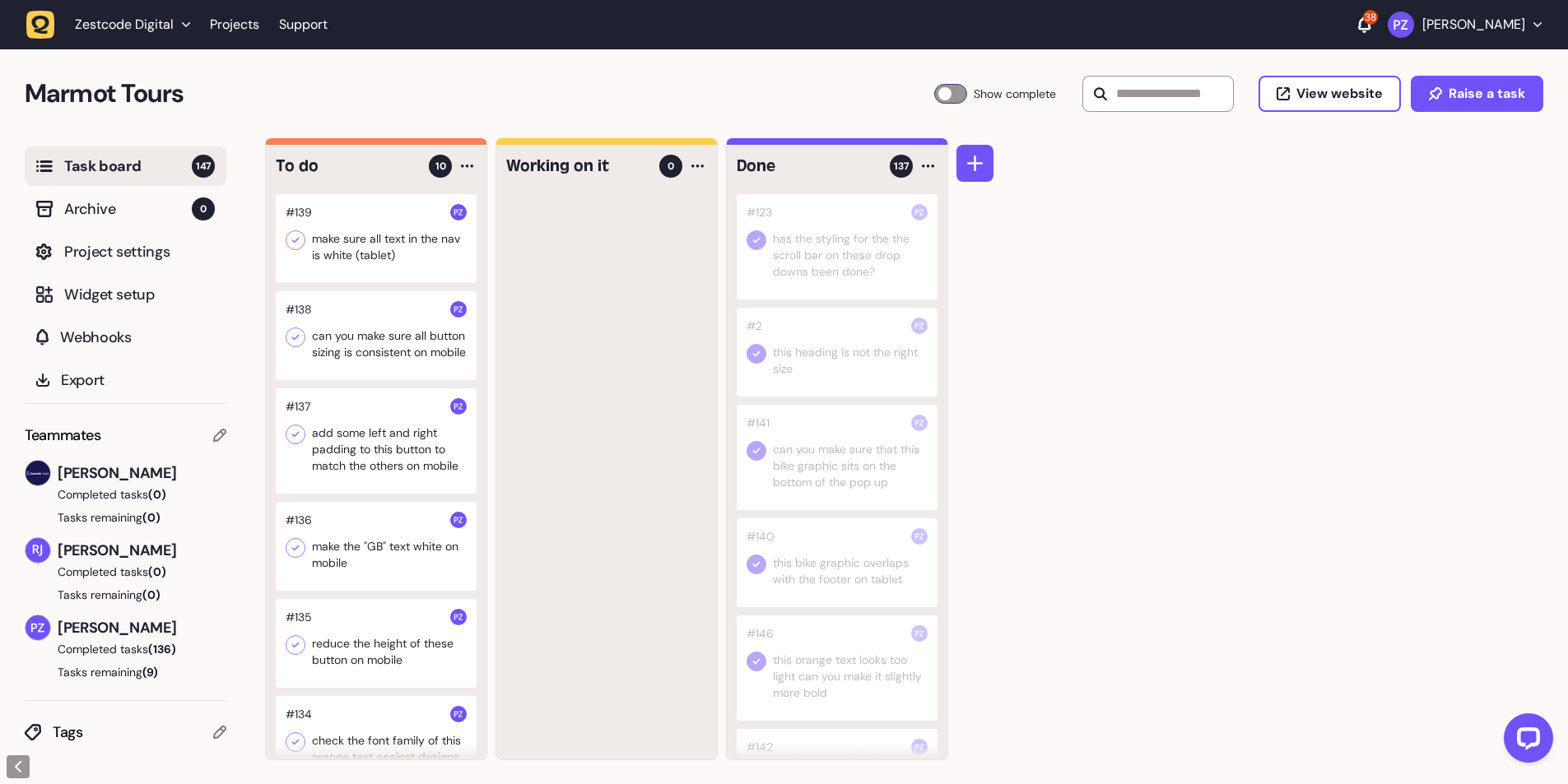
drag, startPoint x: 610, startPoint y: 366, endPoint x: 471, endPoint y: 314, distance: 148.4
click at [607, 366] on div at bounding box center [607, 477] width 221 height 565
click at [298, 240] on icon at bounding box center [295, 241] width 8 height 6
click at [393, 279] on div at bounding box center [376, 239] width 201 height 89
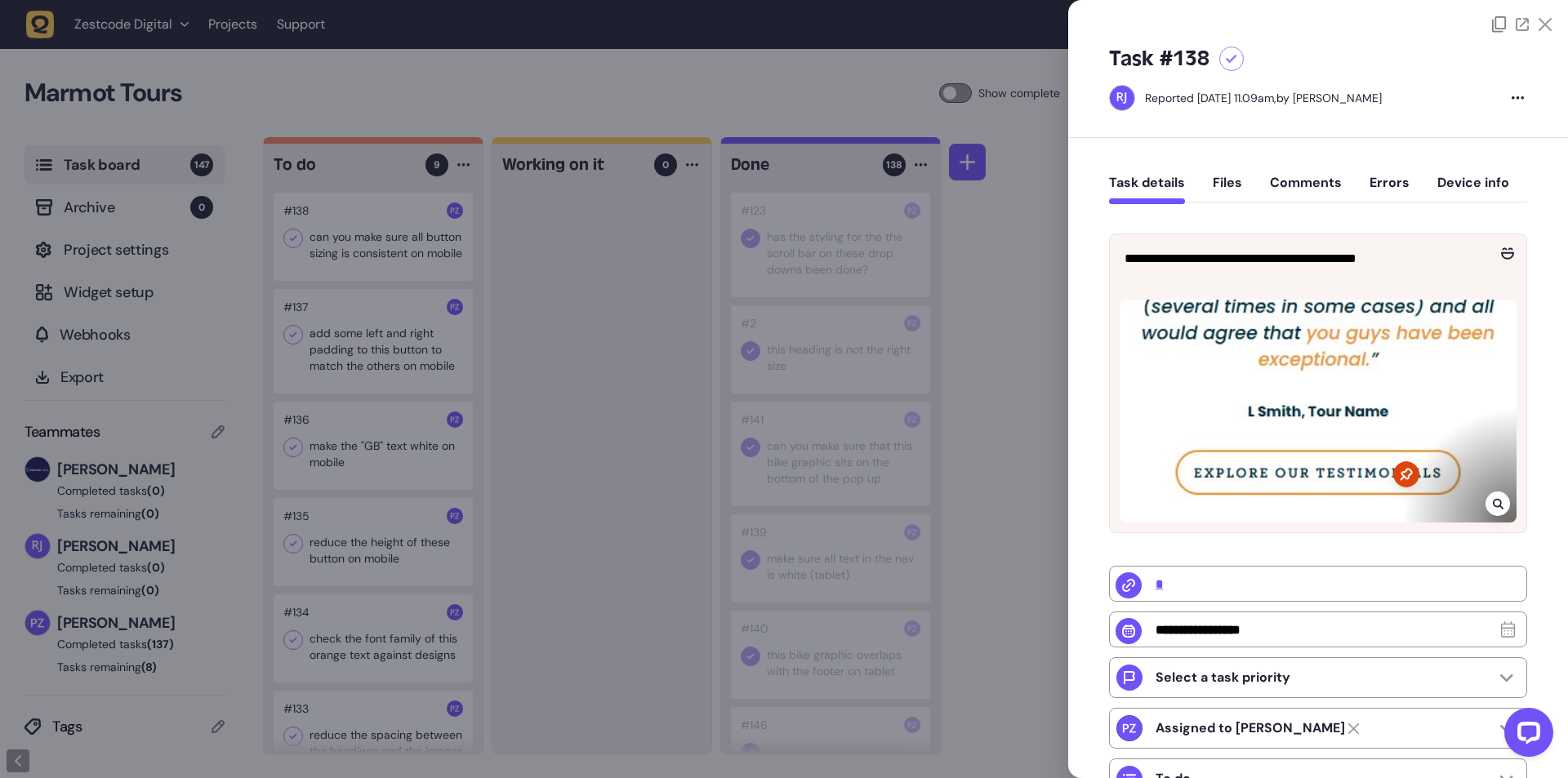
drag, startPoint x: 594, startPoint y: 451, endPoint x: 474, endPoint y: 360, distance: 150.6
click at [588, 449] on div at bounding box center [784, 389] width 1568 height 778
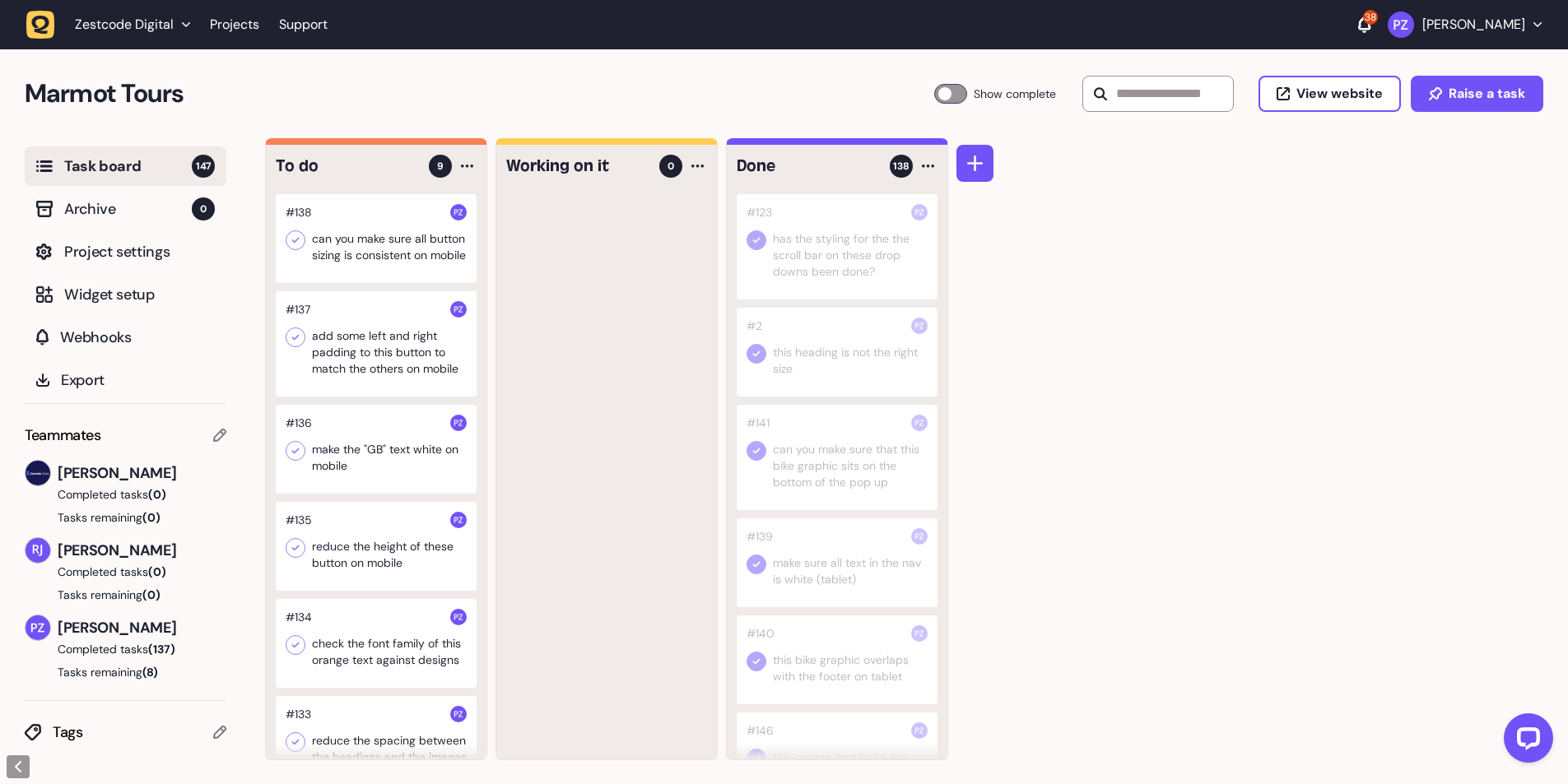
click at [409, 280] on div at bounding box center [376, 239] width 201 height 89
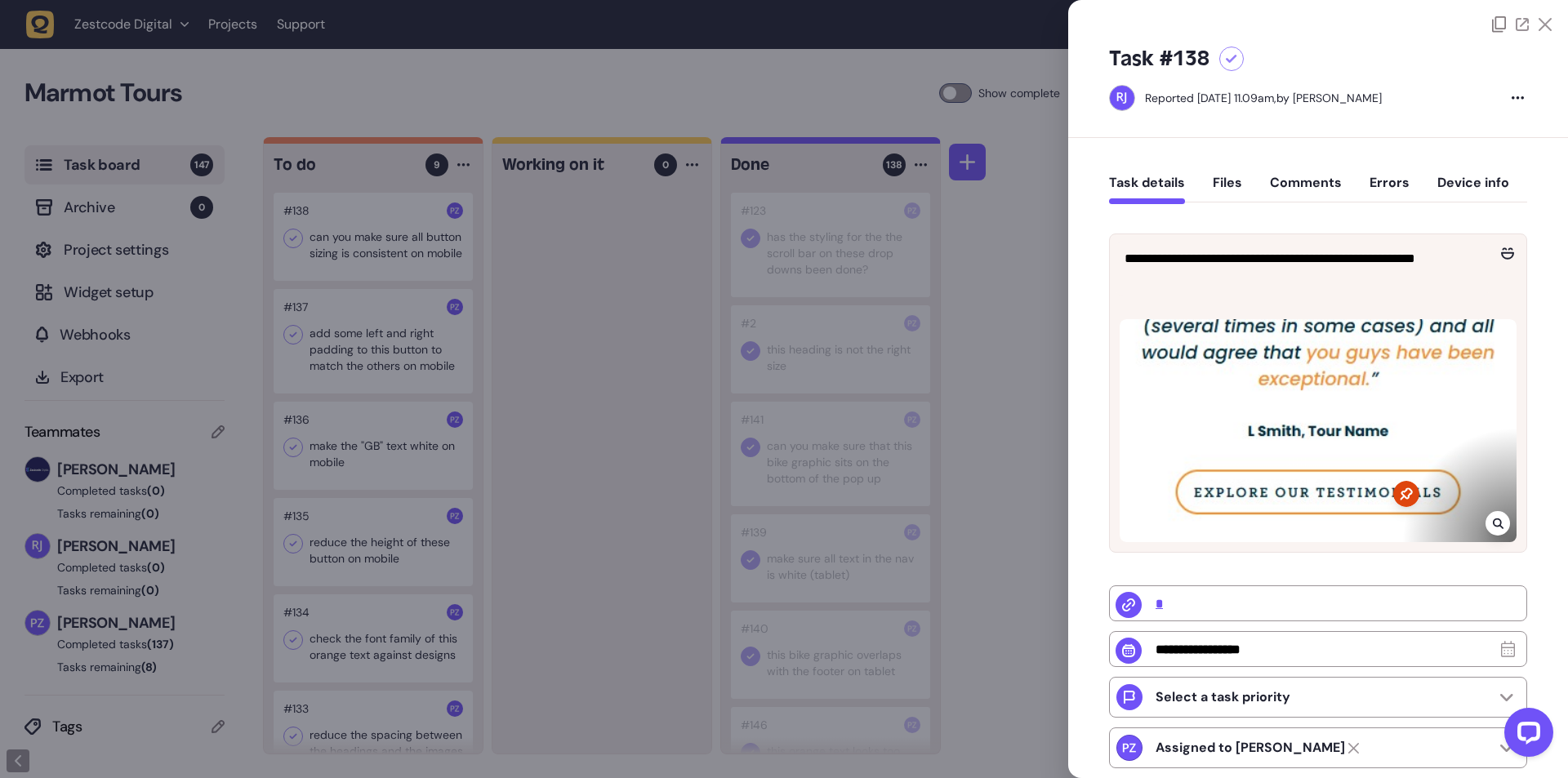
click at [1496, 518] on icon at bounding box center [1498, 523] width 11 height 13
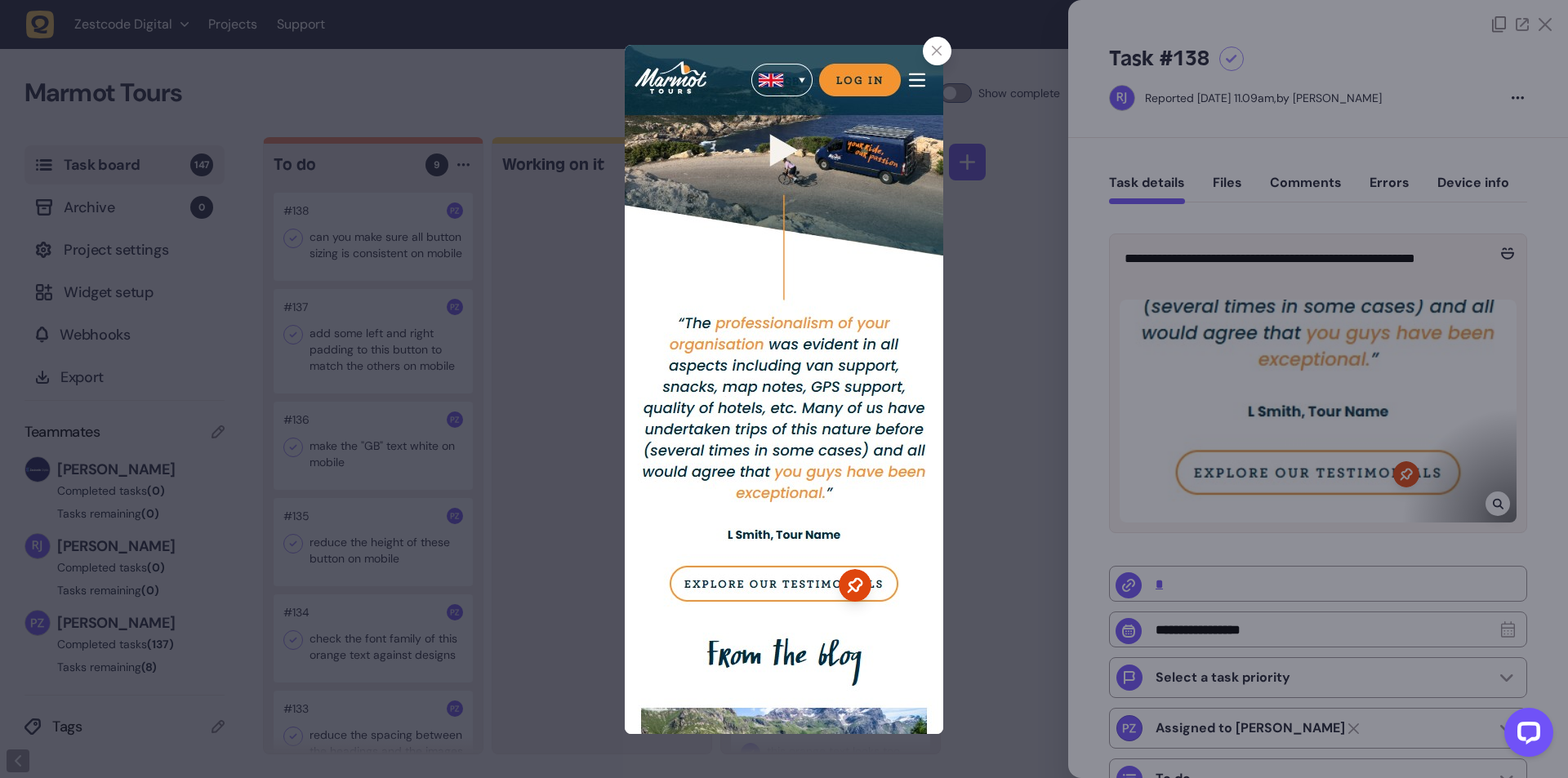
click at [533, 367] on div at bounding box center [784, 389] width 1568 height 778
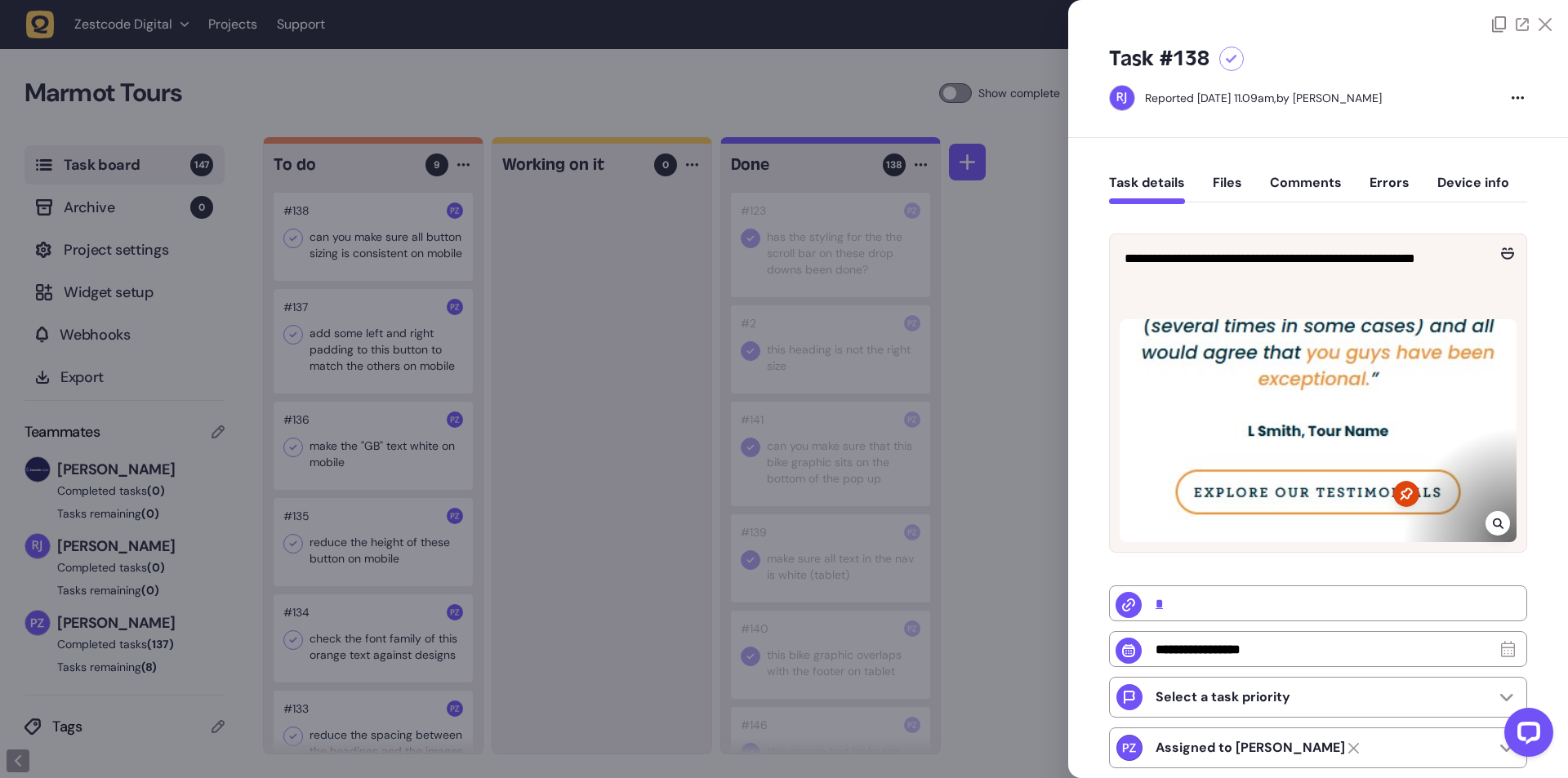
click at [522, 336] on div at bounding box center [784, 389] width 1568 height 778
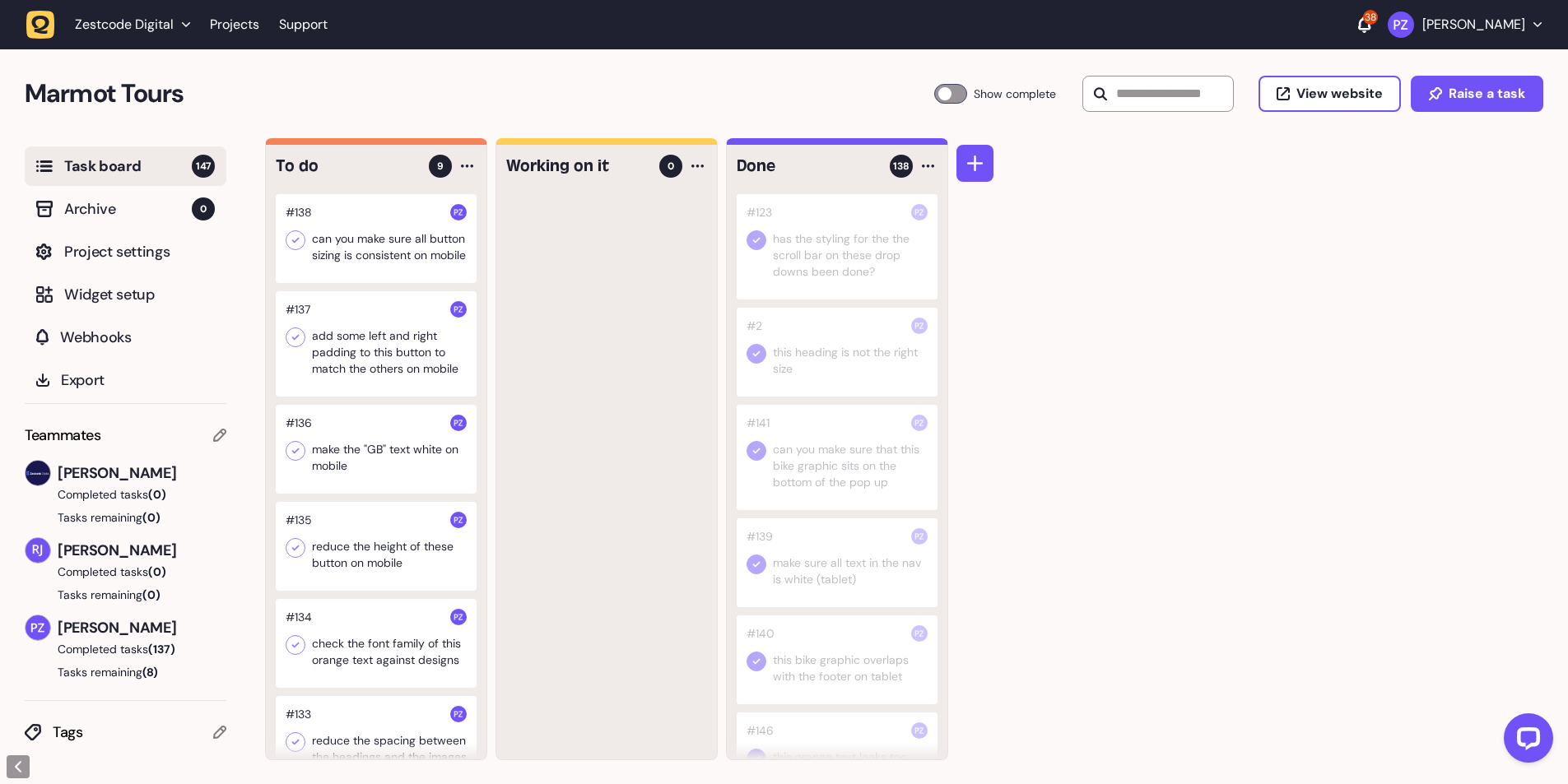
click at [301, 238] on icon at bounding box center [295, 241] width 17 height 17
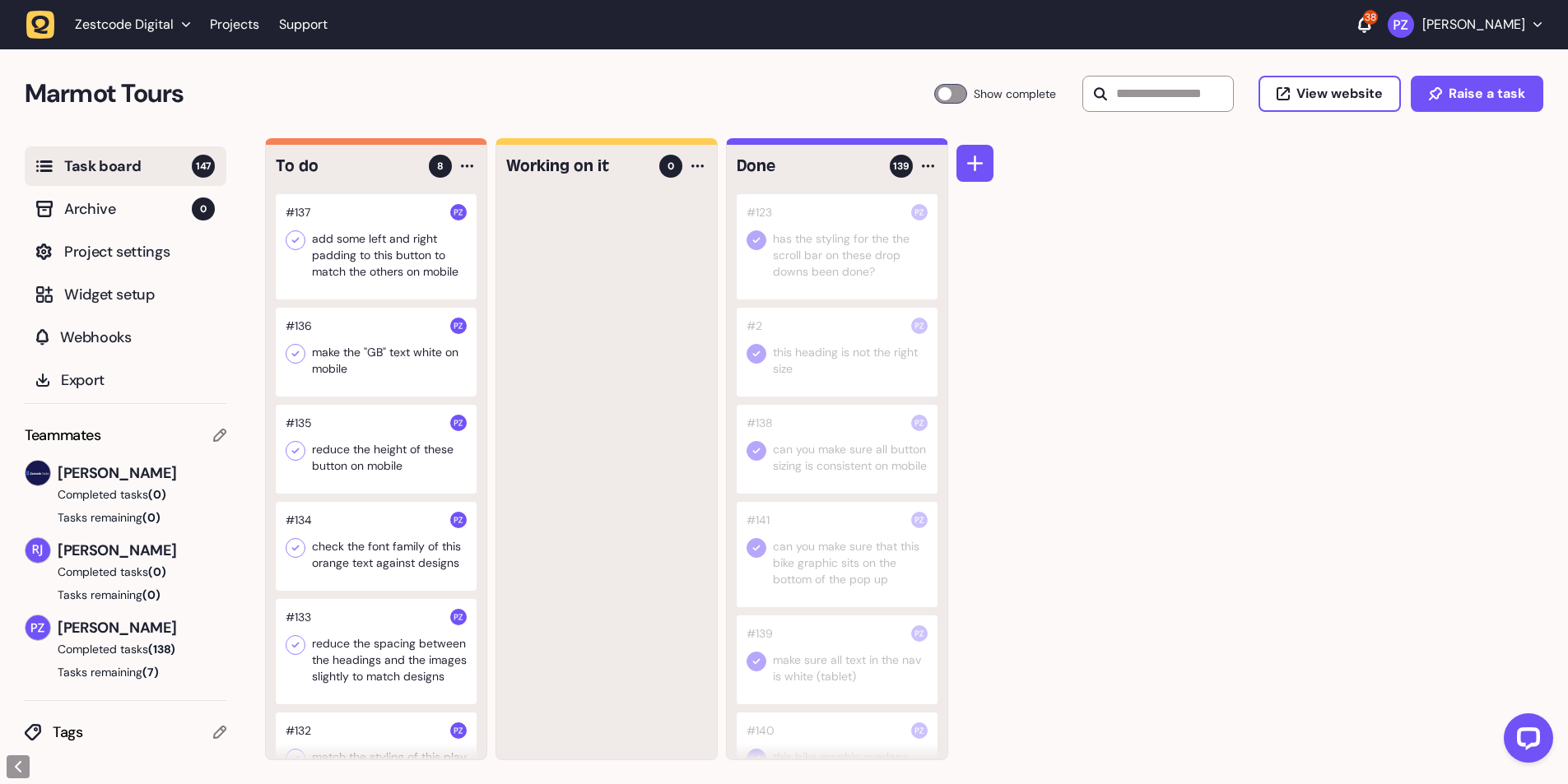
click at [394, 257] on div at bounding box center [376, 247] width 201 height 106
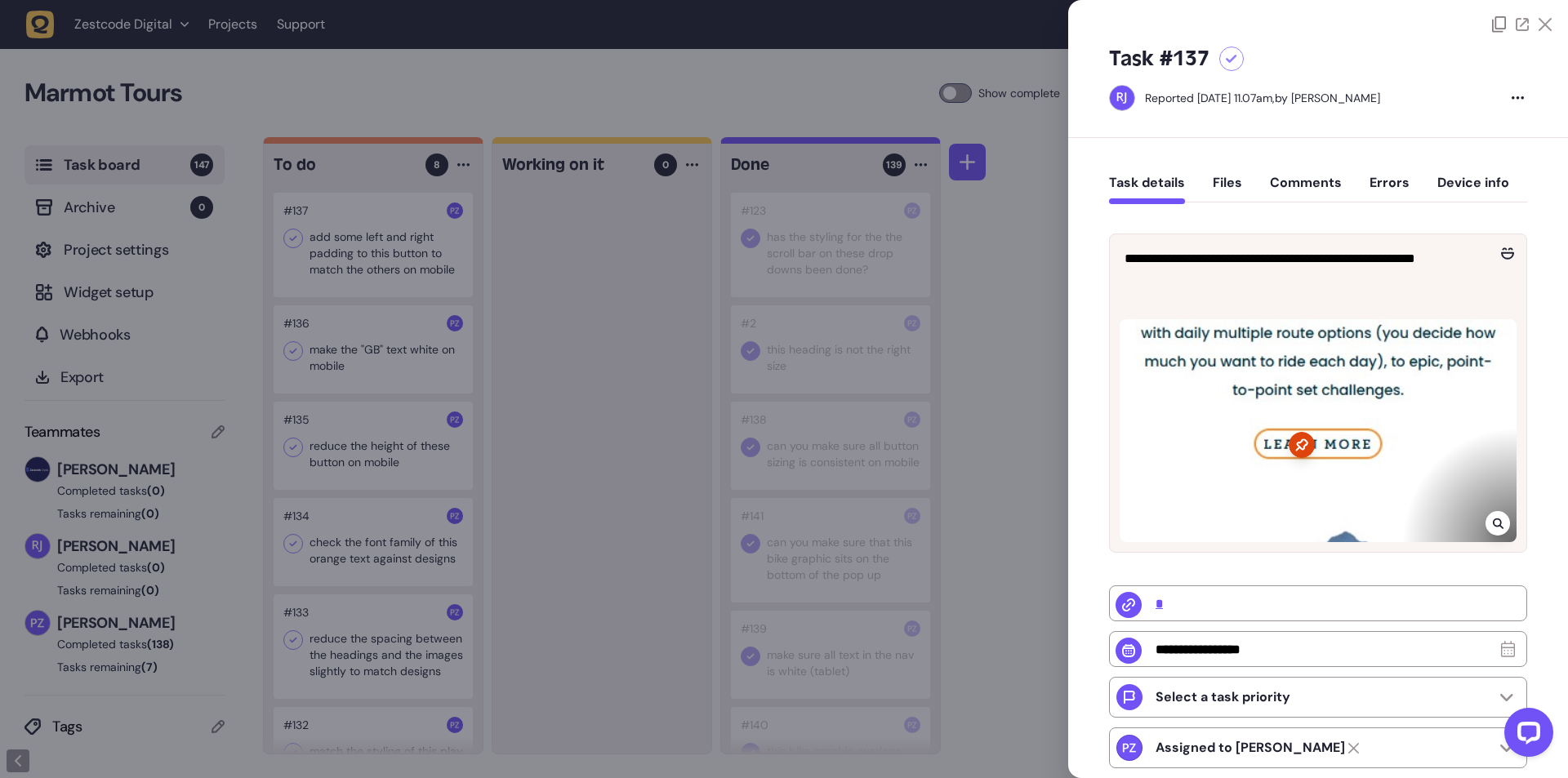
drag, startPoint x: 582, startPoint y: 412, endPoint x: 579, endPoint y: 402, distance: 10.4
click at [582, 407] on div at bounding box center [784, 389] width 1568 height 778
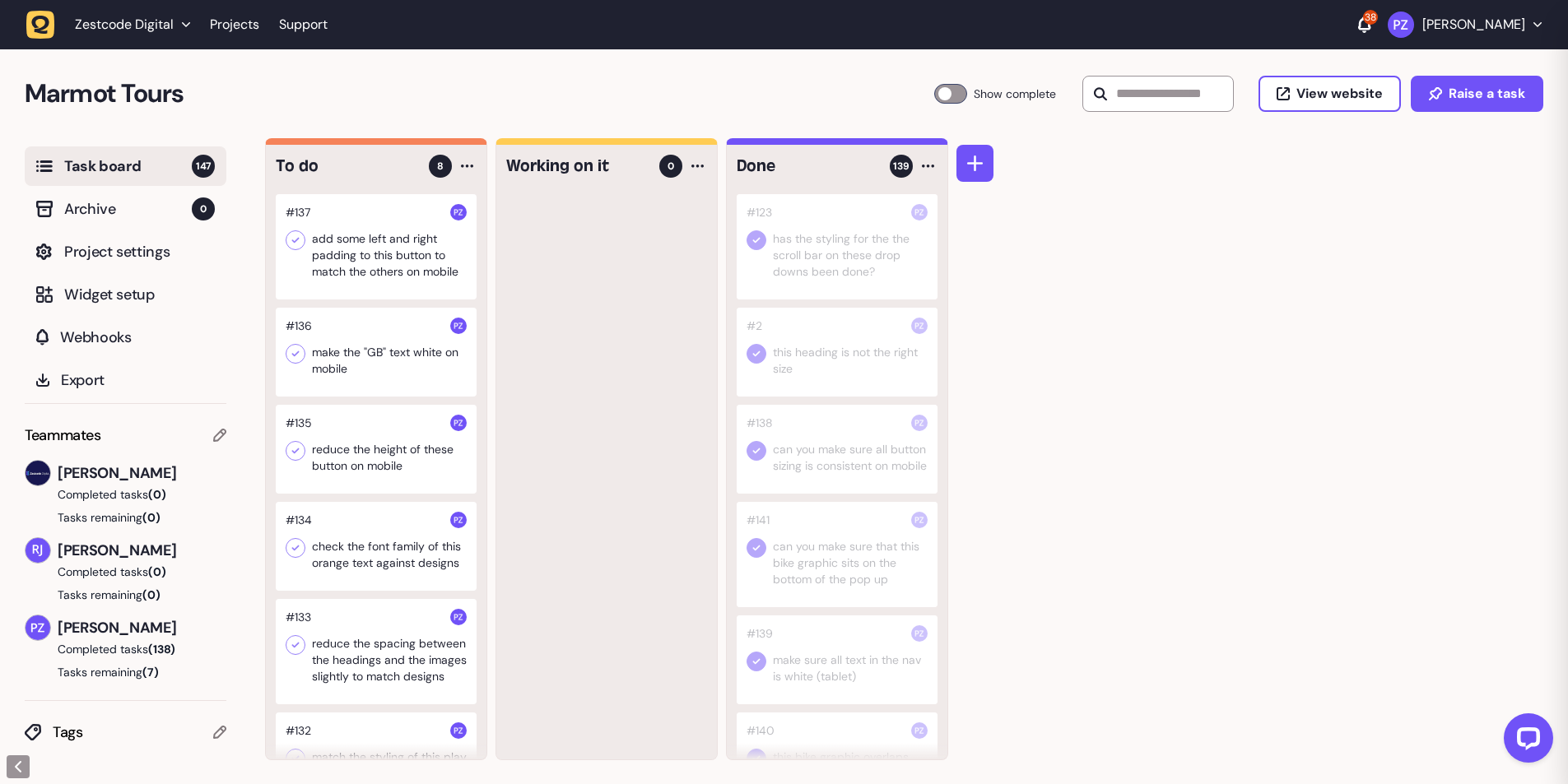
click at [292, 241] on icon at bounding box center [295, 241] width 17 height 17
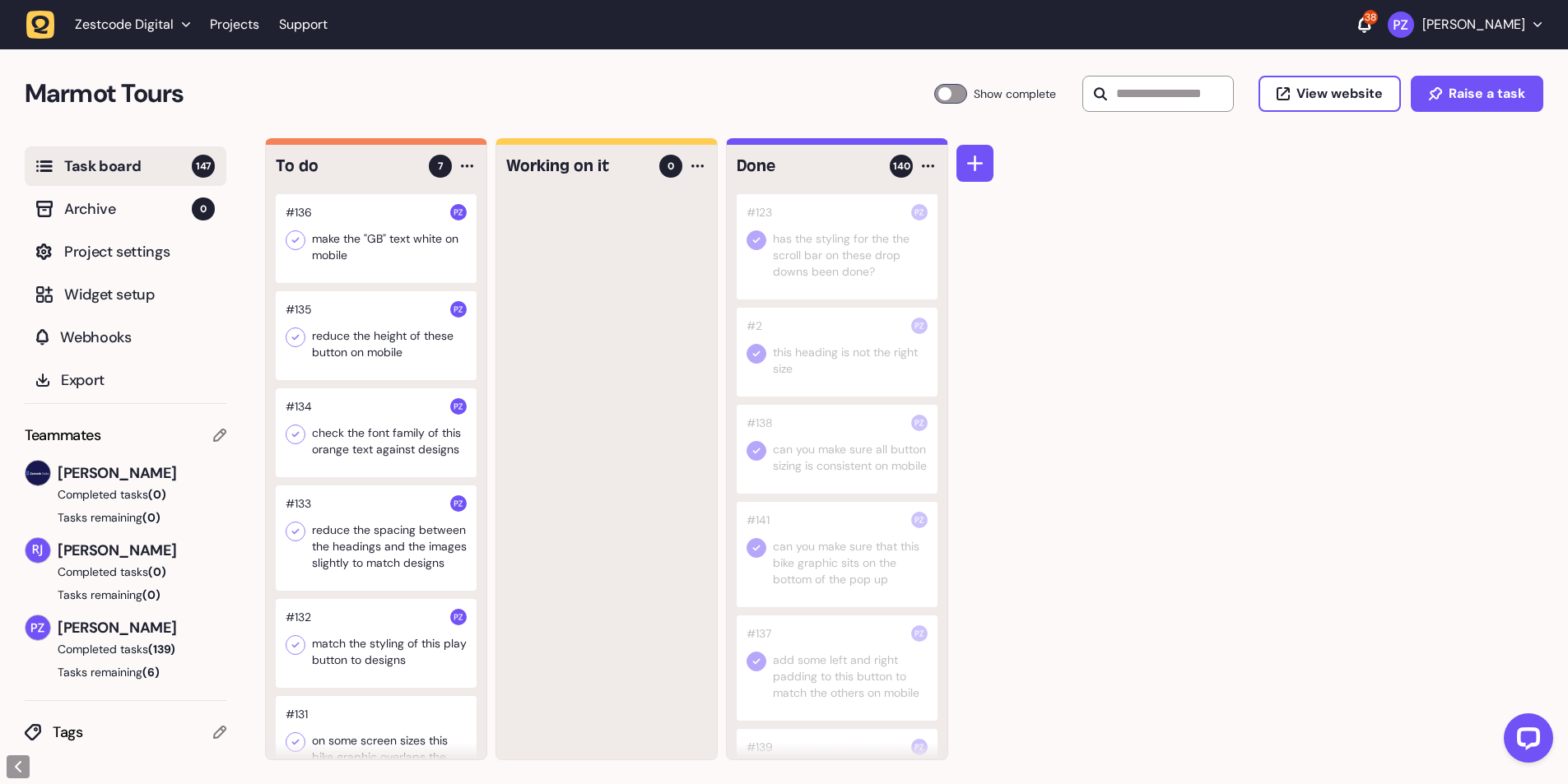
click at [308, 225] on div at bounding box center [376, 239] width 201 height 89
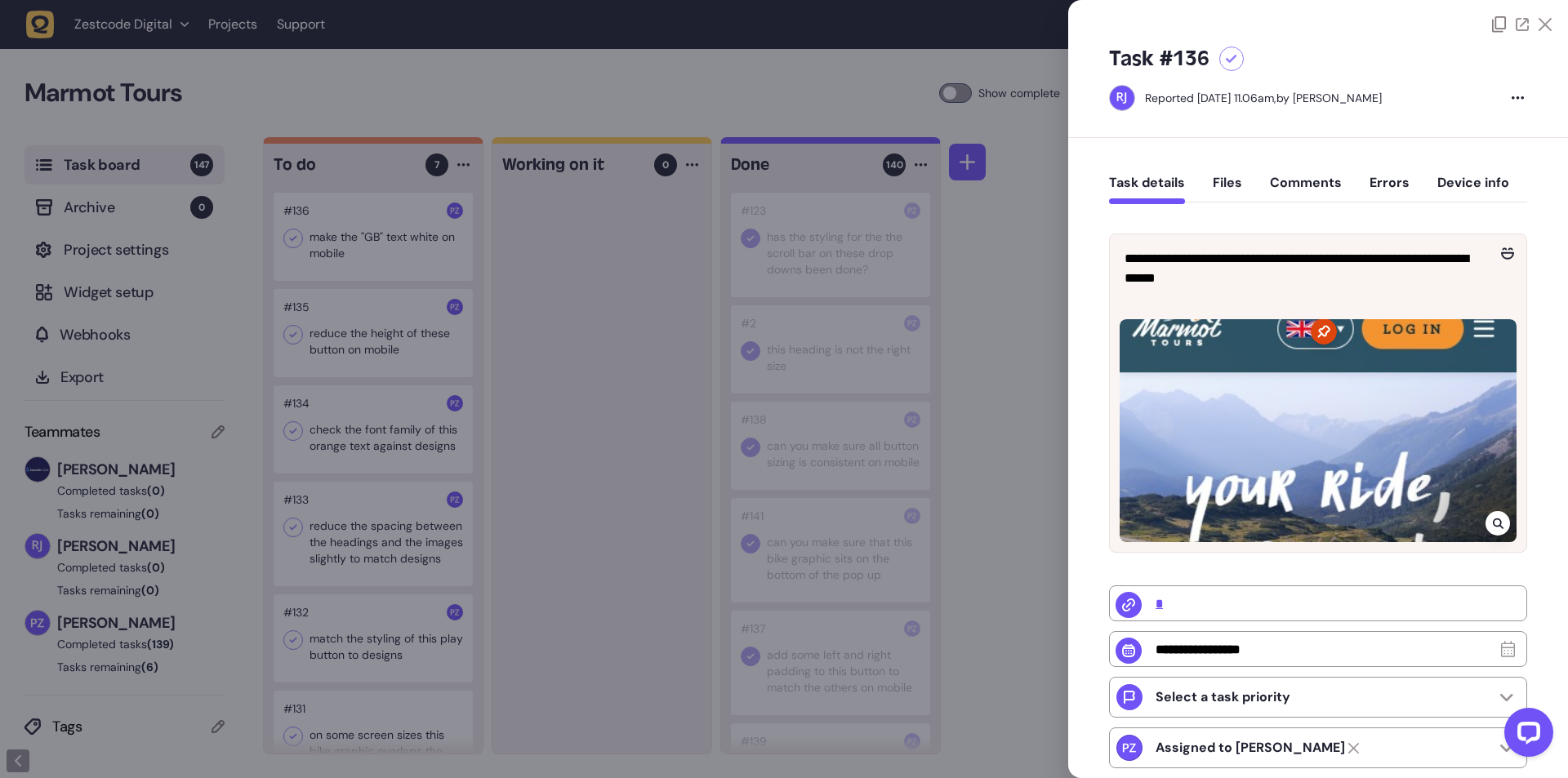
click at [546, 375] on div at bounding box center [784, 389] width 1568 height 778
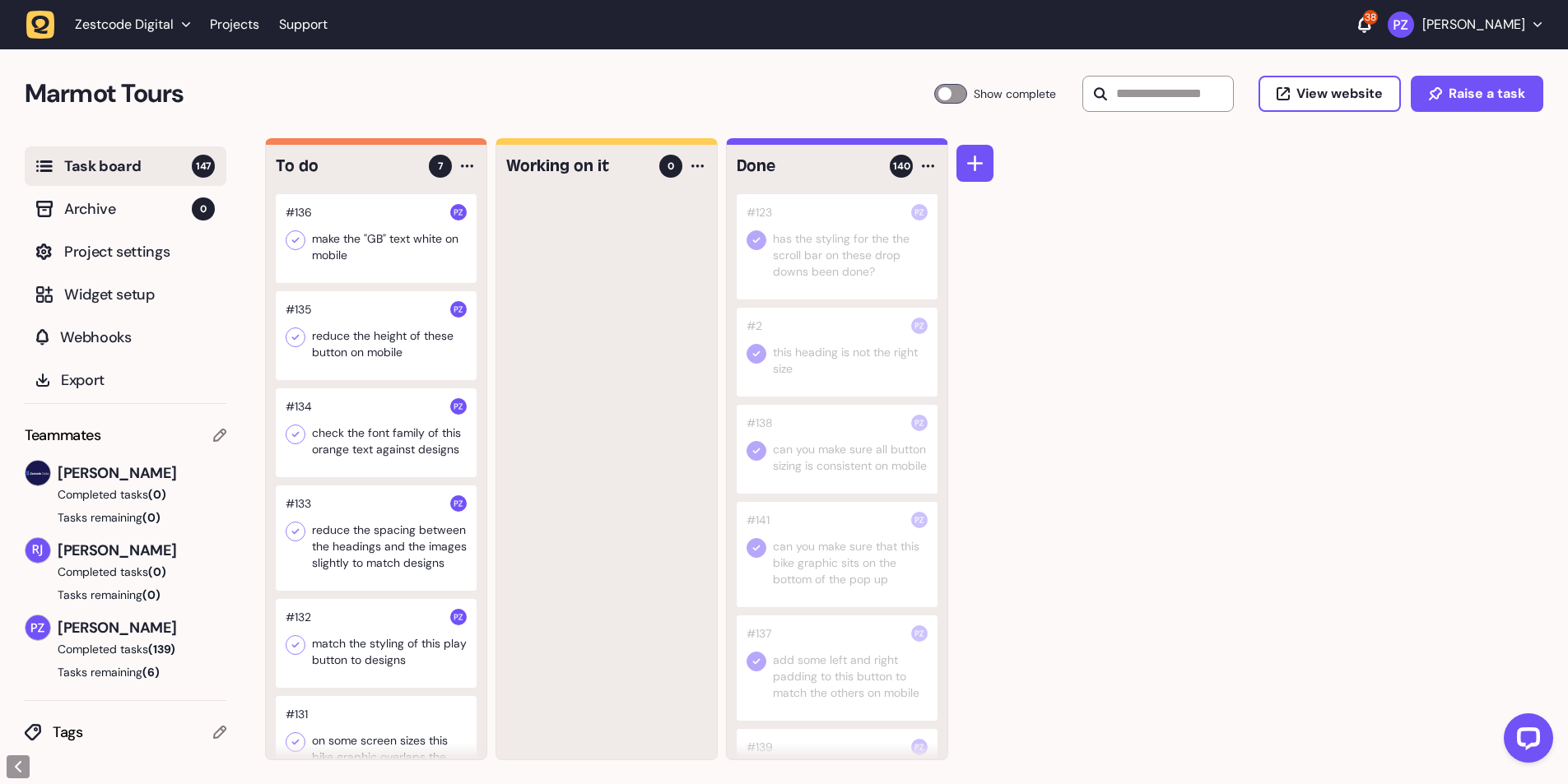
click at [417, 223] on div at bounding box center [376, 239] width 201 height 89
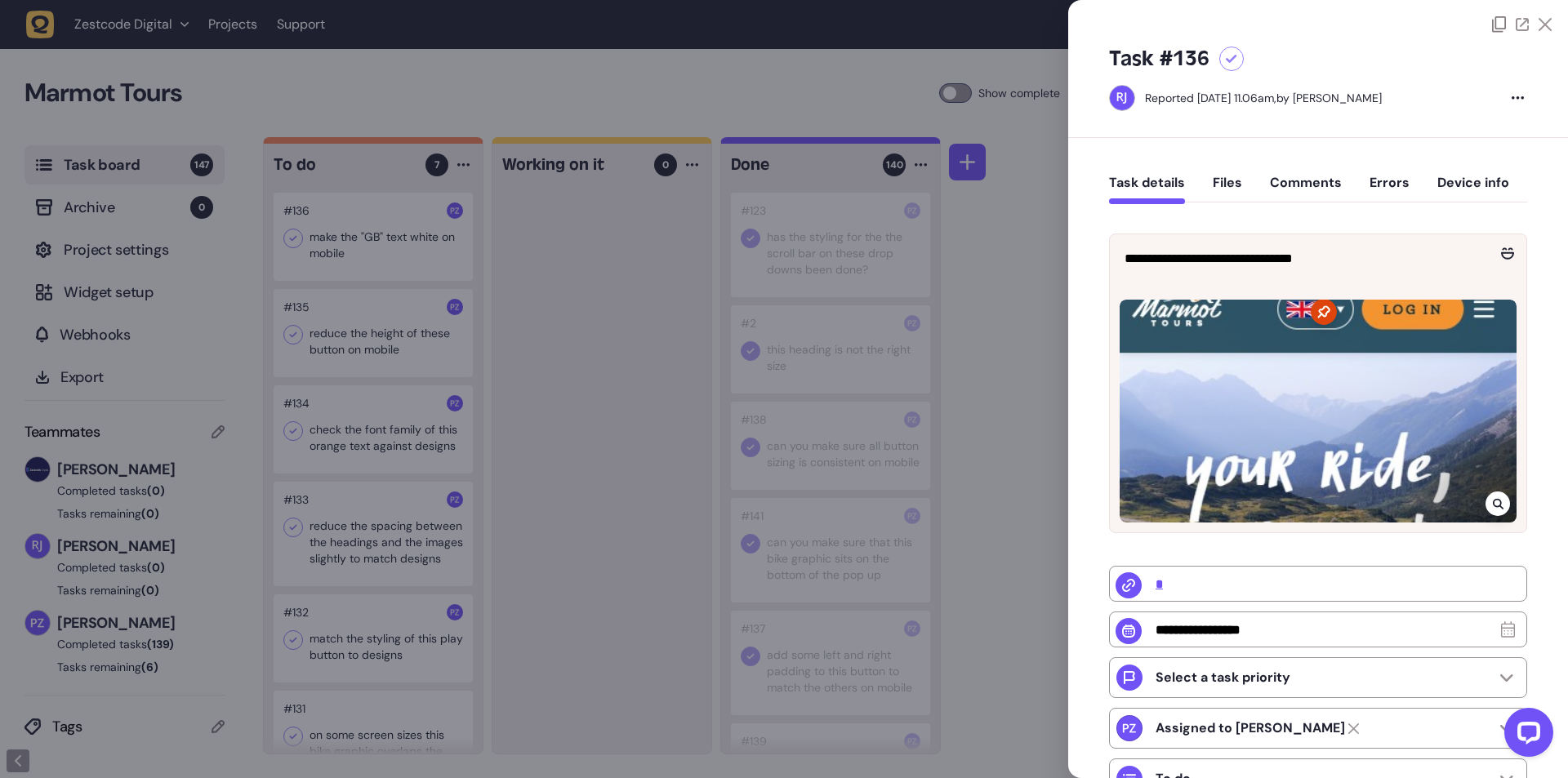
click at [1496, 510] on div at bounding box center [1497, 503] width 24 height 24
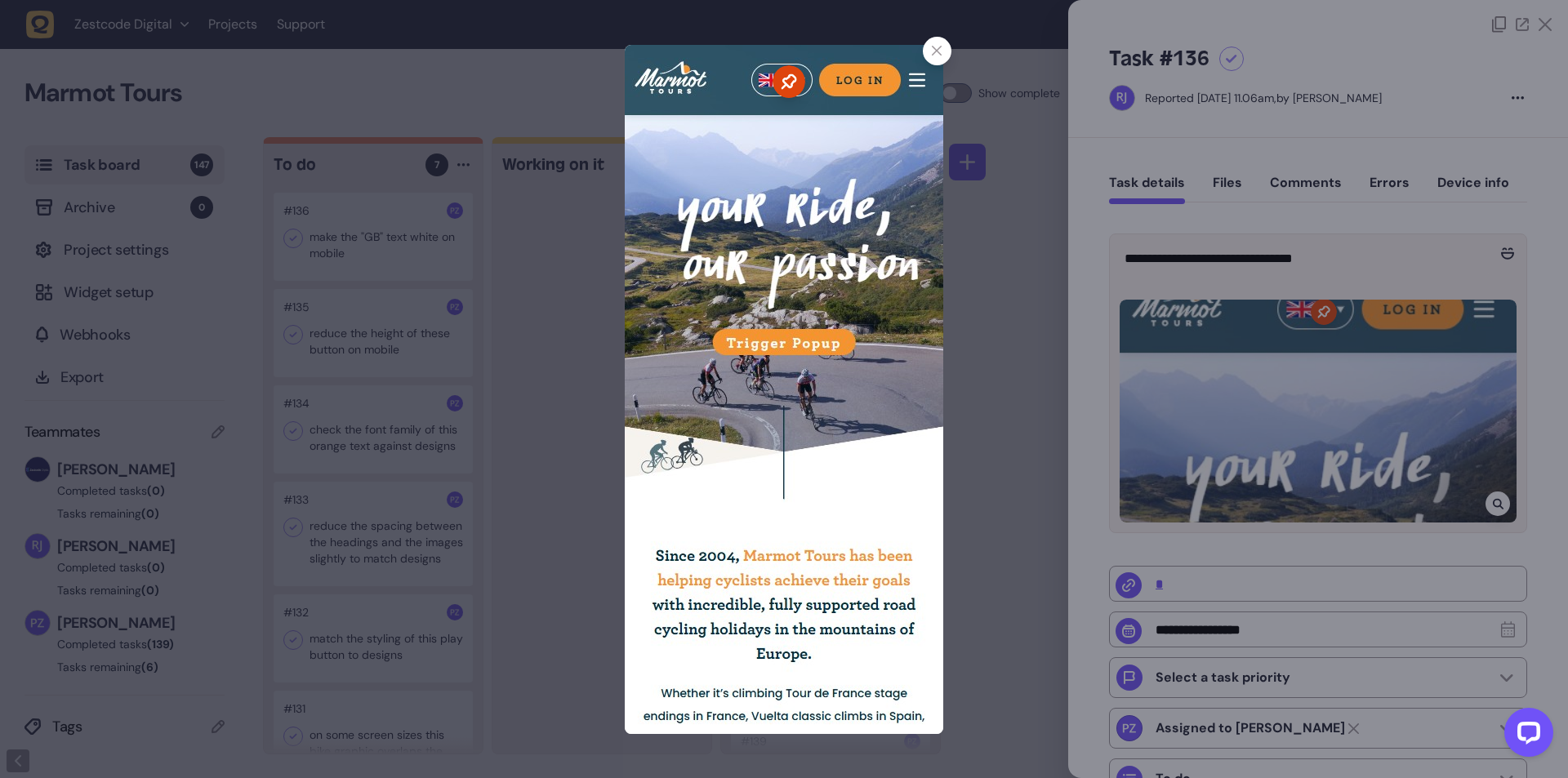
click at [937, 52] on icon at bounding box center [937, 51] width 11 height 11
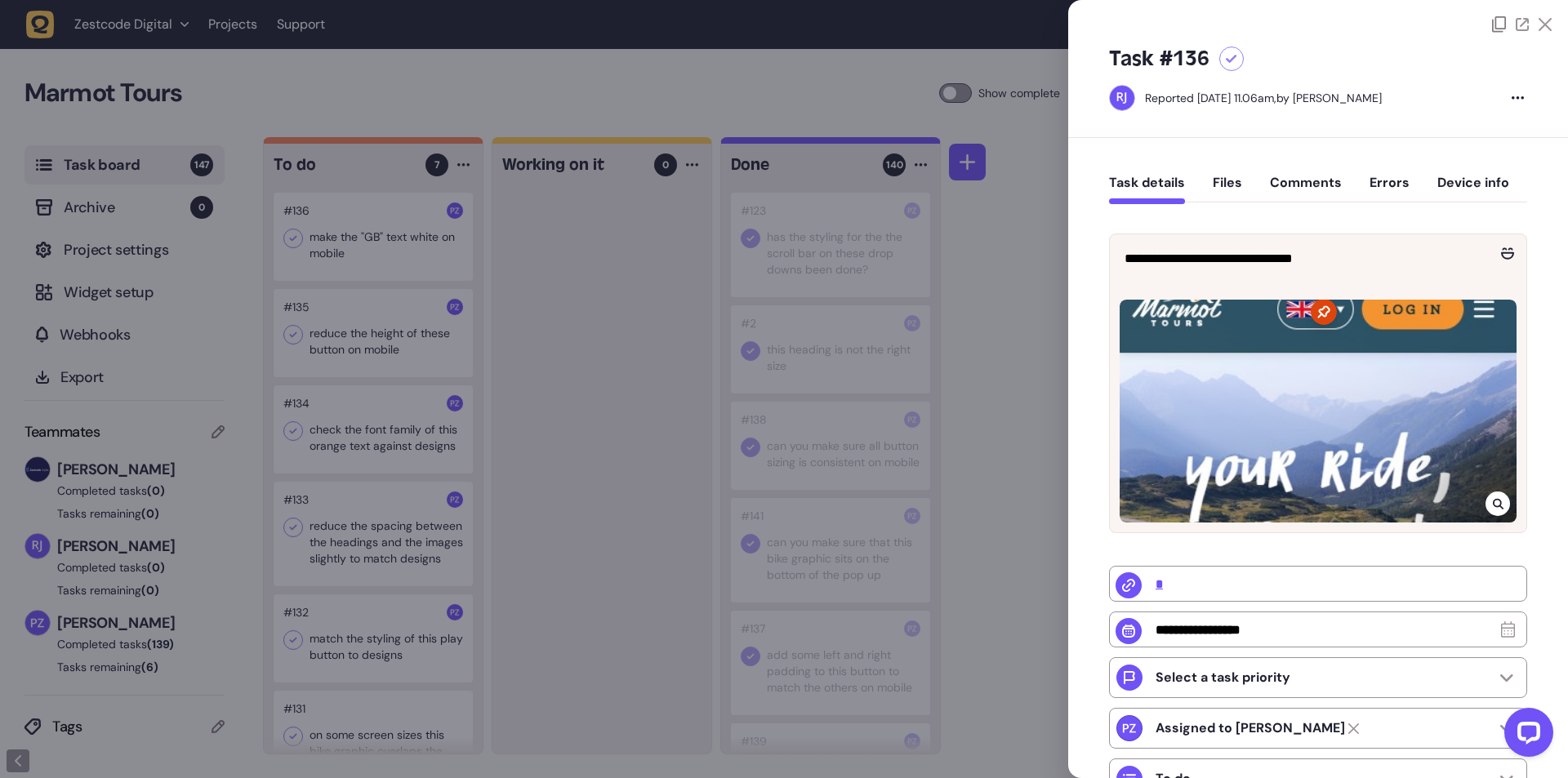
click at [570, 320] on div at bounding box center [784, 389] width 1568 height 778
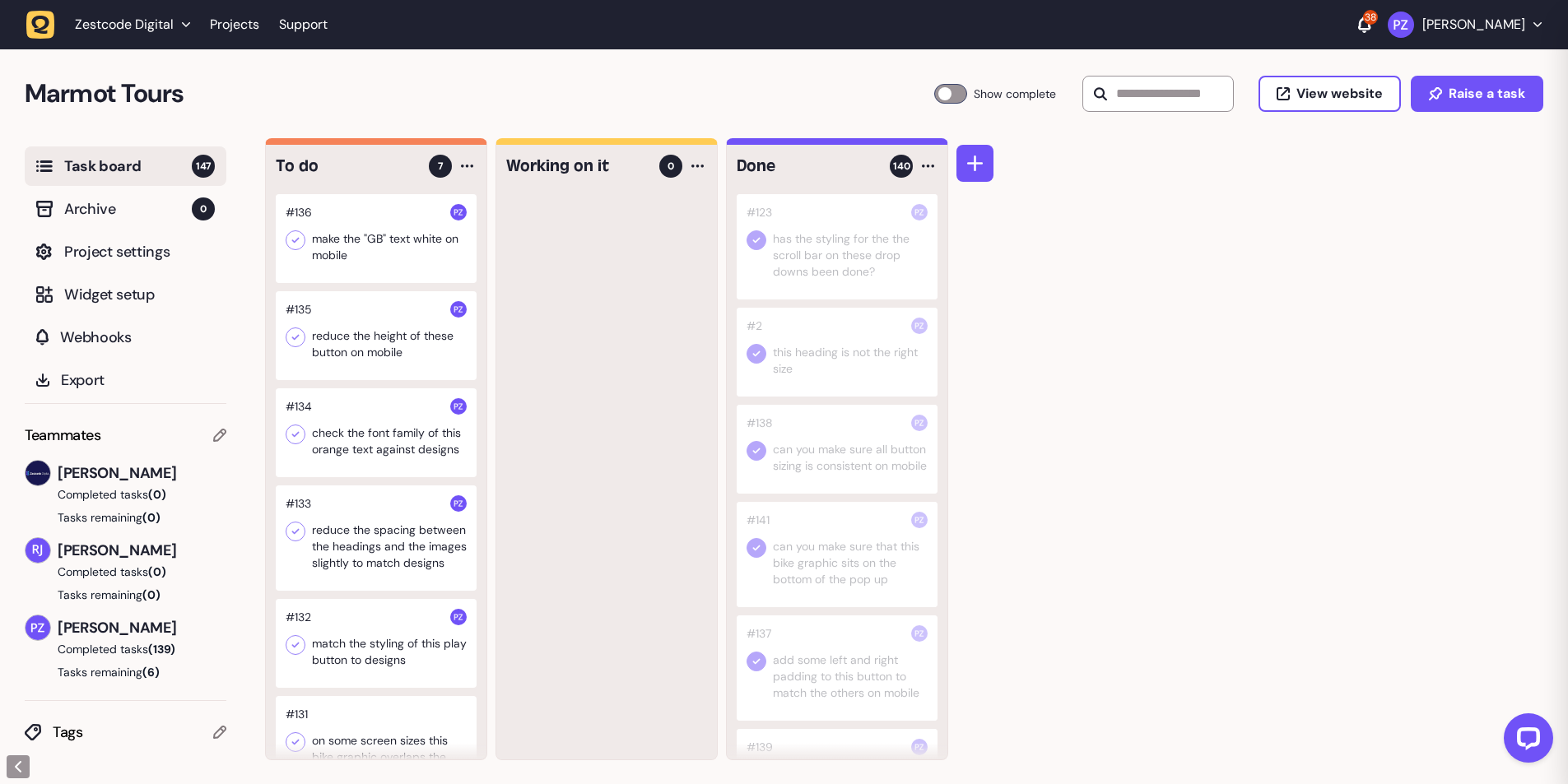
click at [293, 241] on icon at bounding box center [295, 241] width 8 height 6
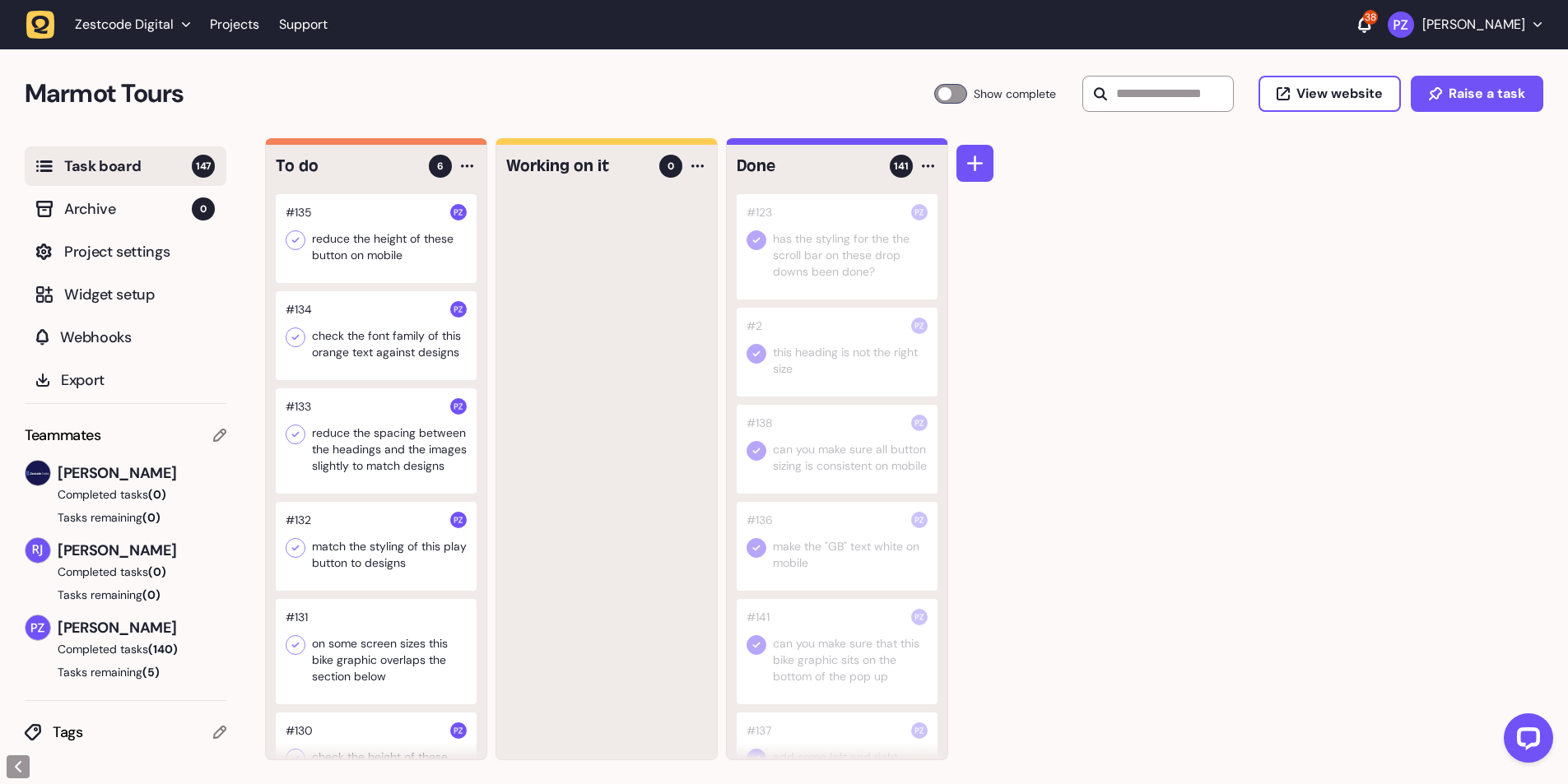
click at [411, 249] on div at bounding box center [376, 239] width 201 height 89
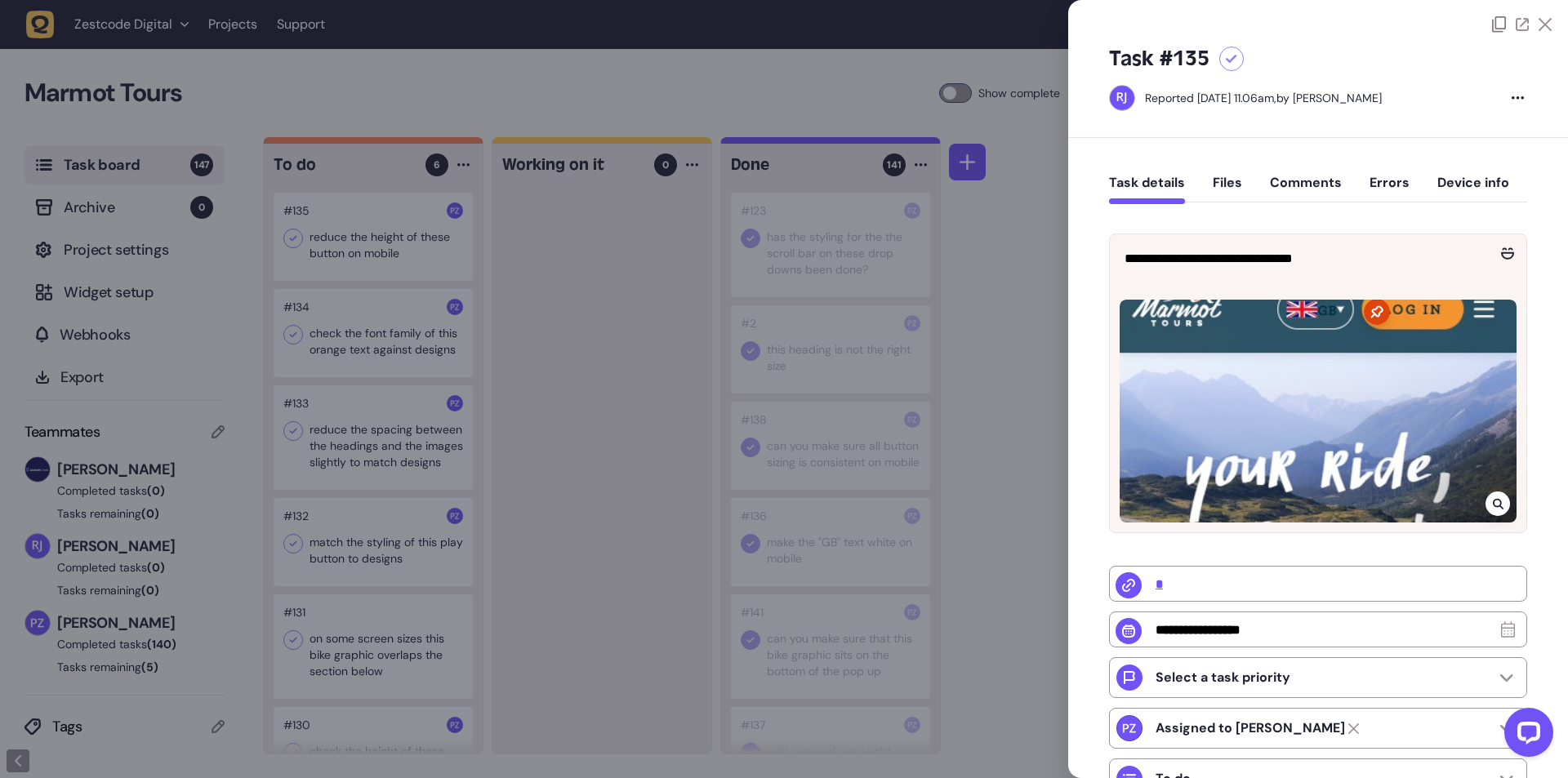
click at [1493, 500] on icon at bounding box center [1498, 504] width 11 height 13
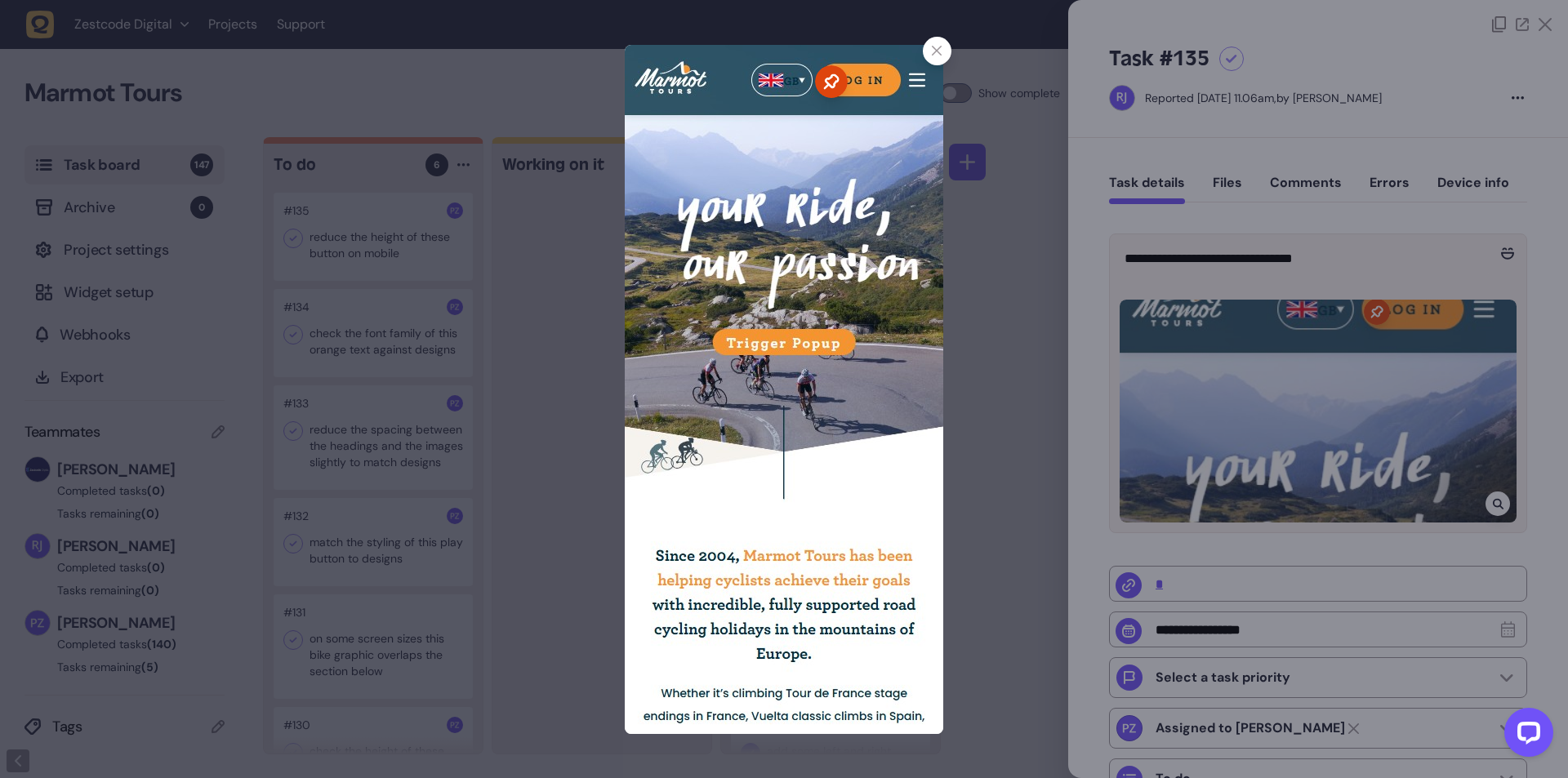
click at [998, 277] on div at bounding box center [784, 389] width 1568 height 778
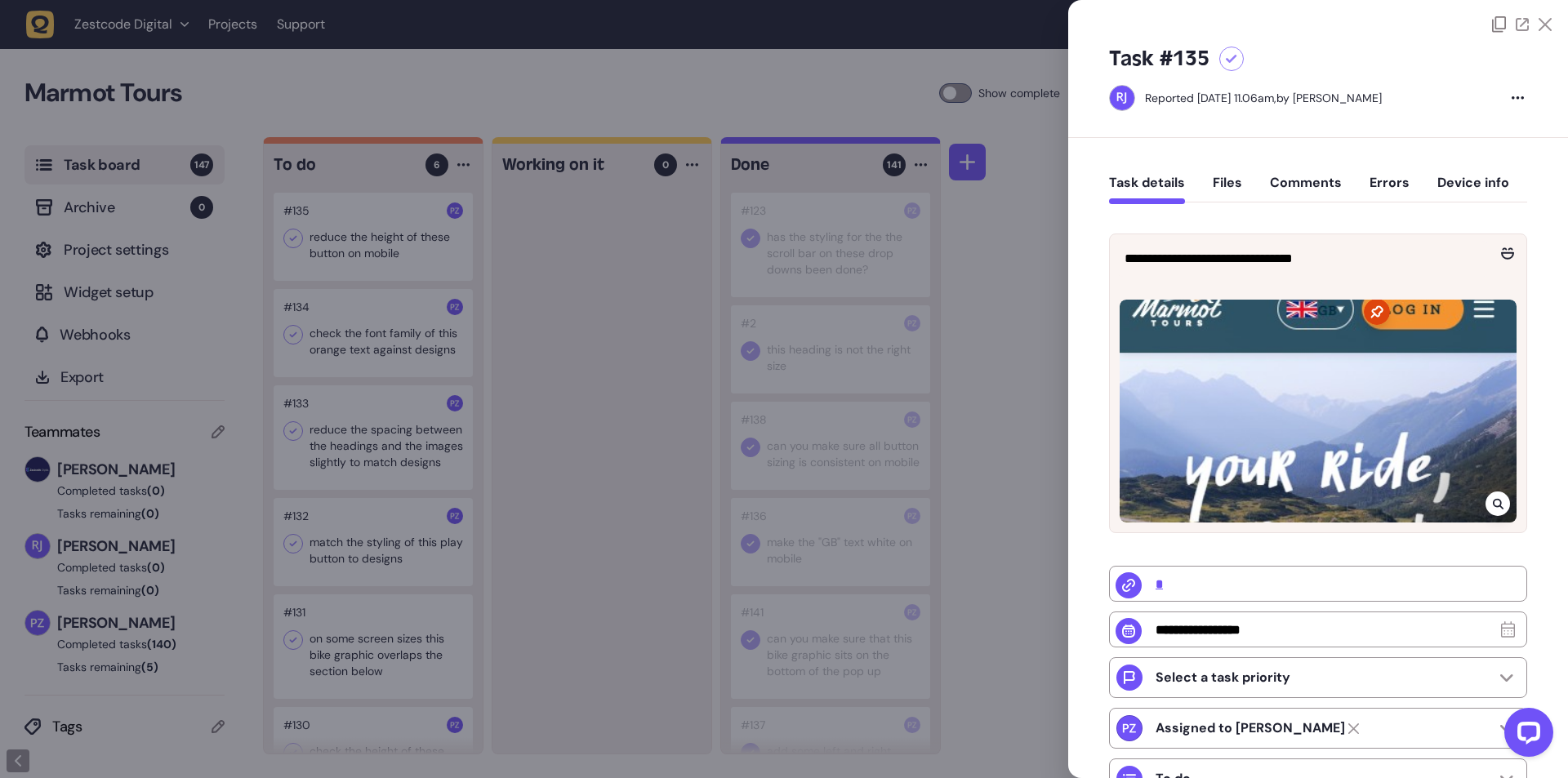
click at [500, 298] on div at bounding box center [784, 389] width 1568 height 778
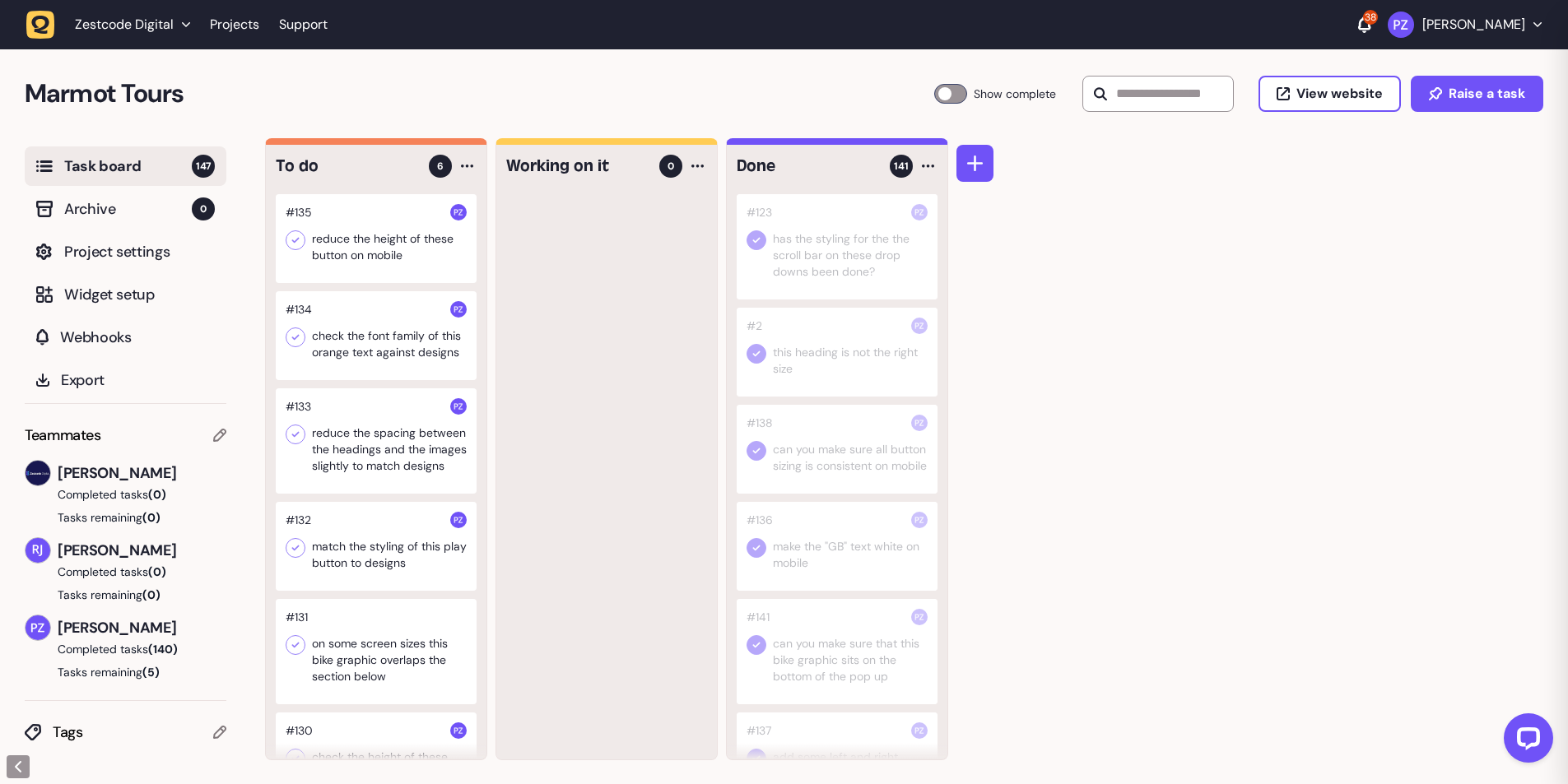
click at [300, 244] on icon at bounding box center [295, 241] width 17 height 17
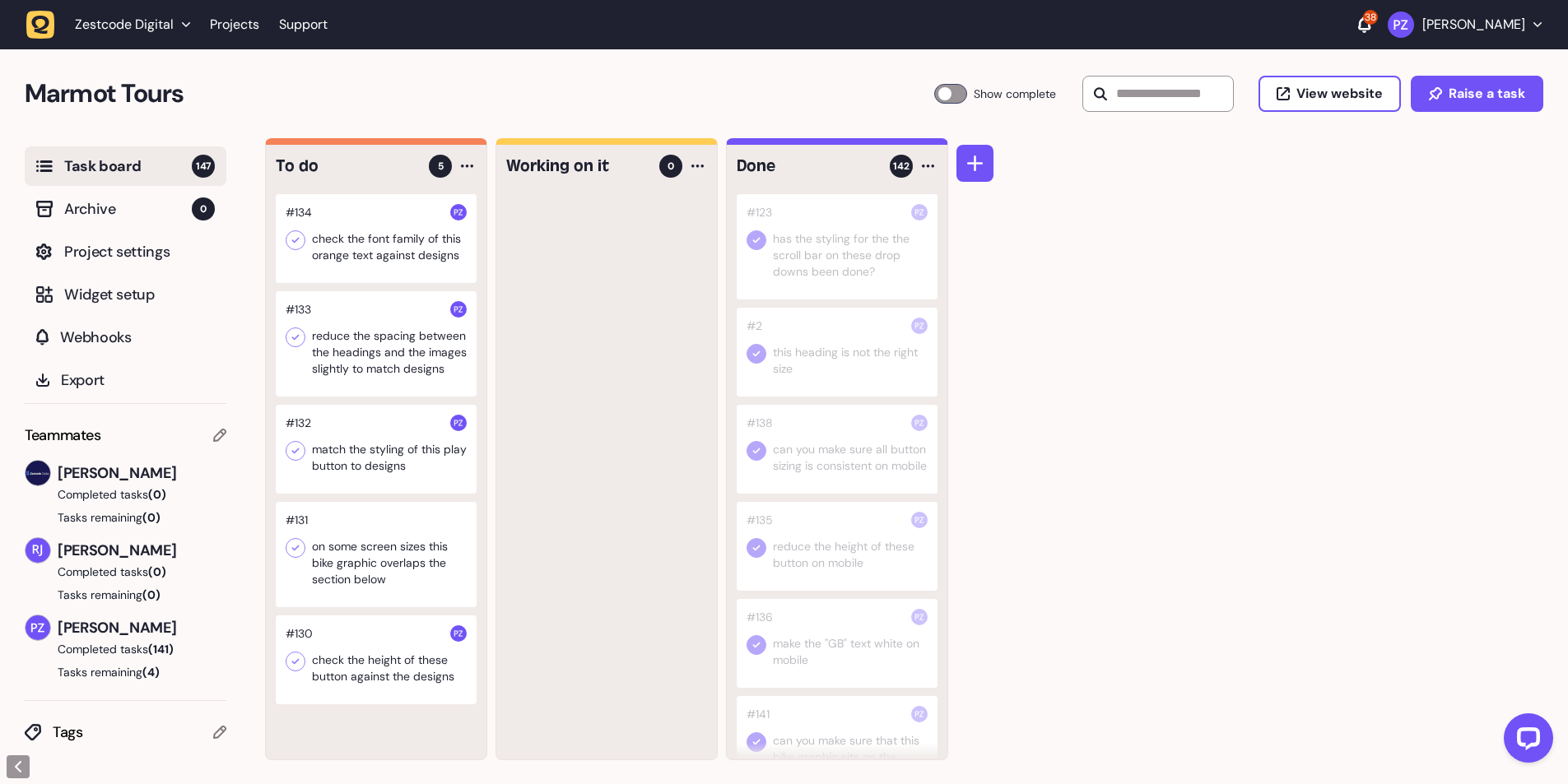
click at [400, 249] on div at bounding box center [376, 239] width 201 height 89
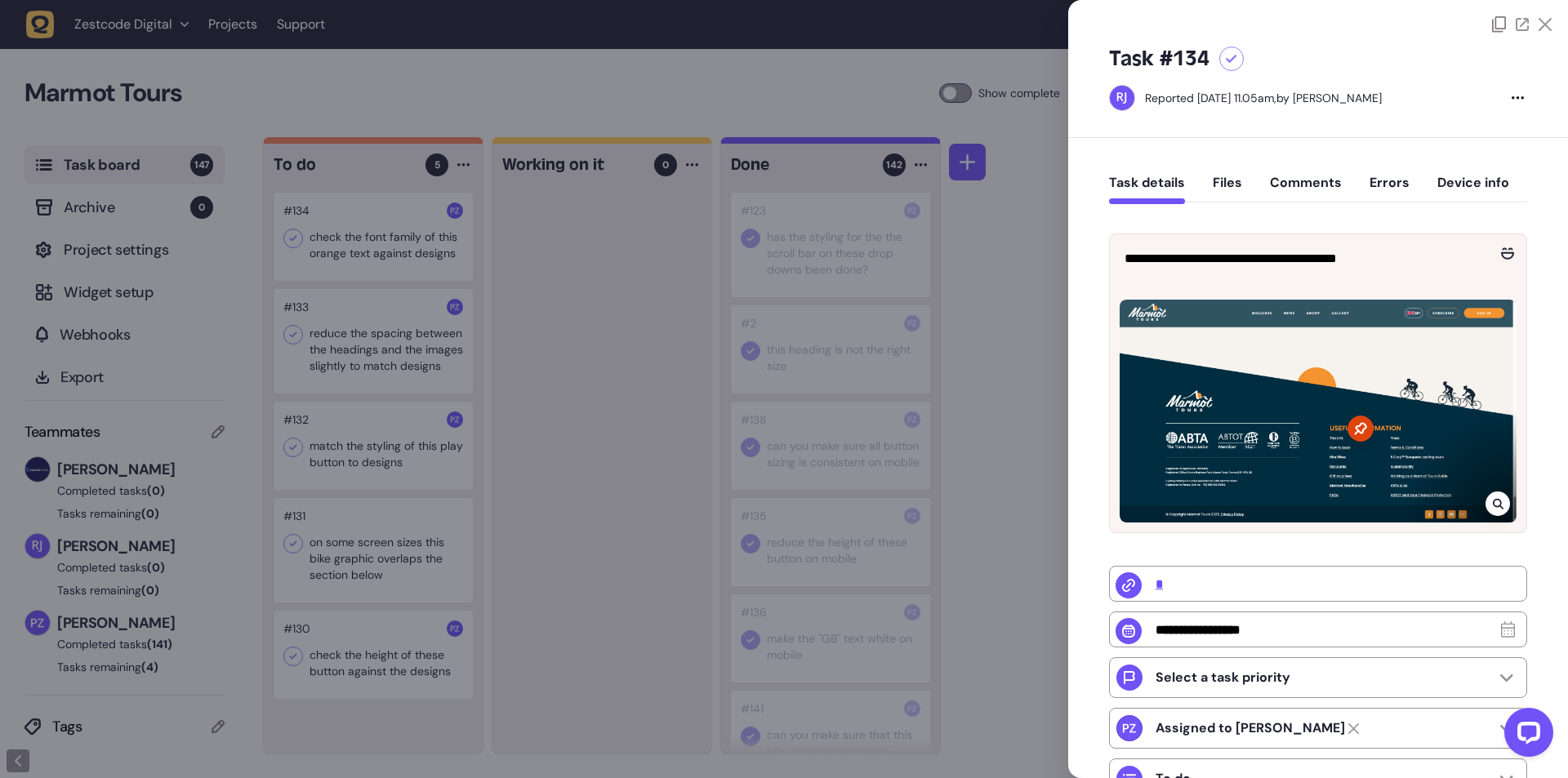
click at [551, 411] on div at bounding box center [784, 389] width 1568 height 778
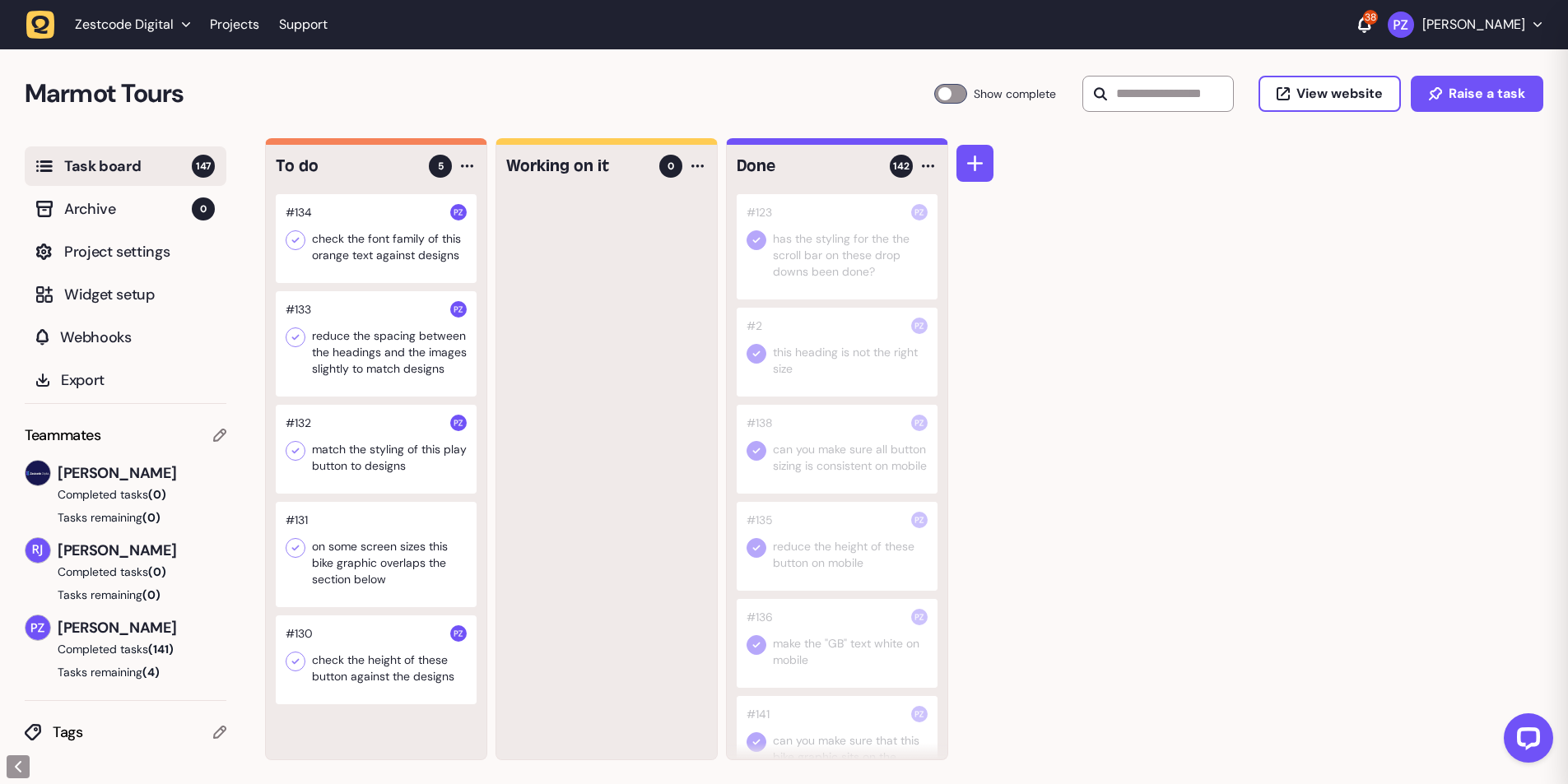
click at [383, 236] on div at bounding box center [376, 239] width 201 height 89
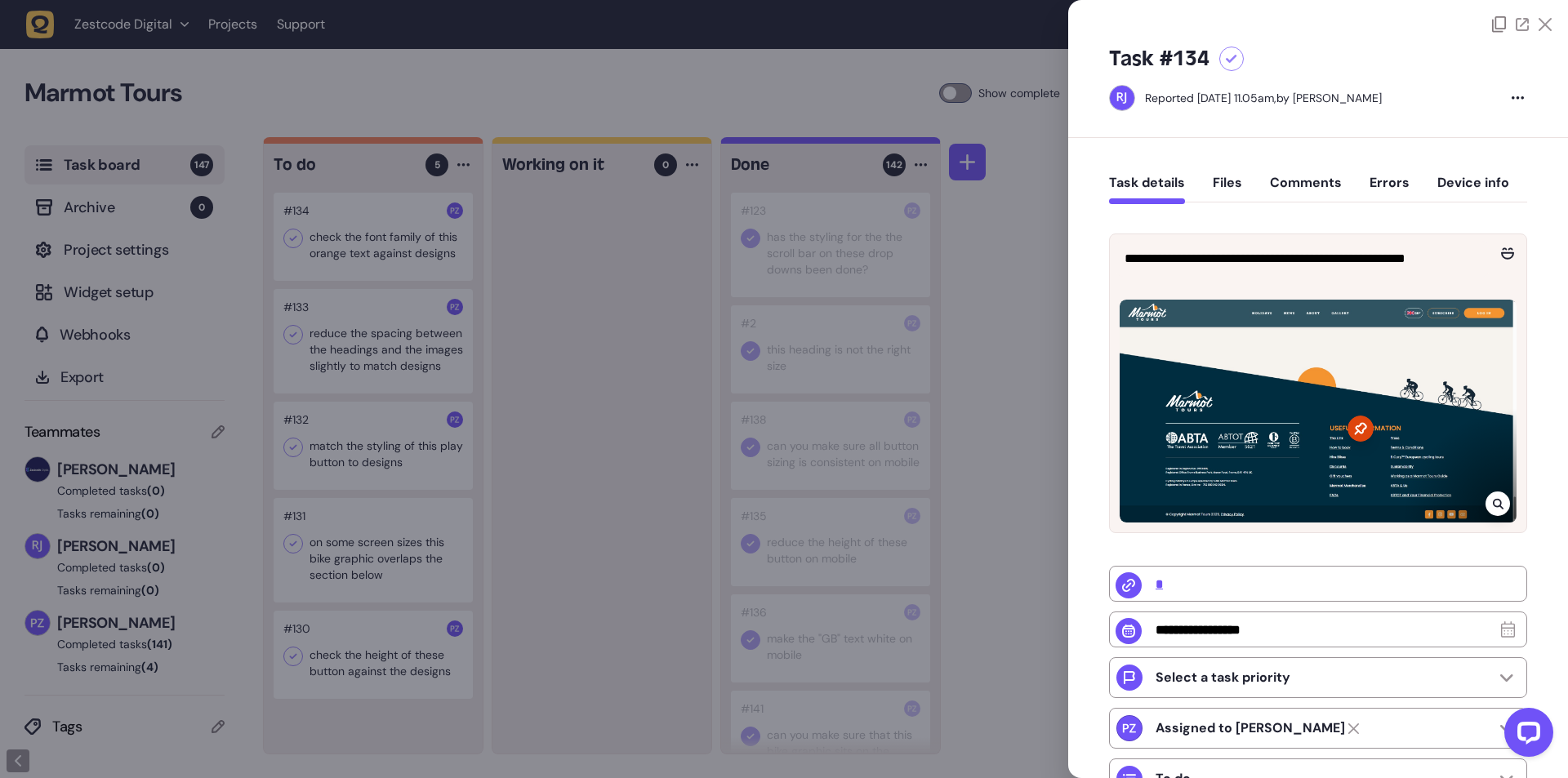
drag, startPoint x: 551, startPoint y: 305, endPoint x: 314, endPoint y: 277, distance: 238.6
click at [540, 305] on div at bounding box center [784, 389] width 1568 height 778
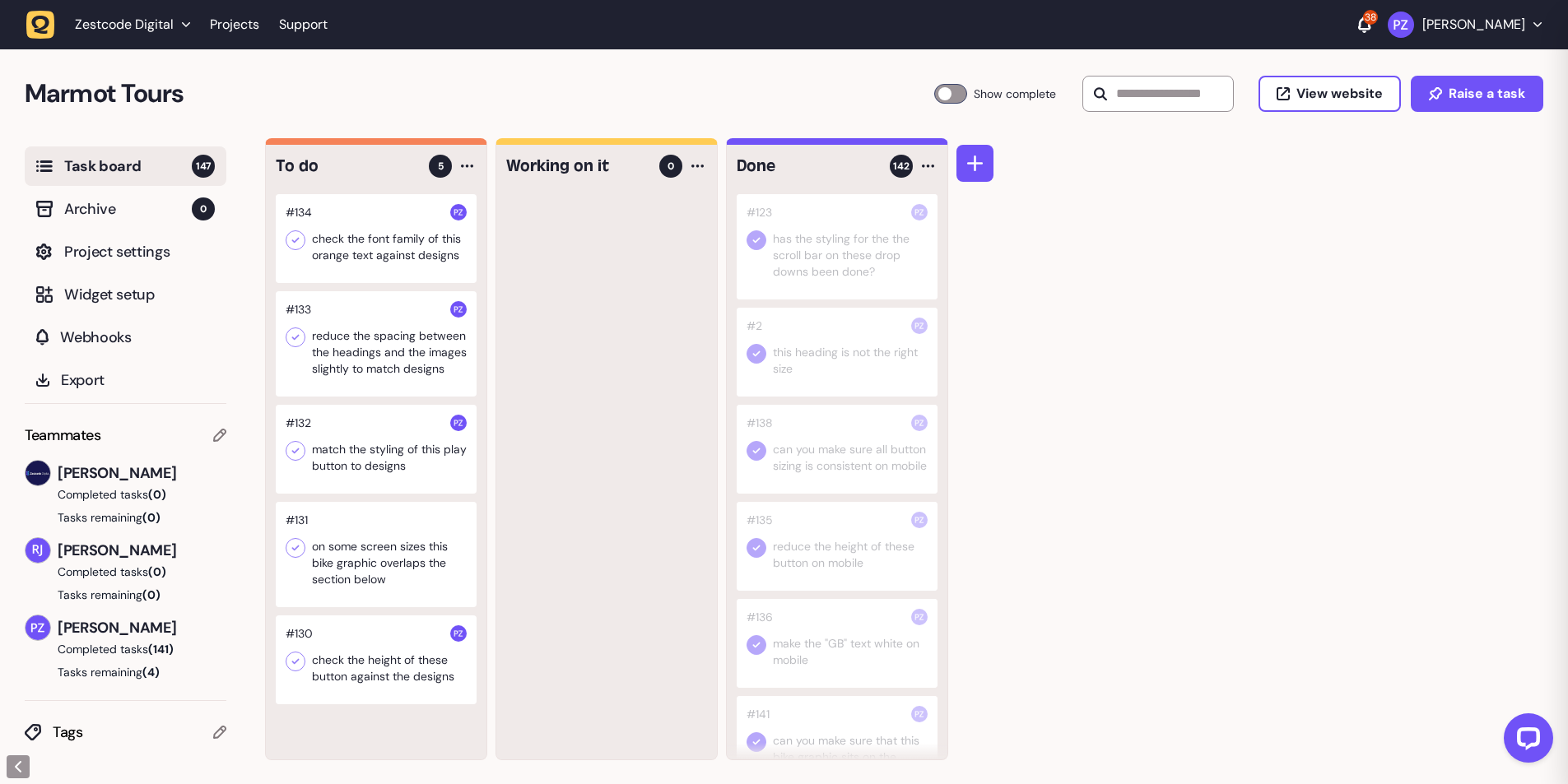
click at [290, 246] on icon at bounding box center [295, 241] width 17 height 17
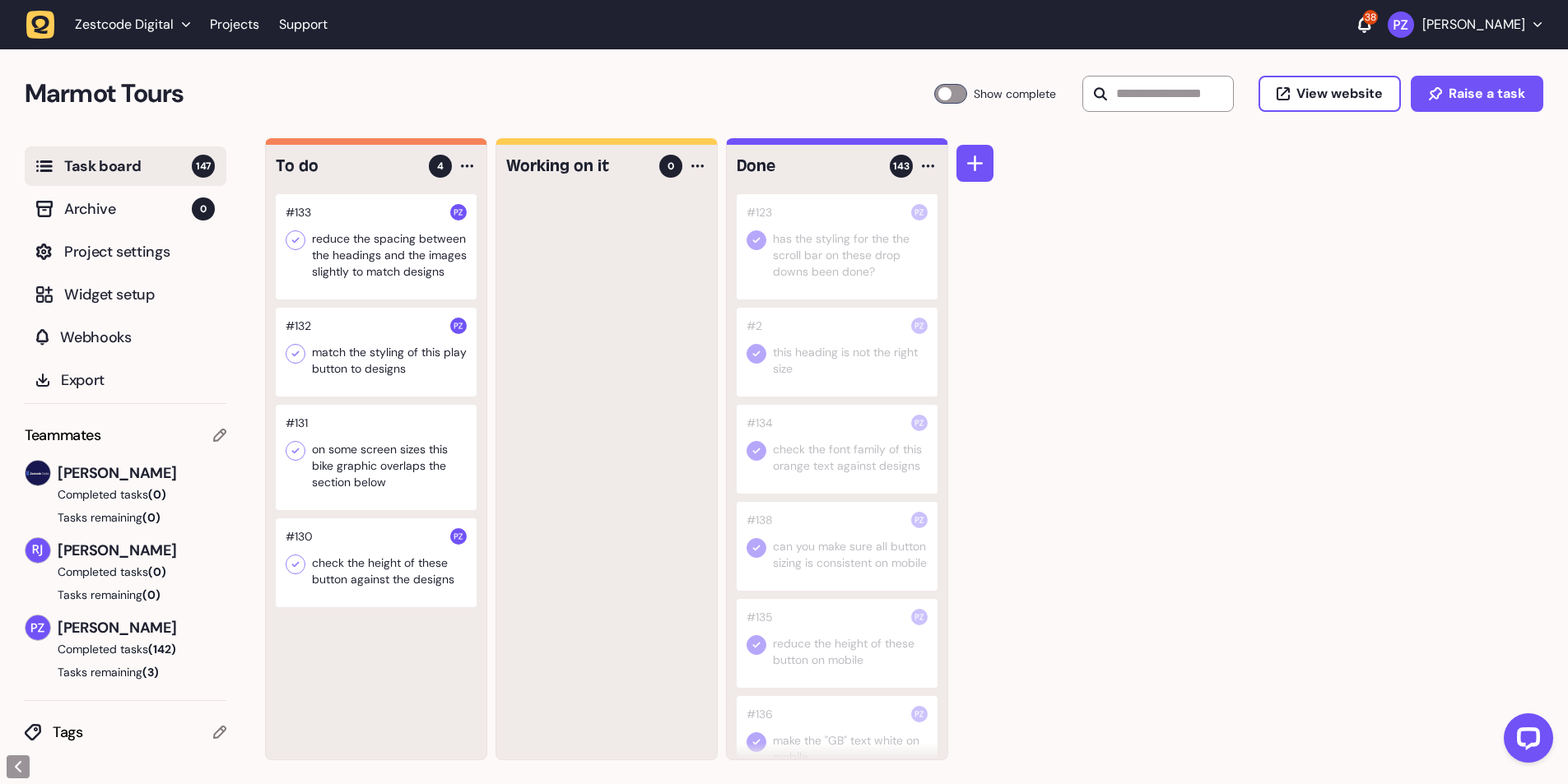
click at [334, 251] on div at bounding box center [376, 247] width 201 height 106
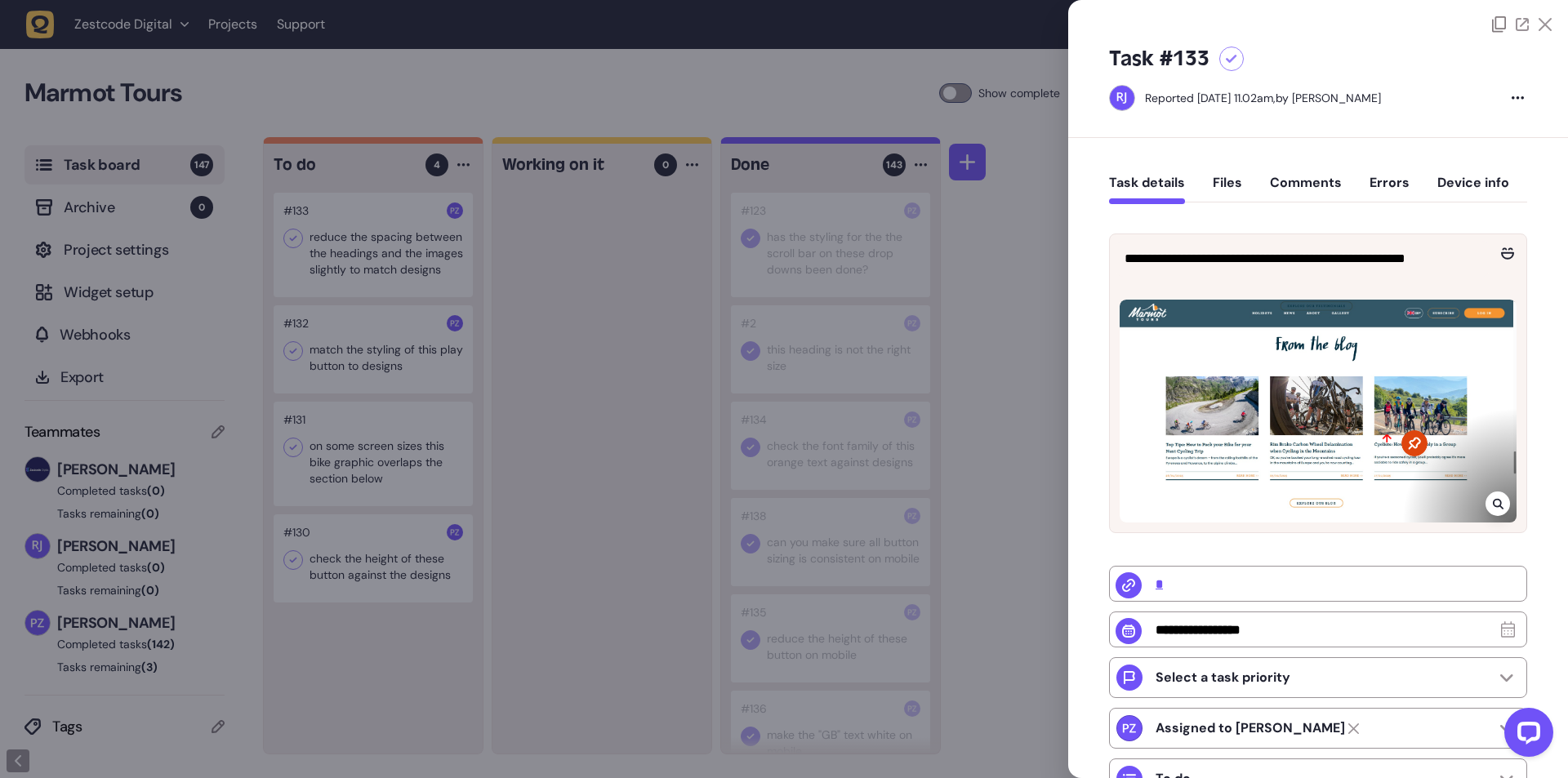
click at [557, 387] on div at bounding box center [784, 389] width 1568 height 778
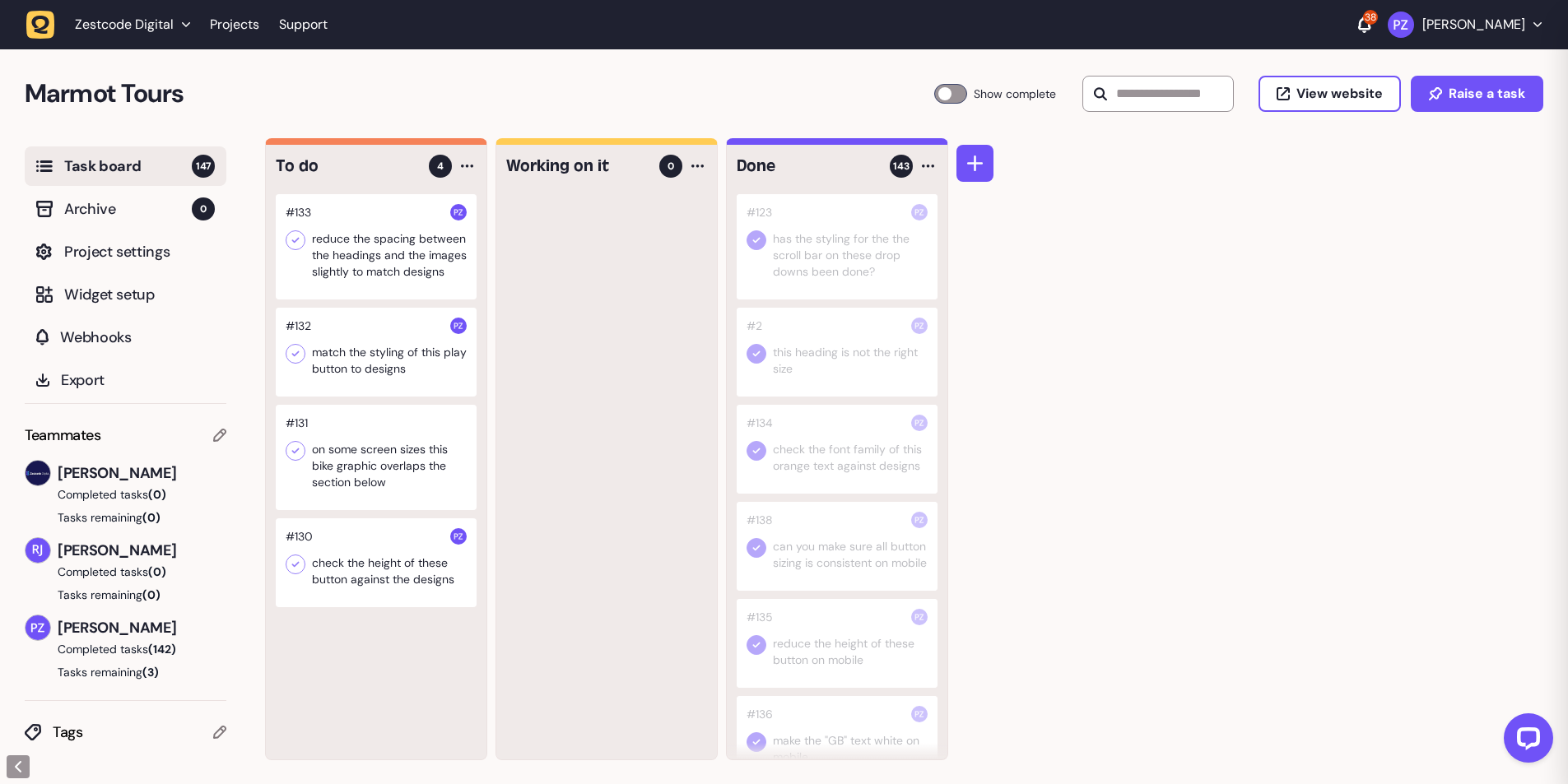
click at [281, 238] on div at bounding box center [376, 247] width 201 height 106
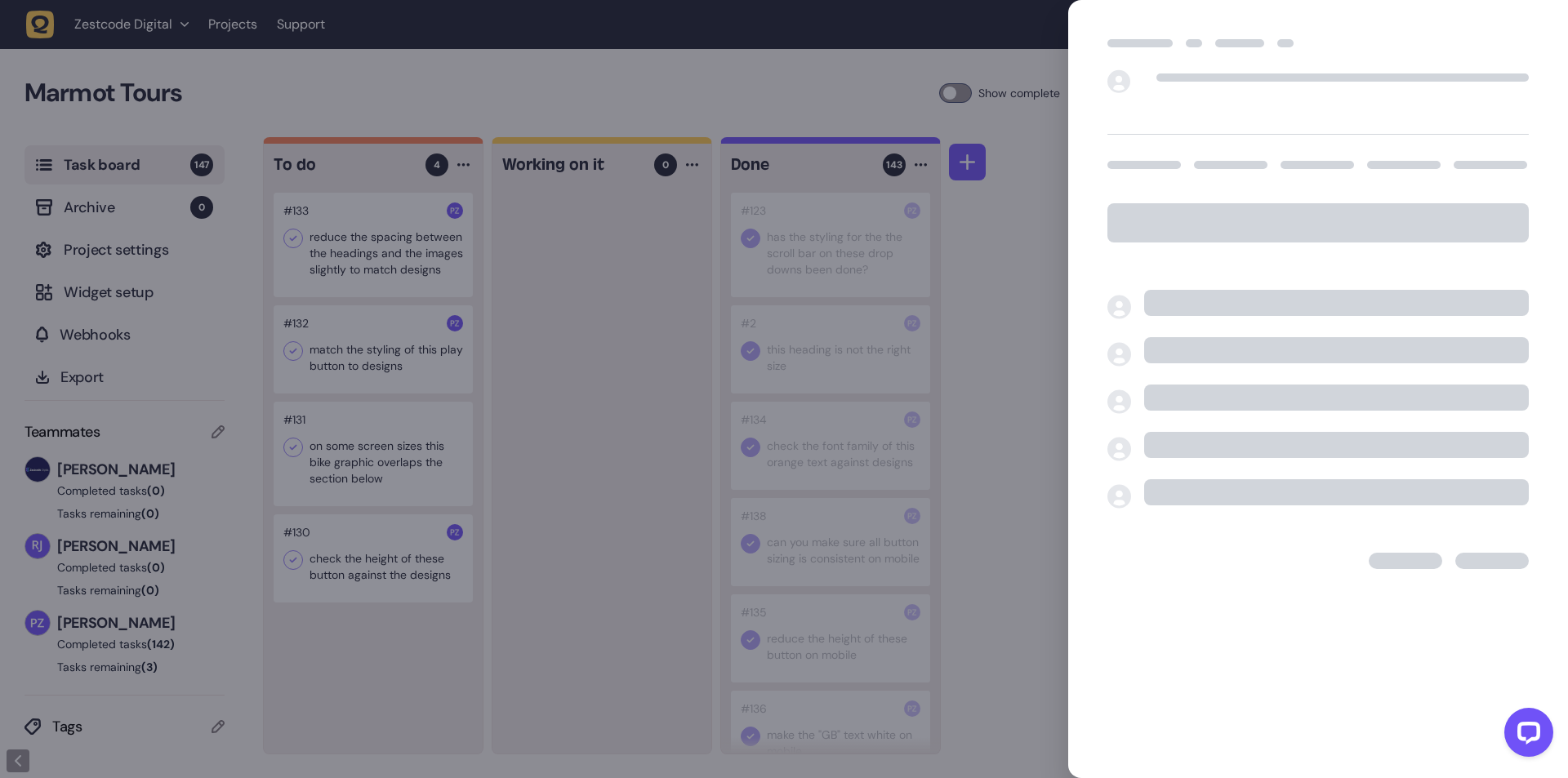
drag, startPoint x: 606, startPoint y: 374, endPoint x: 569, endPoint y: 364, distance: 38.3
click at [585, 369] on div at bounding box center [784, 389] width 1568 height 778
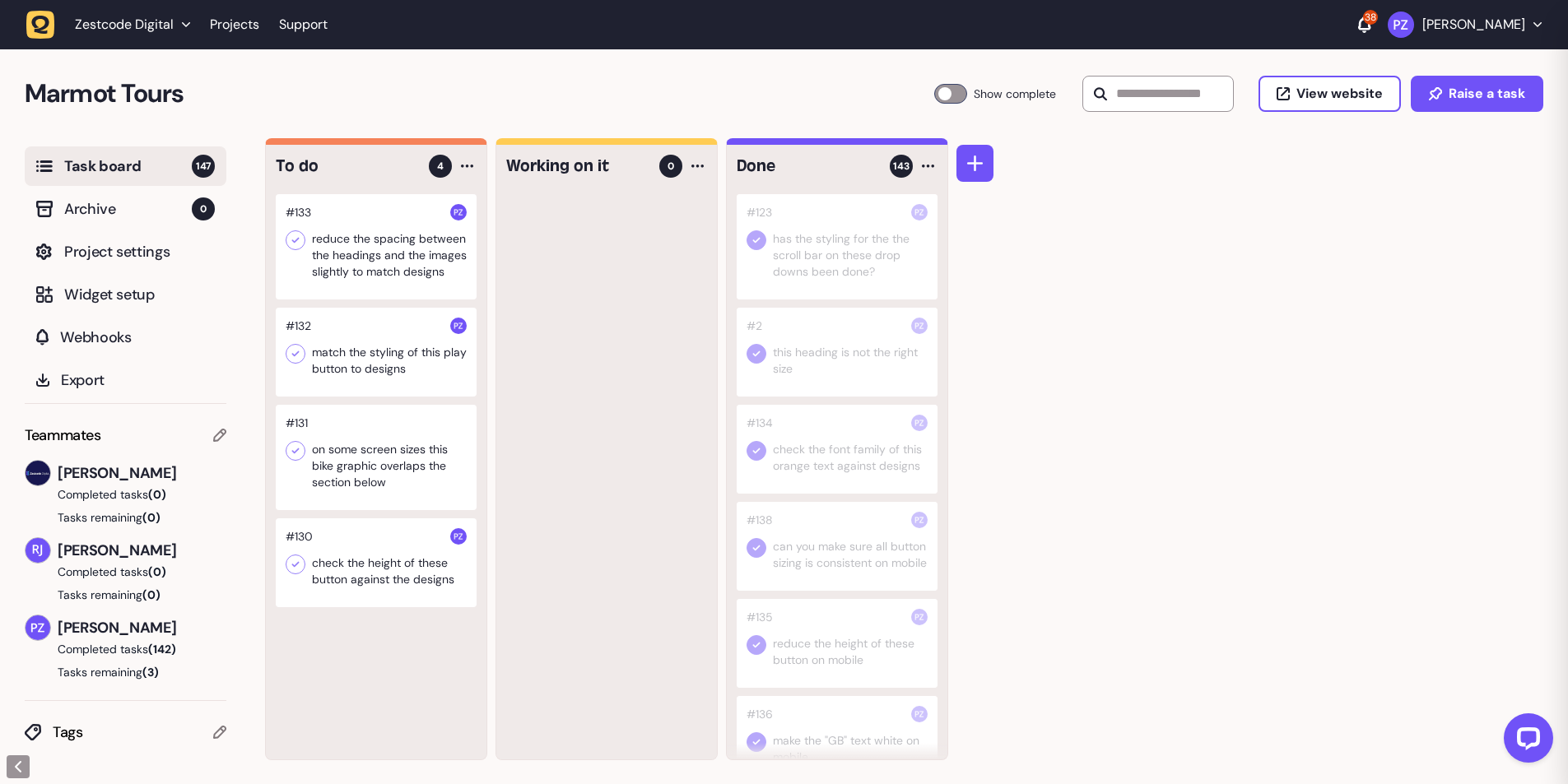
click at [291, 232] on icon at bounding box center [295, 241] width 17 height 17
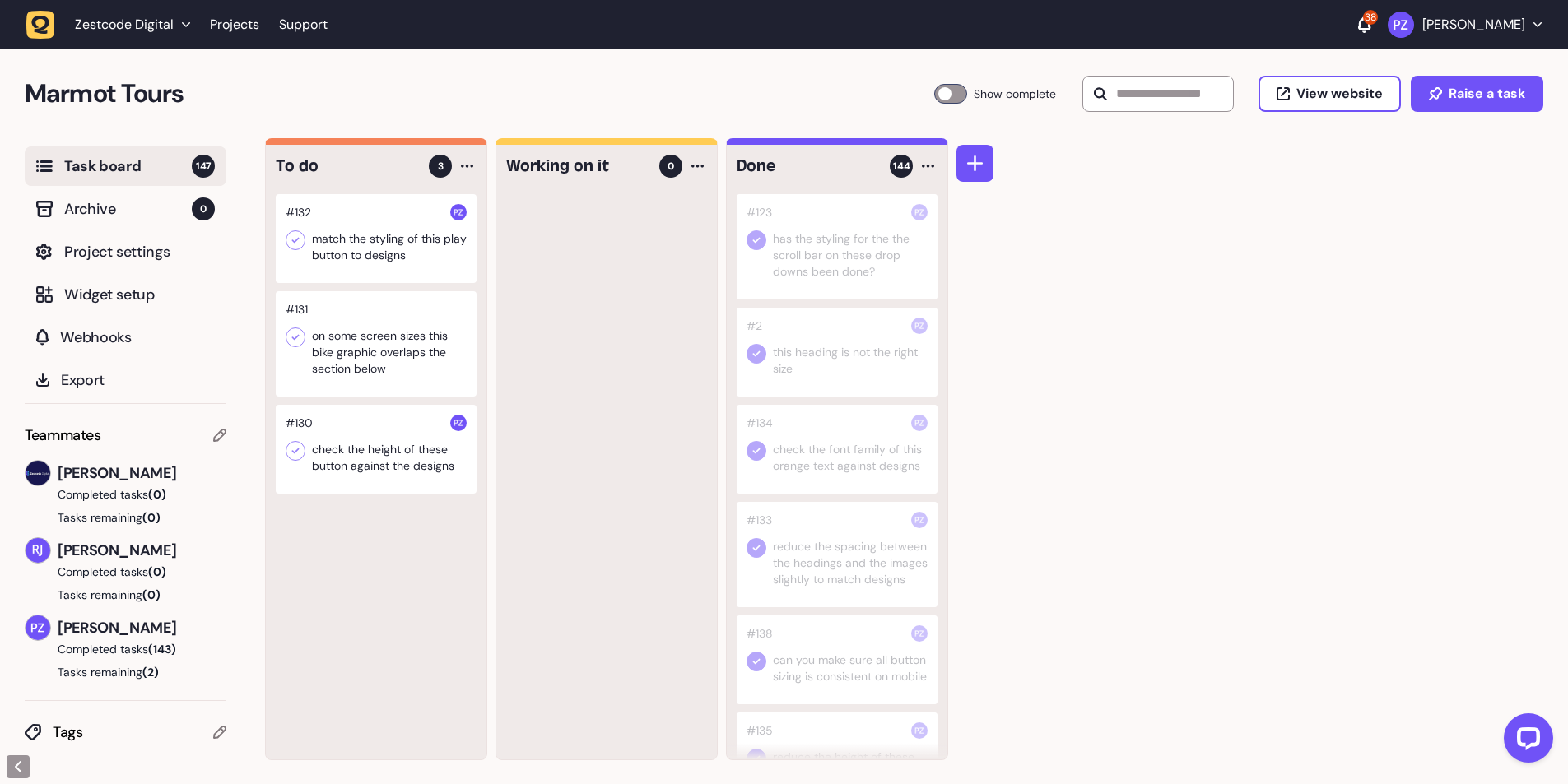
click at [410, 259] on div at bounding box center [376, 239] width 201 height 89
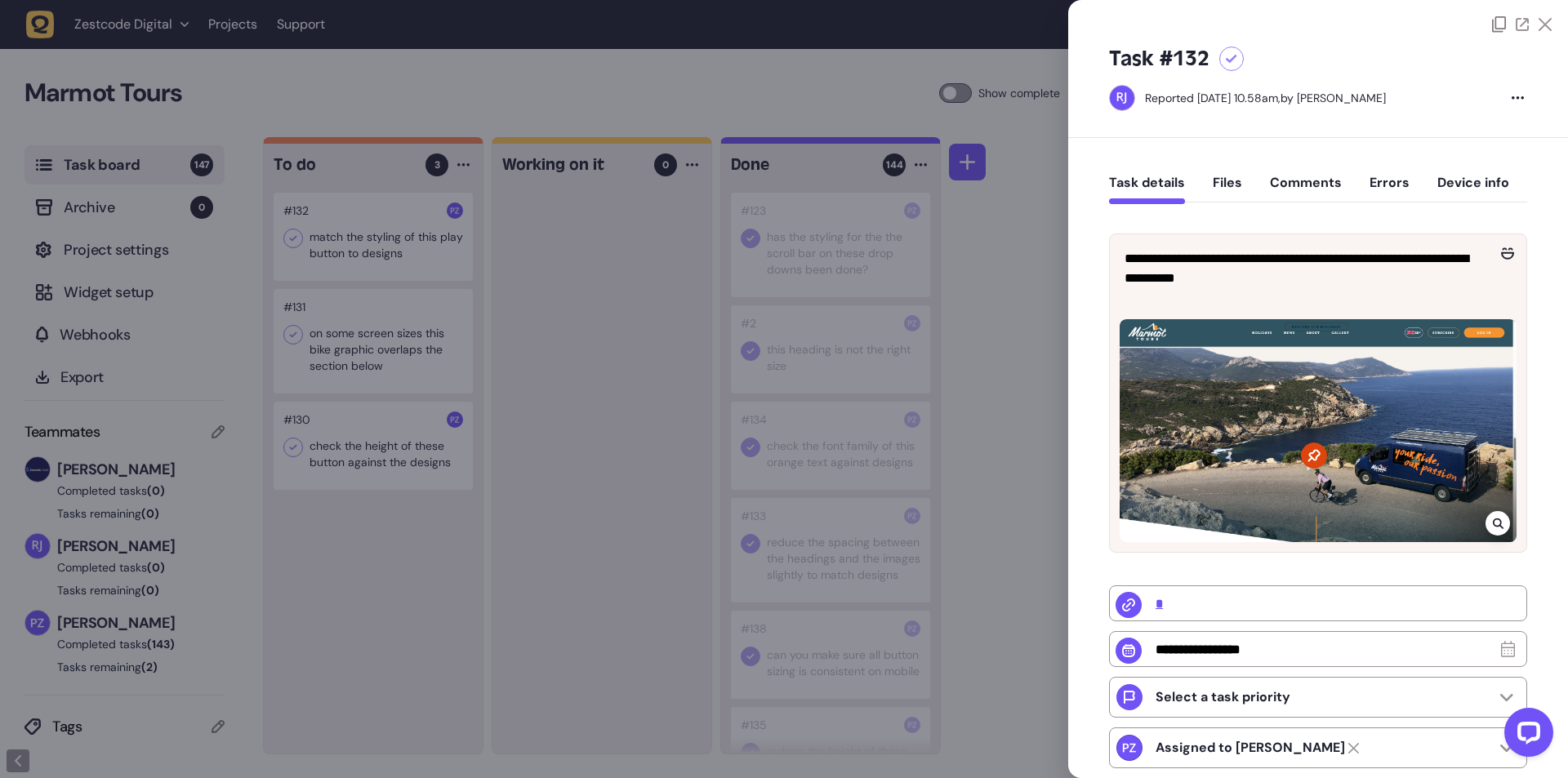
click at [666, 441] on div at bounding box center [784, 389] width 1568 height 778
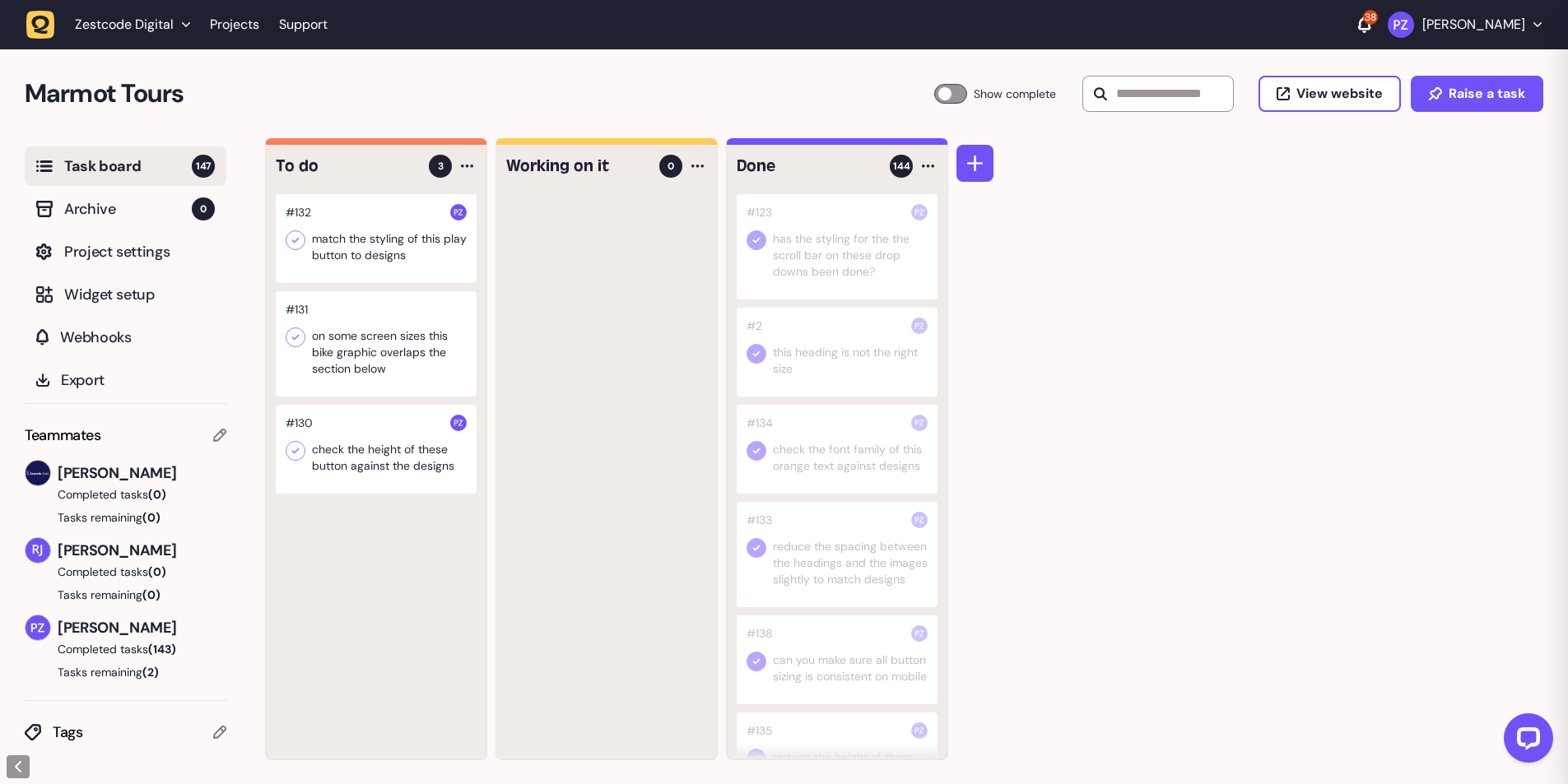
click at [351, 250] on div at bounding box center [376, 239] width 201 height 89
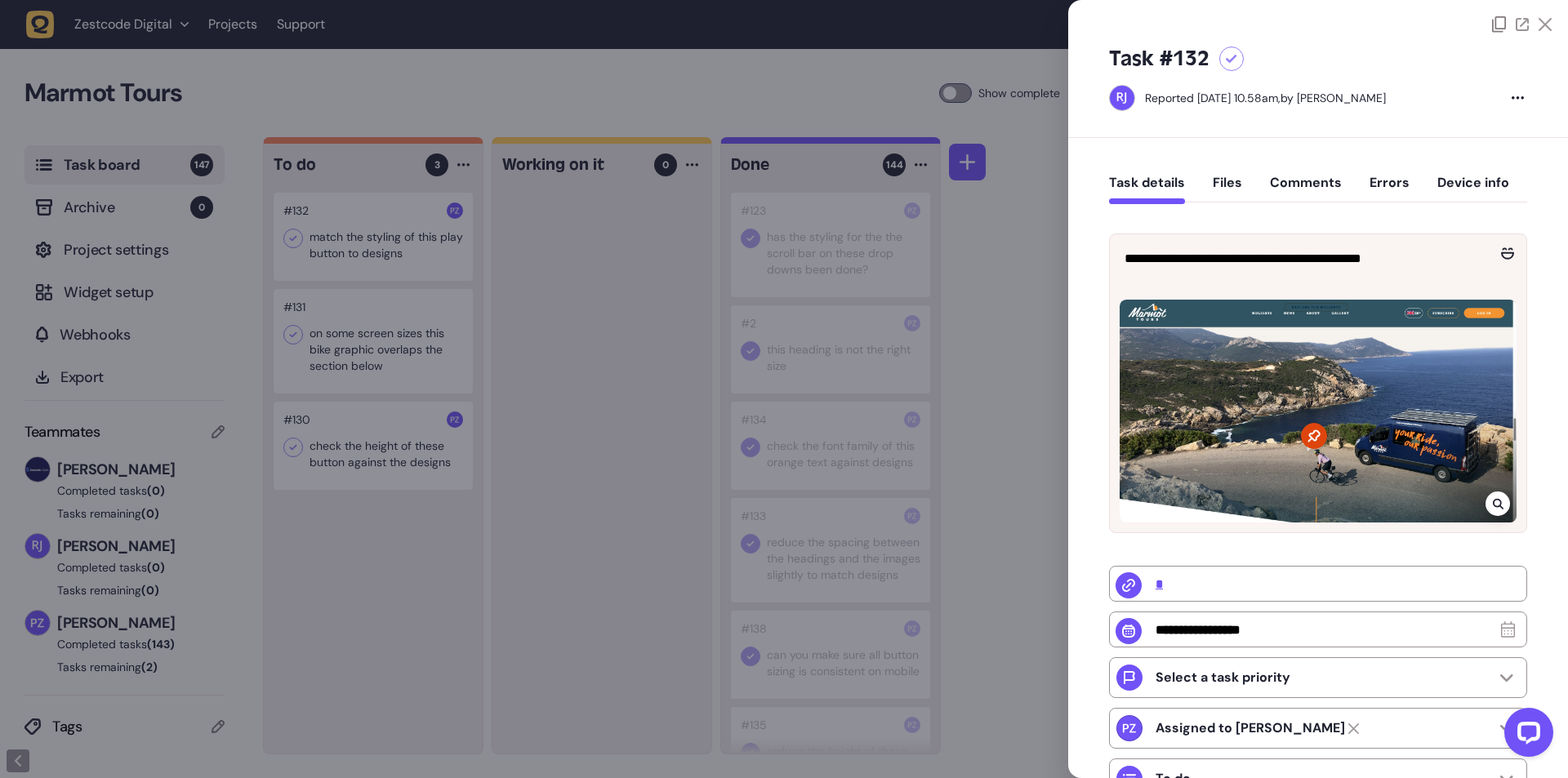
click at [543, 374] on div at bounding box center [784, 389] width 1568 height 778
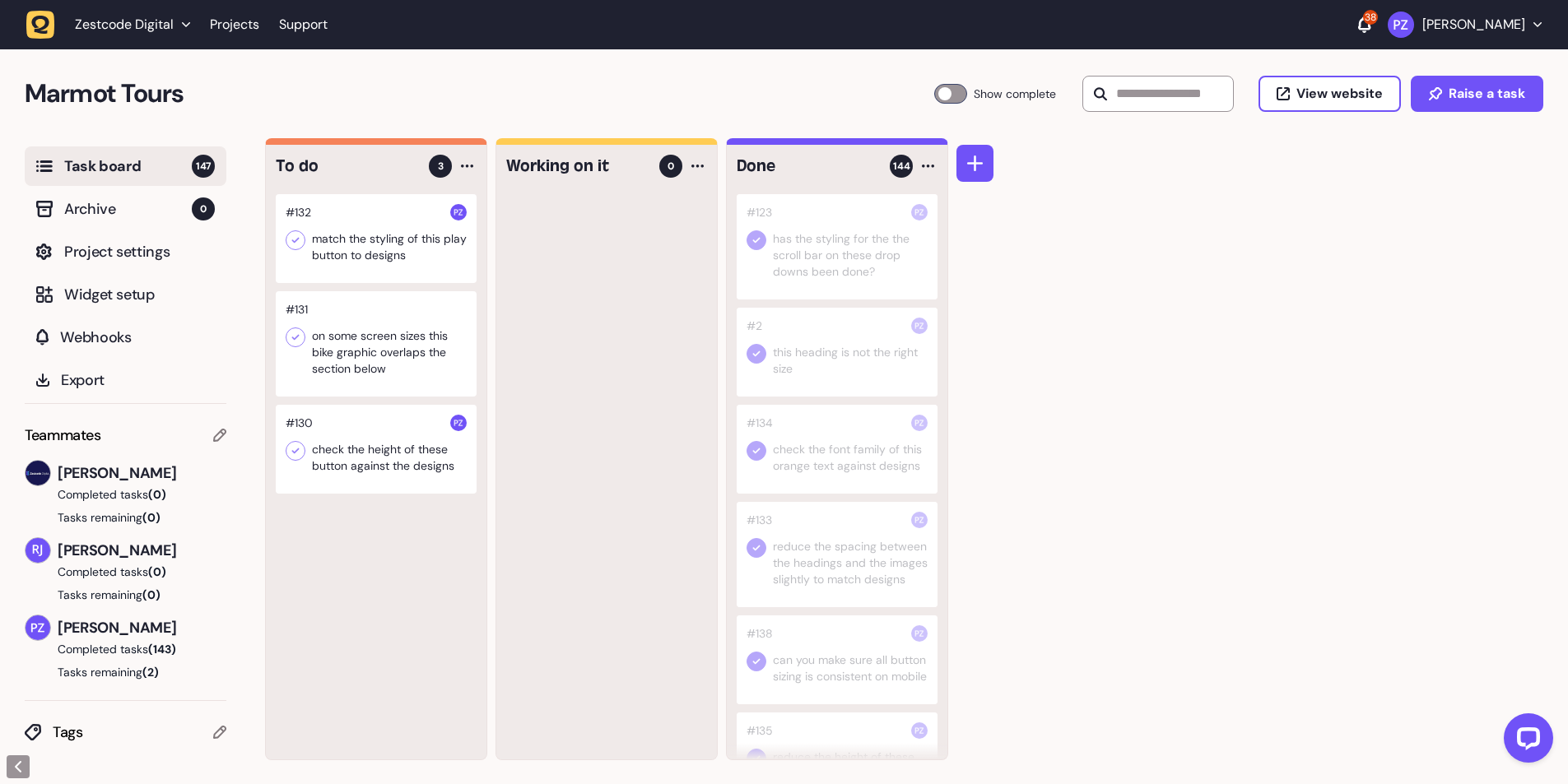
click at [290, 239] on icon at bounding box center [295, 241] width 17 height 17
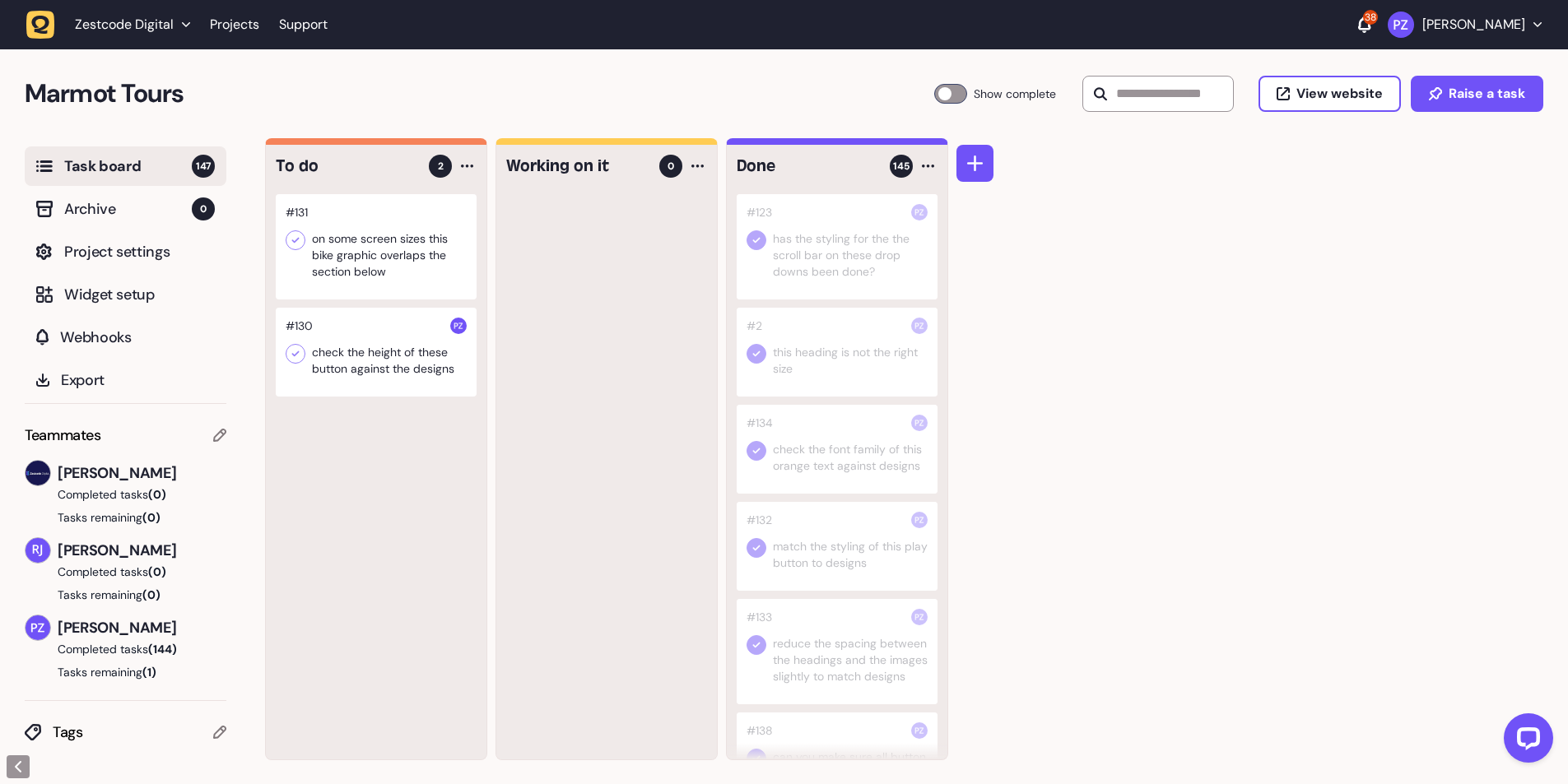
click at [362, 257] on div at bounding box center [376, 247] width 201 height 106
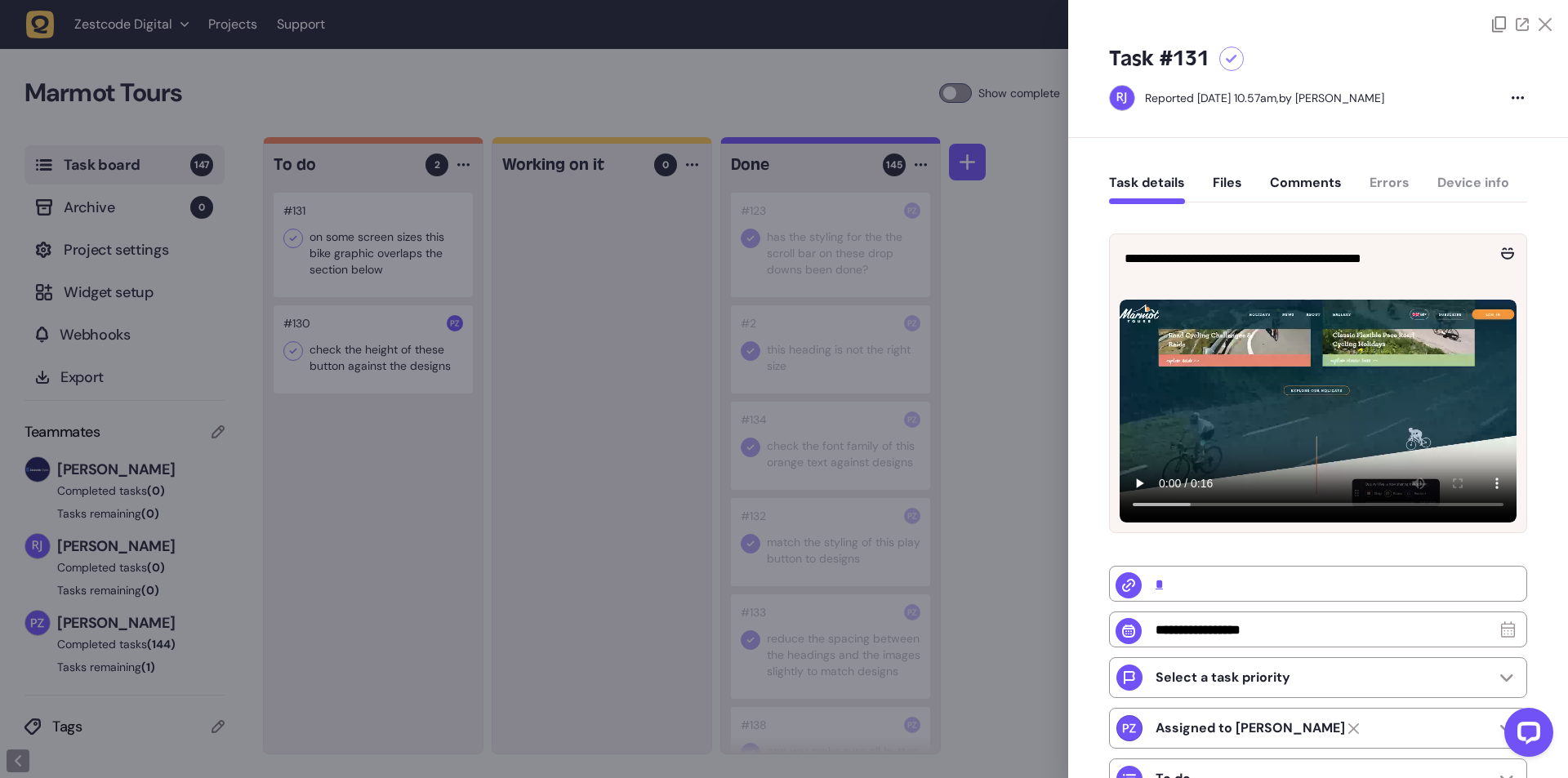
click at [518, 291] on div at bounding box center [784, 389] width 1568 height 778
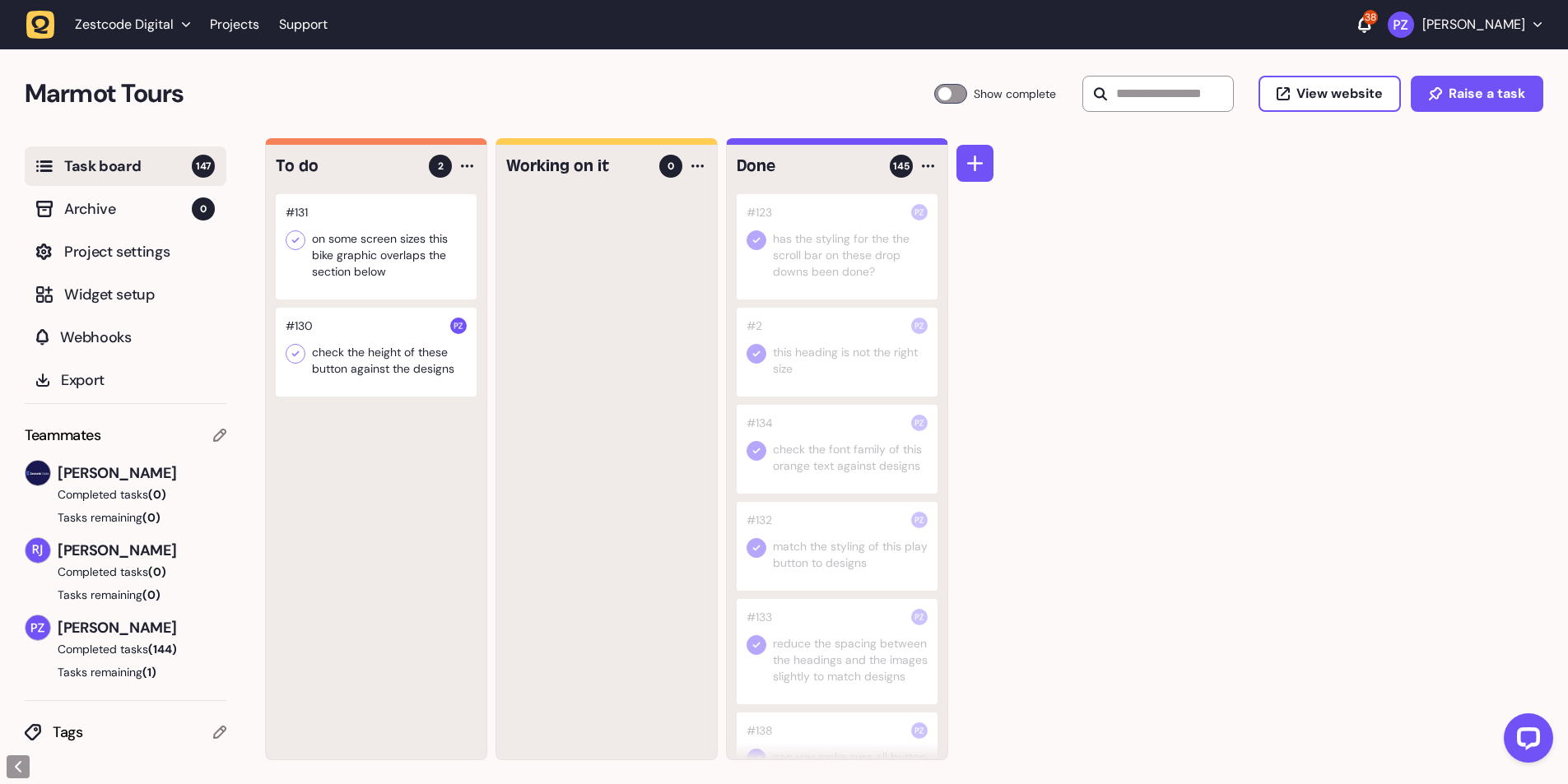
click at [289, 239] on icon at bounding box center [295, 241] width 17 height 17
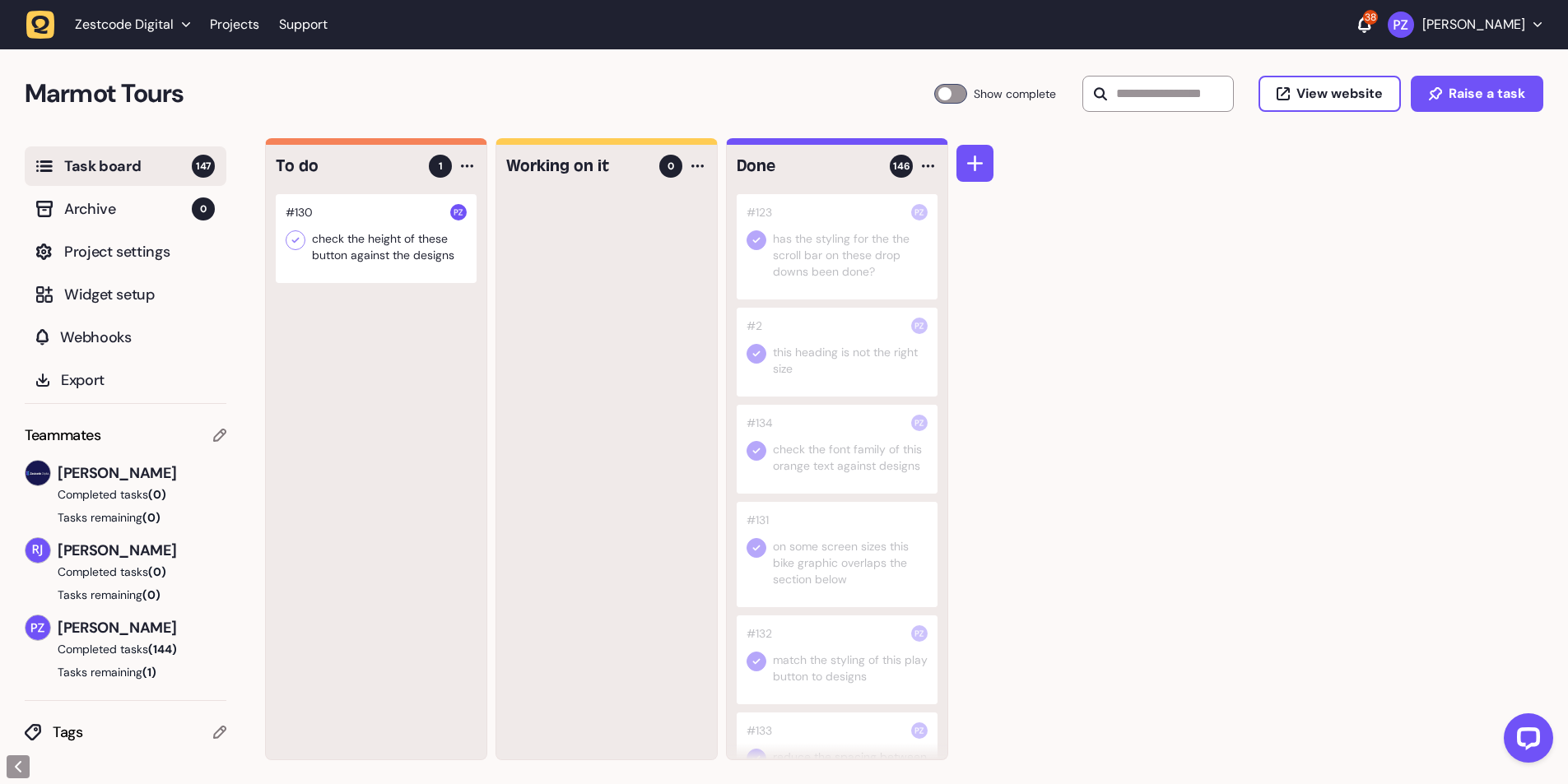
click at [353, 247] on div at bounding box center [376, 239] width 201 height 89
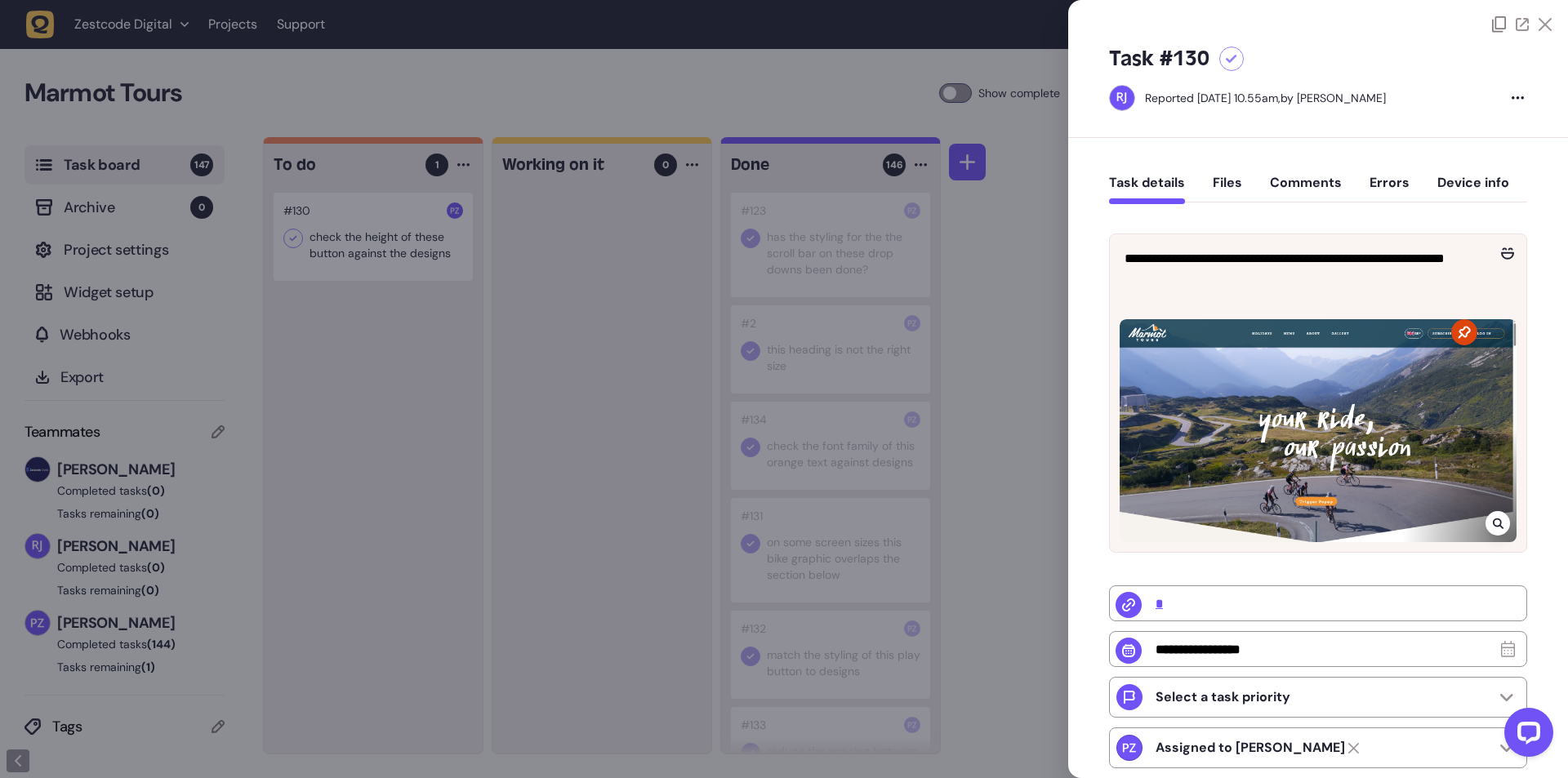
click at [1501, 518] on div at bounding box center [1497, 523] width 24 height 24
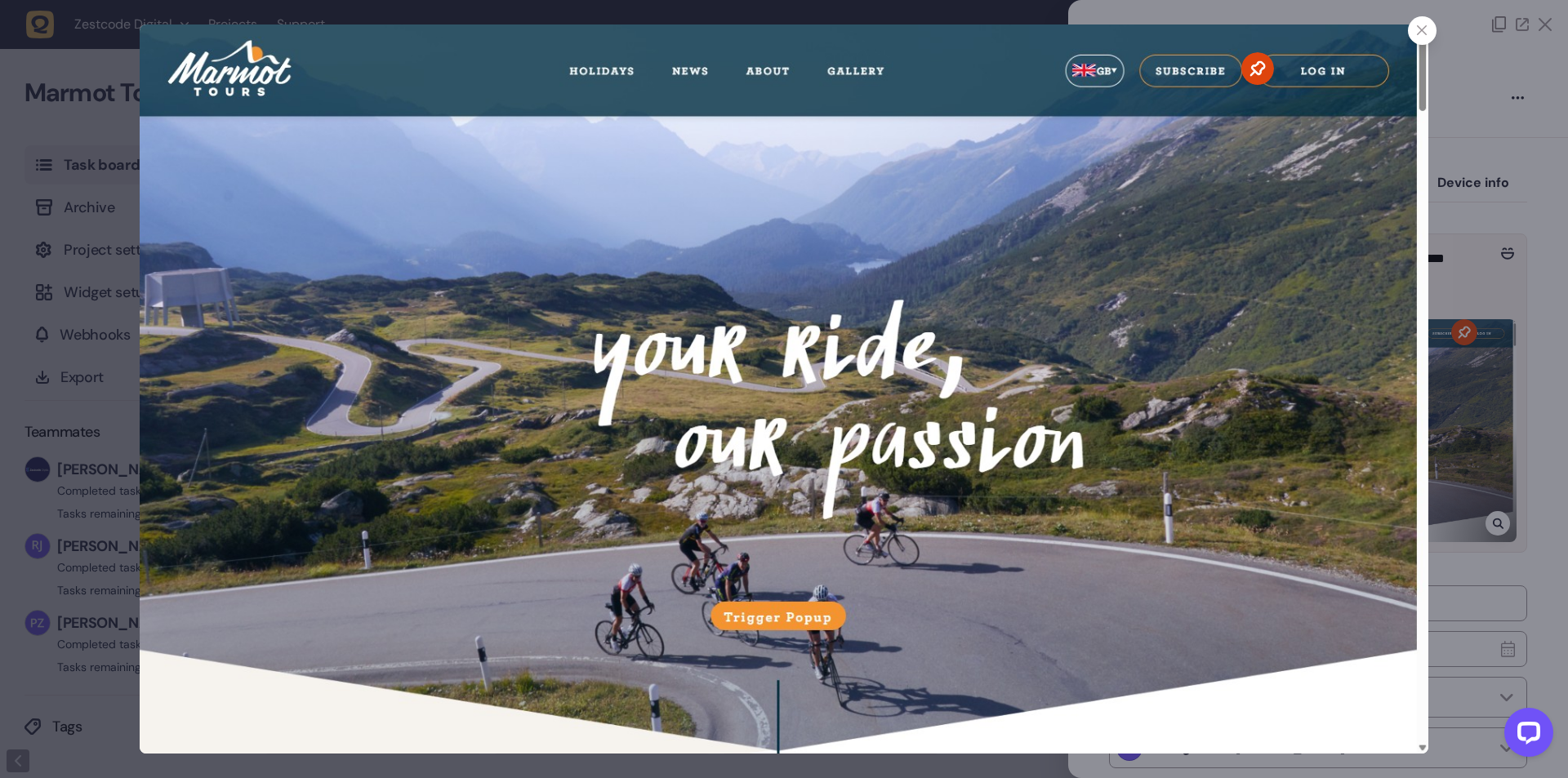
click at [1504, 130] on div at bounding box center [784, 389] width 1568 height 778
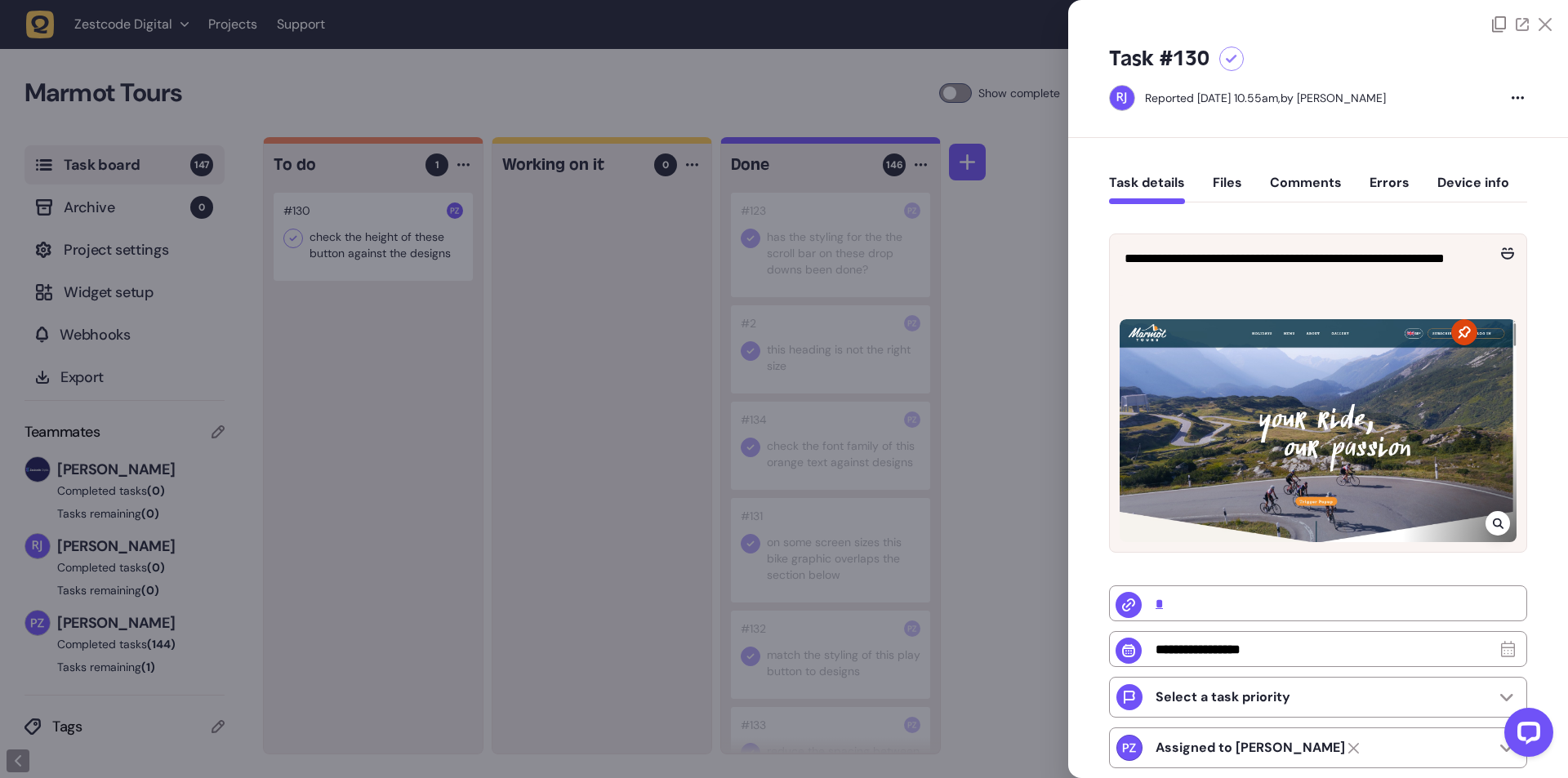
click at [744, 374] on div at bounding box center [784, 389] width 1568 height 778
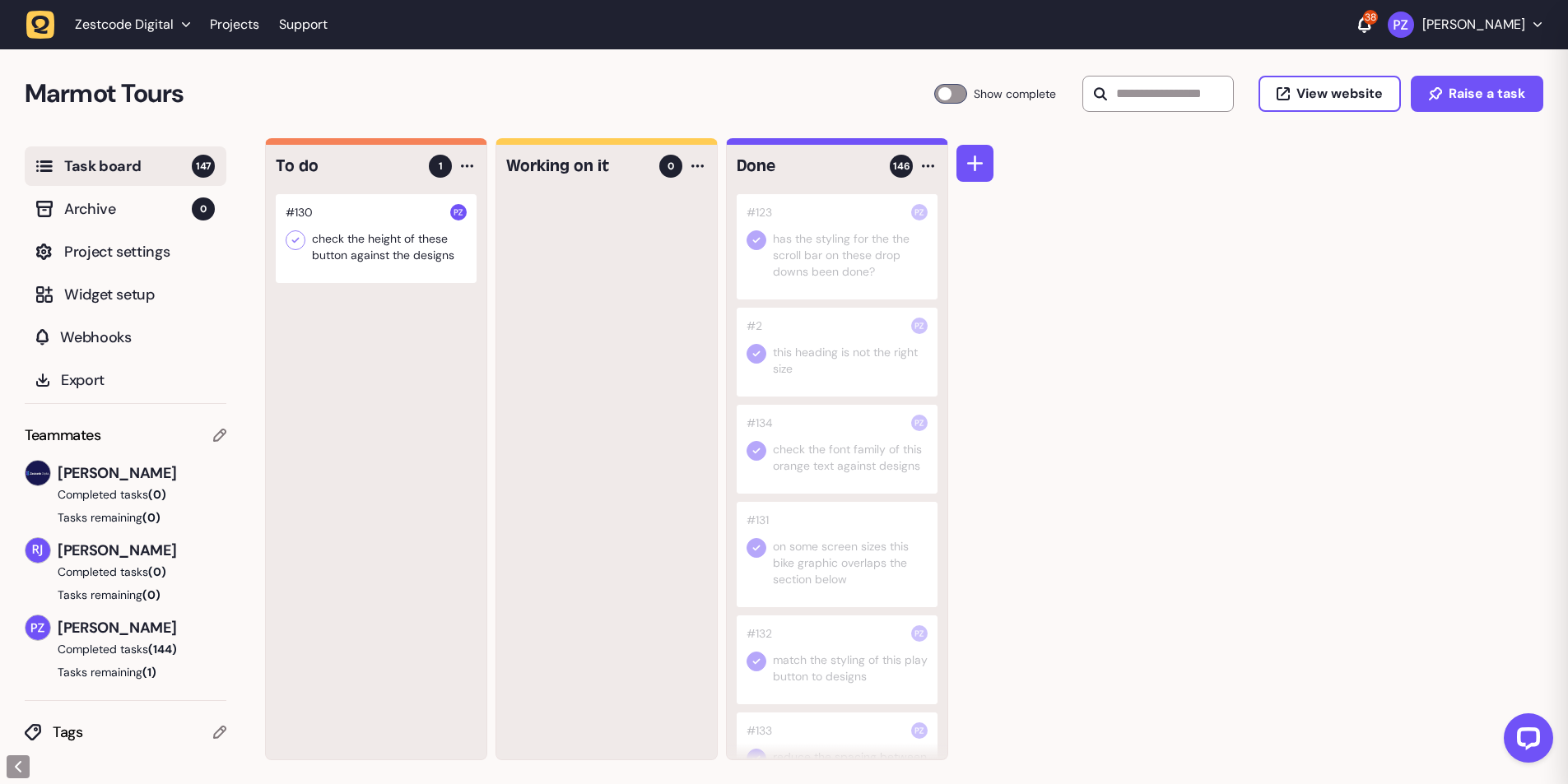
click at [531, 333] on div at bounding box center [607, 477] width 221 height 565
click at [288, 239] on icon at bounding box center [295, 241] width 17 height 17
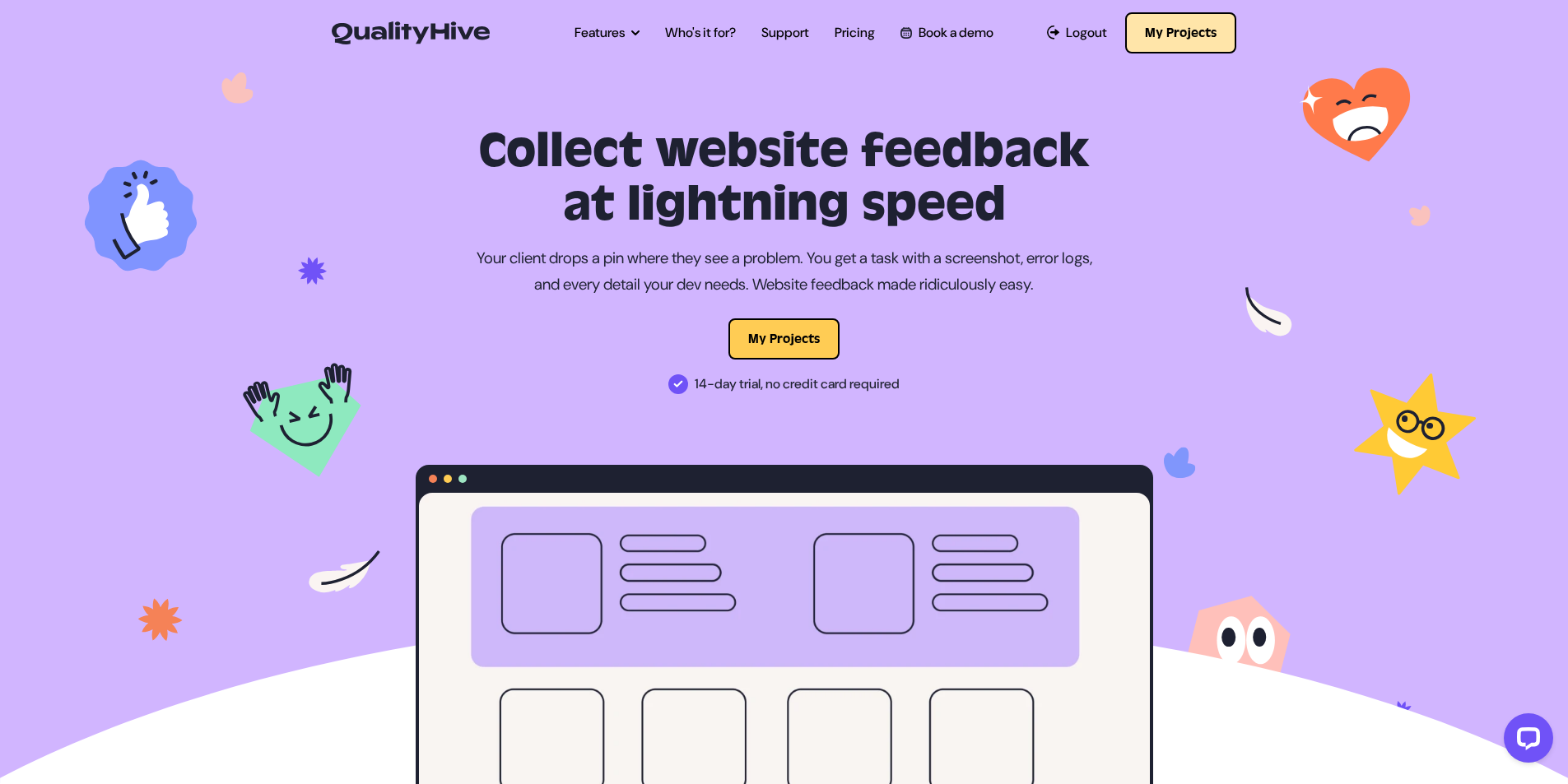
click at [1142, 37] on button "My Projects" at bounding box center [1180, 33] width 111 height 41
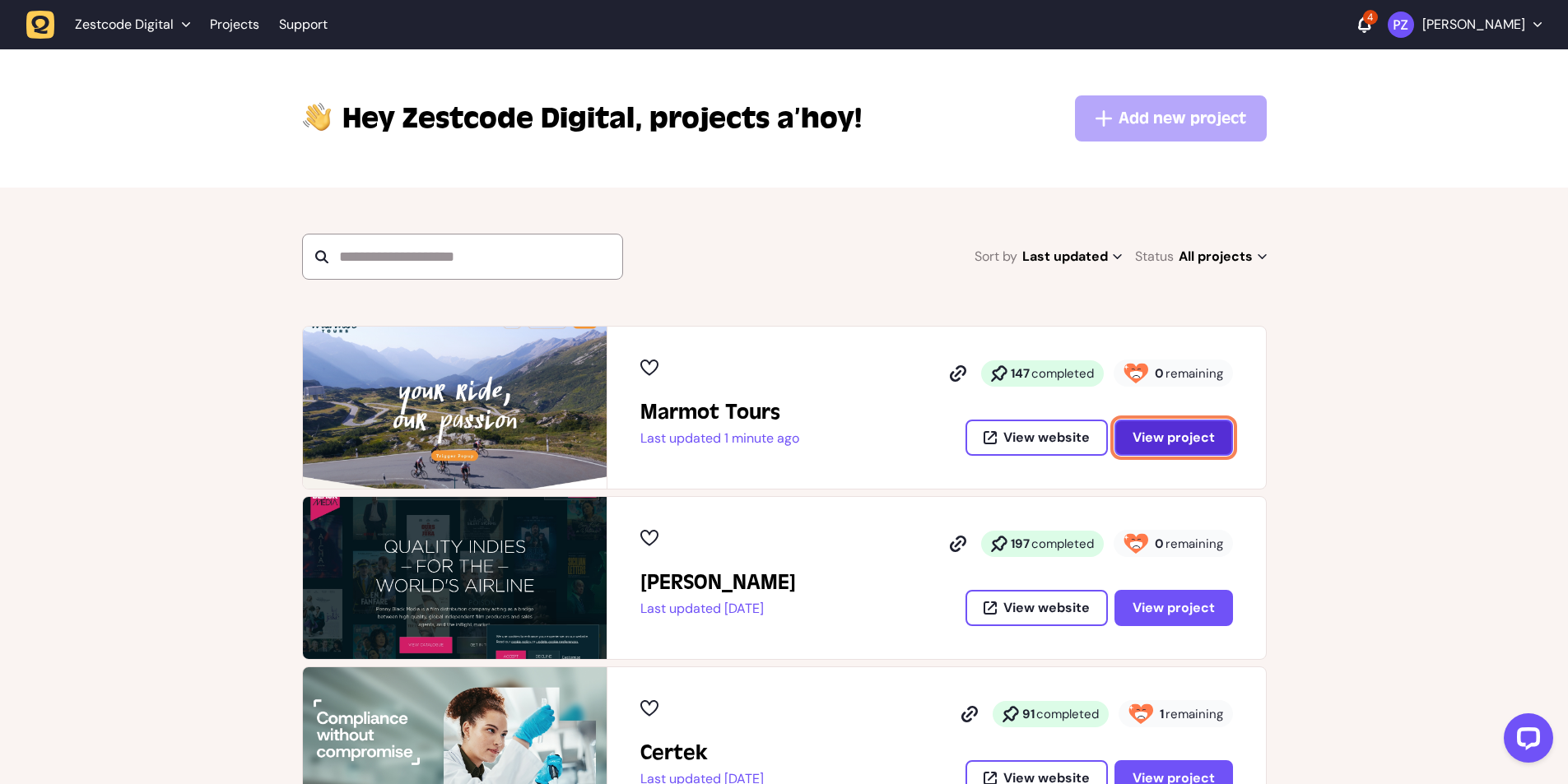
click at [1138, 434] on span "View project" at bounding box center [1174, 438] width 82 height 13
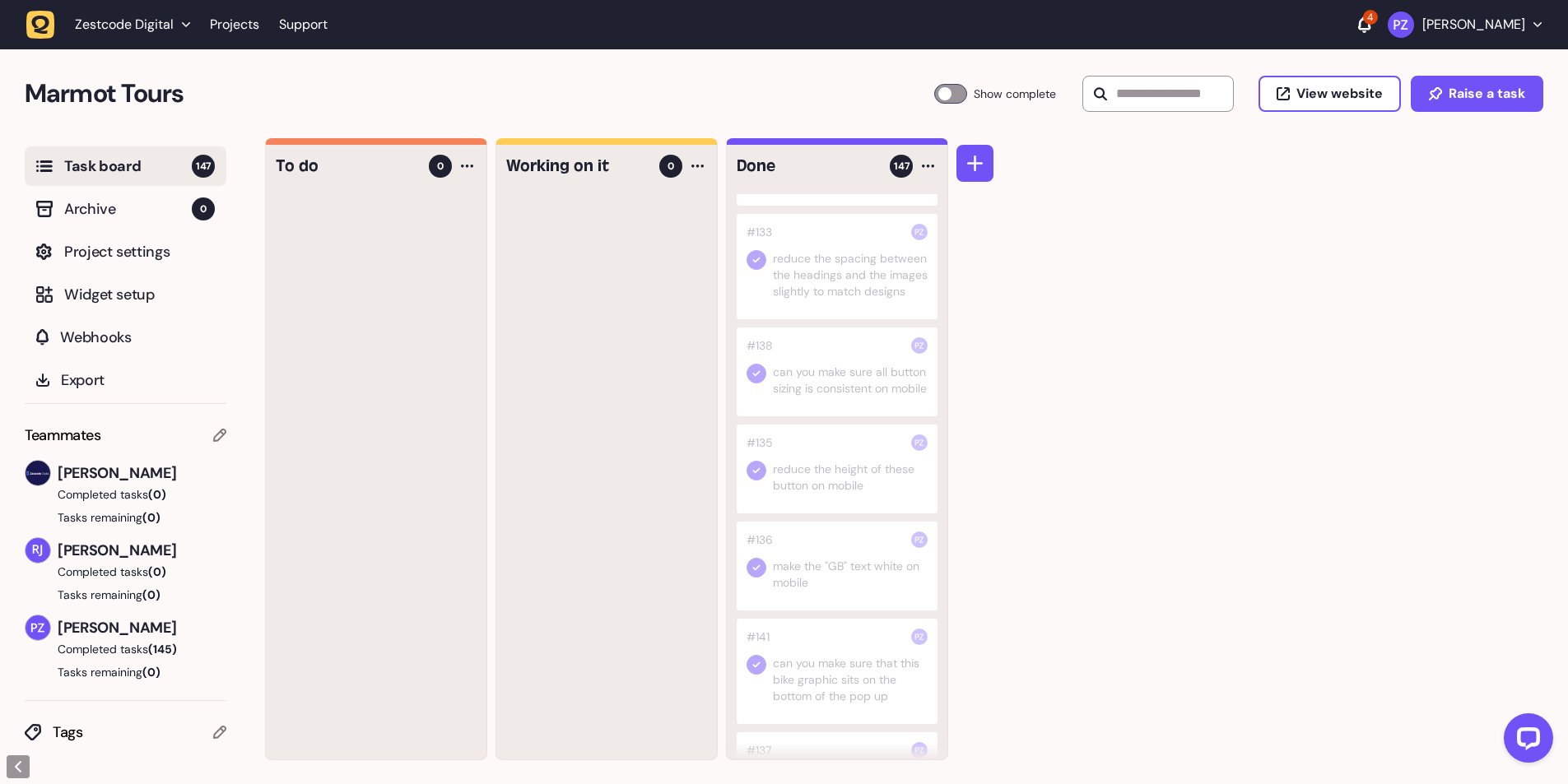
scroll to position [823, 0]
click at [811, 582] on div at bounding box center [836, 558] width 201 height 106
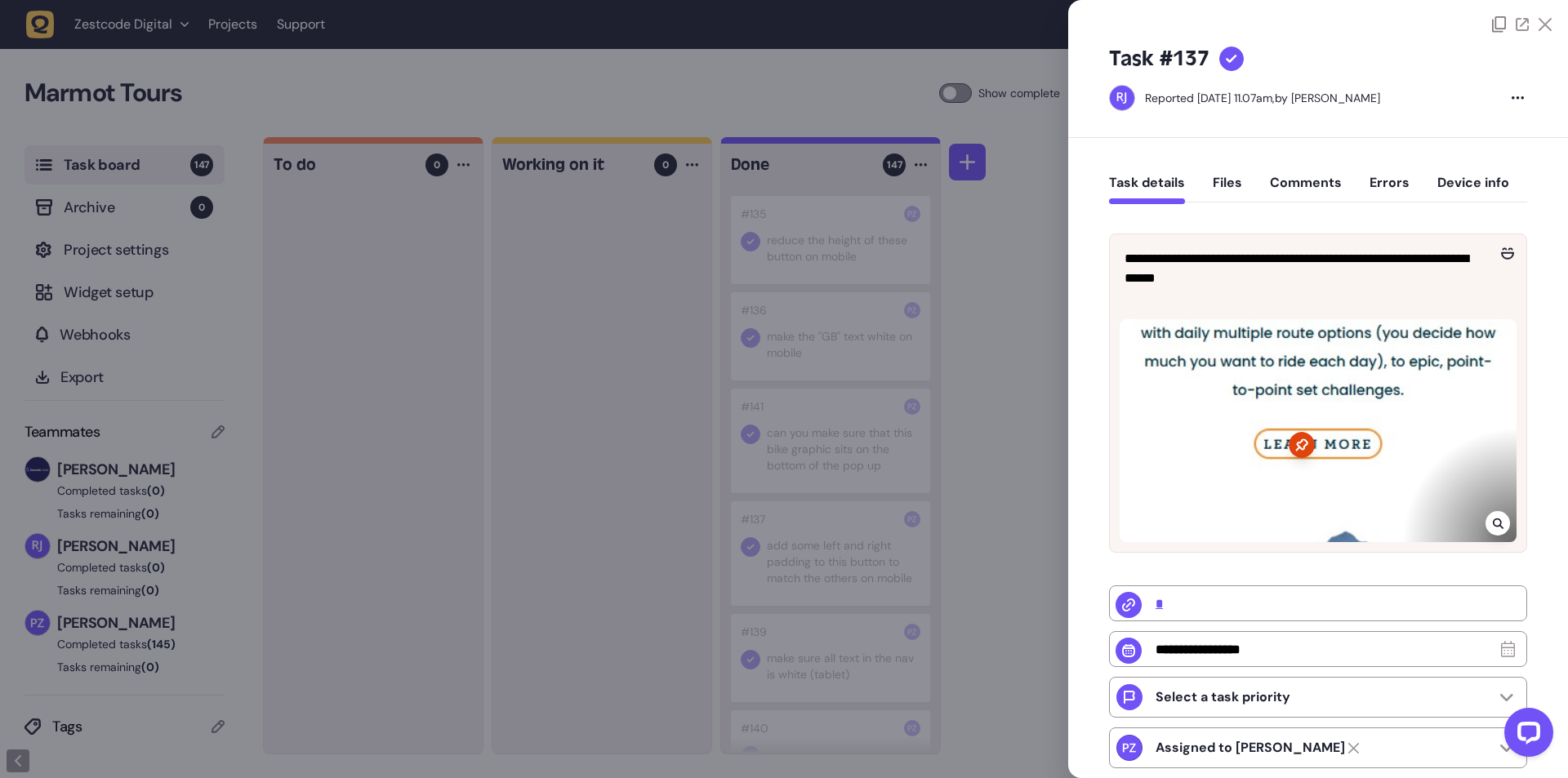
click at [785, 587] on div at bounding box center [784, 389] width 1568 height 778
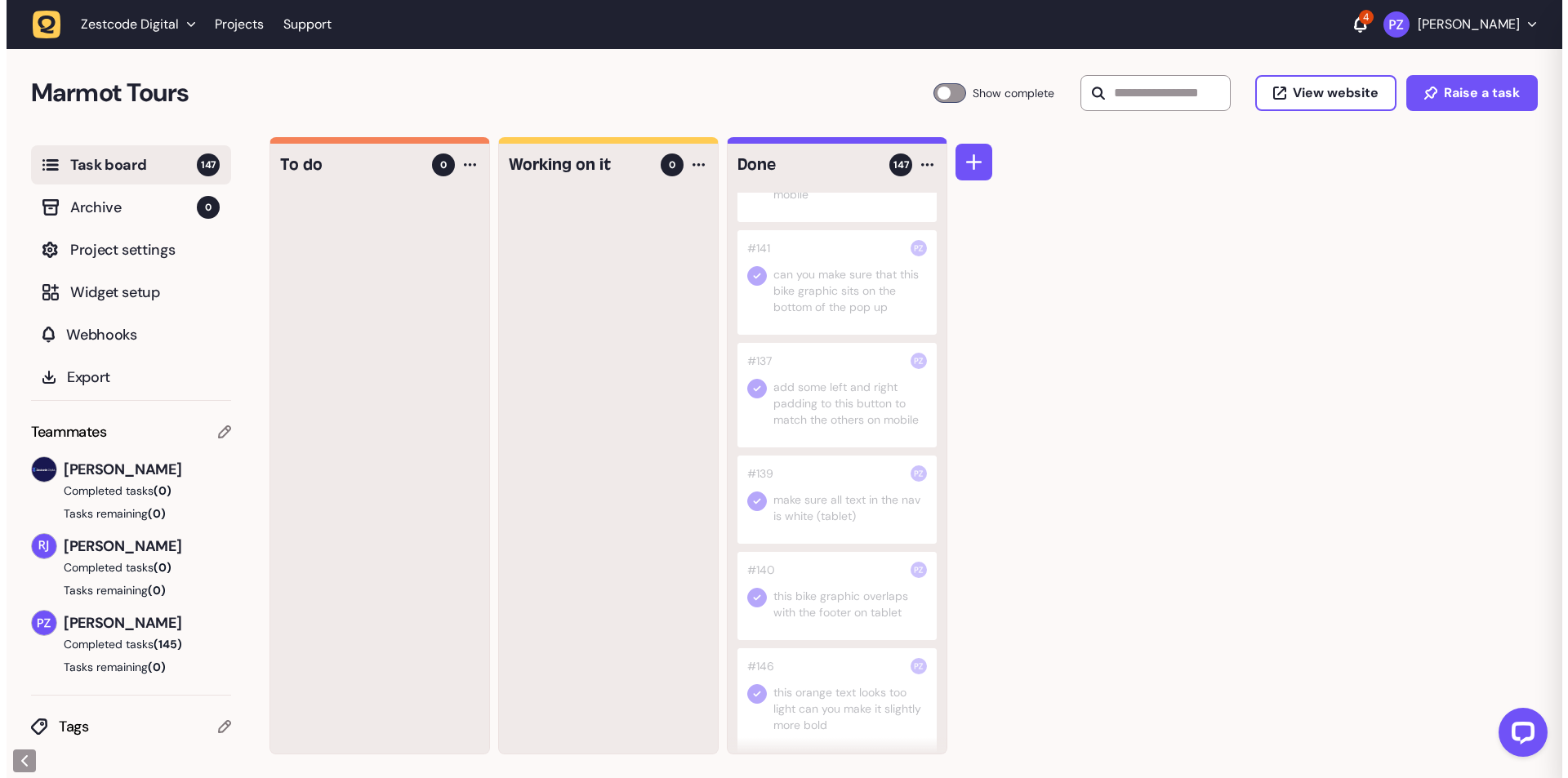
scroll to position [1306, 0]
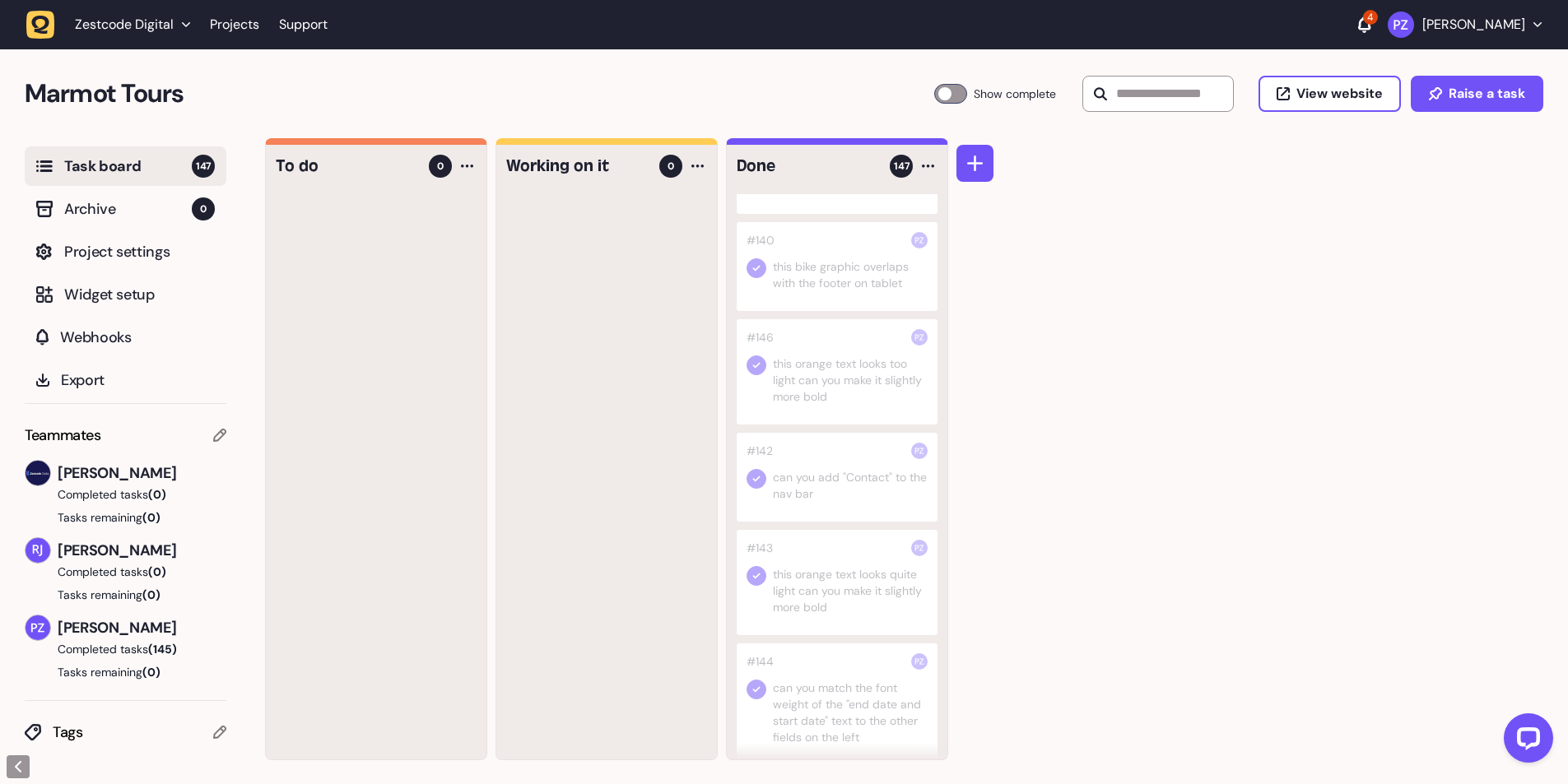
click at [813, 492] on div at bounding box center [836, 477] width 201 height 89
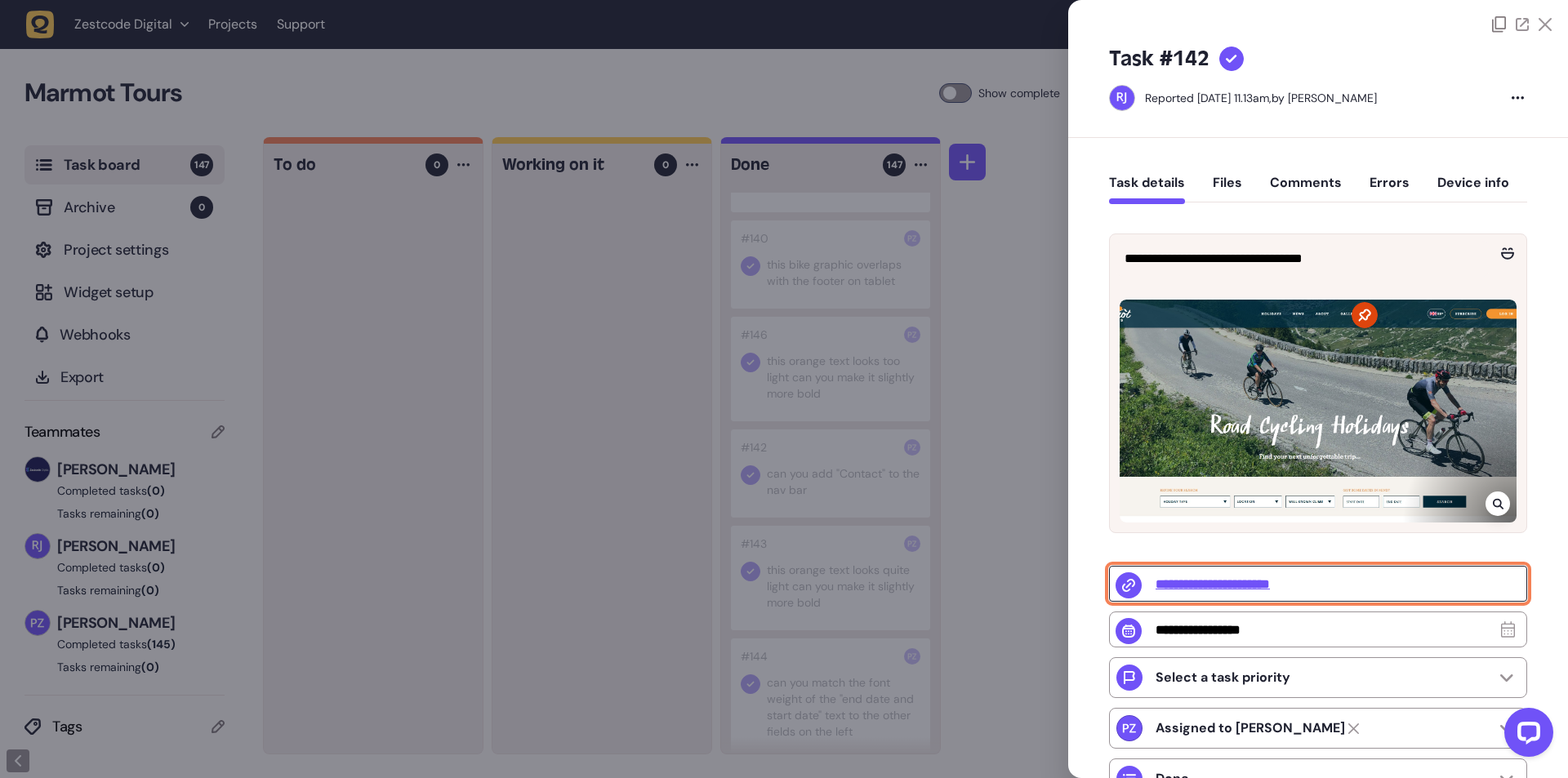
click at [1245, 582] on input "**********" at bounding box center [1317, 583] width 418 height 36
